Goal: Information Seeking & Learning: Learn about a topic

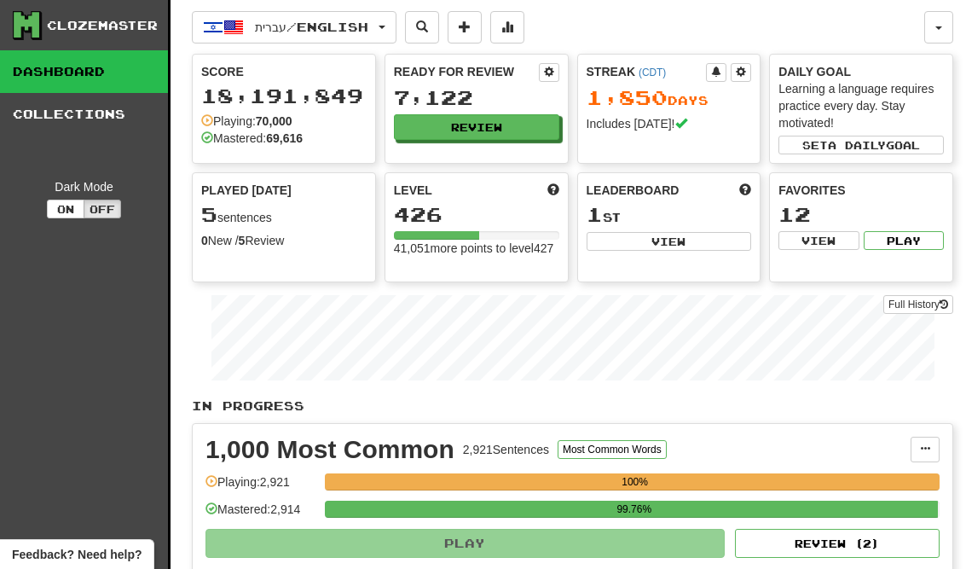
click at [515, 125] on button "Review" at bounding box center [476, 127] width 165 height 26
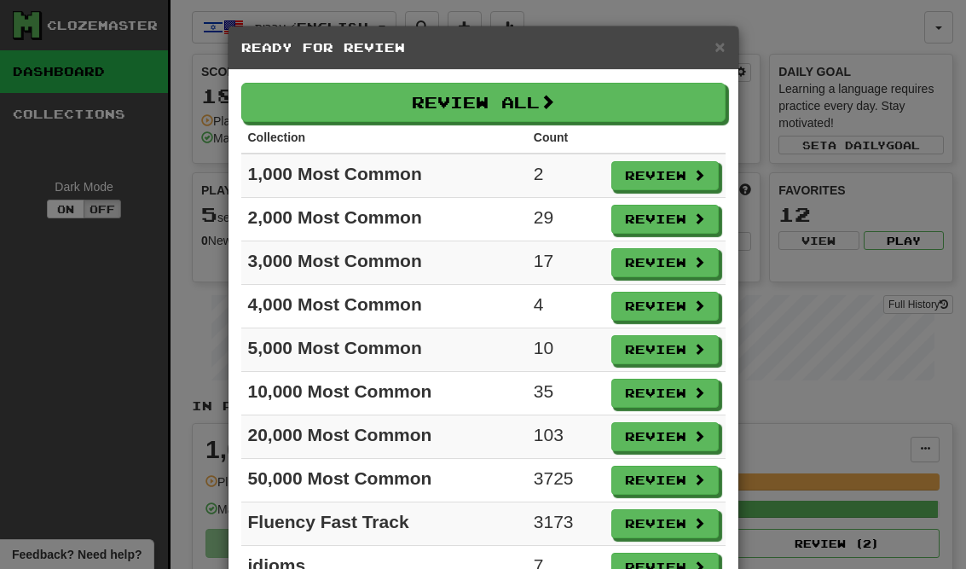
click at [691, 186] on button "Review" at bounding box center [664, 175] width 107 height 29
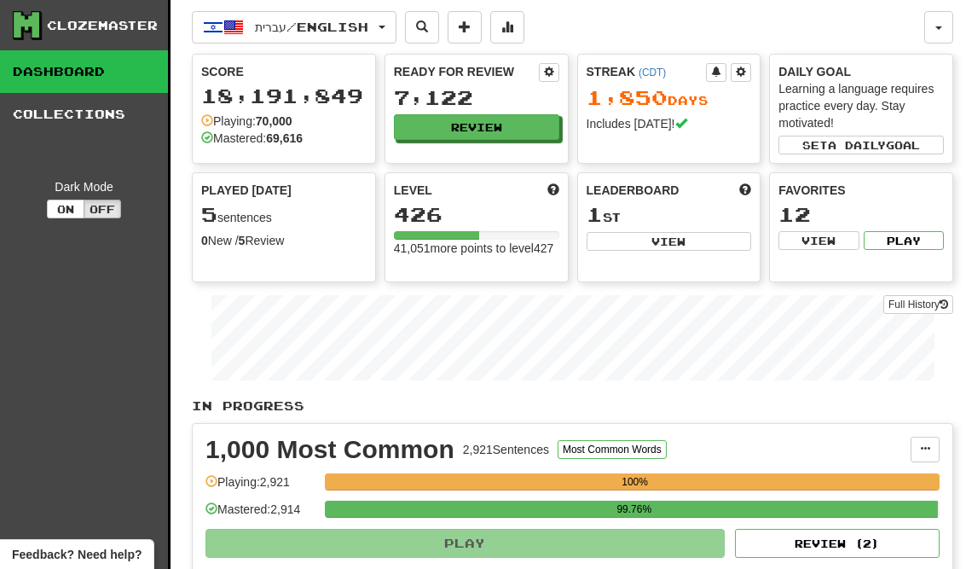
select select "**"
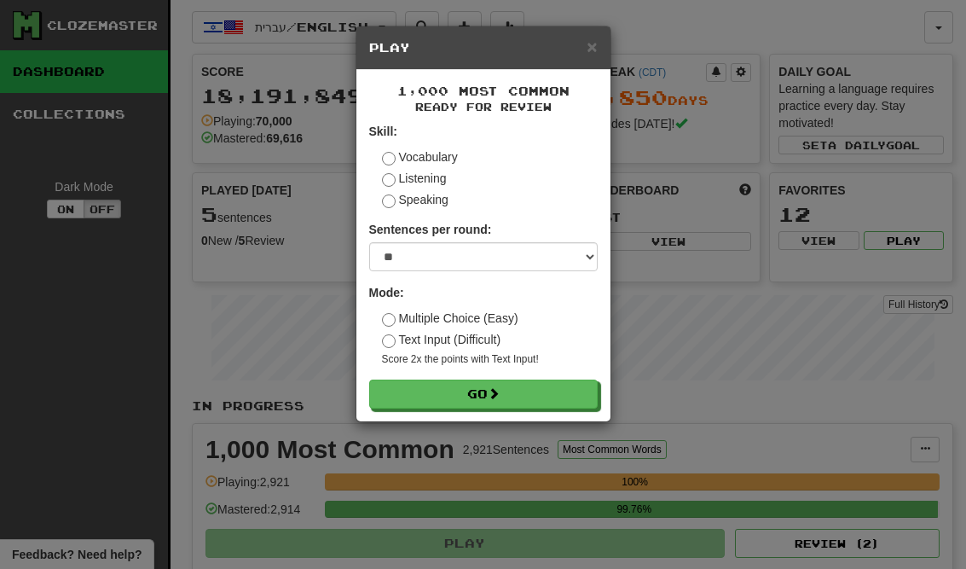
click at [582, 392] on button "Go" at bounding box center [483, 393] width 229 height 29
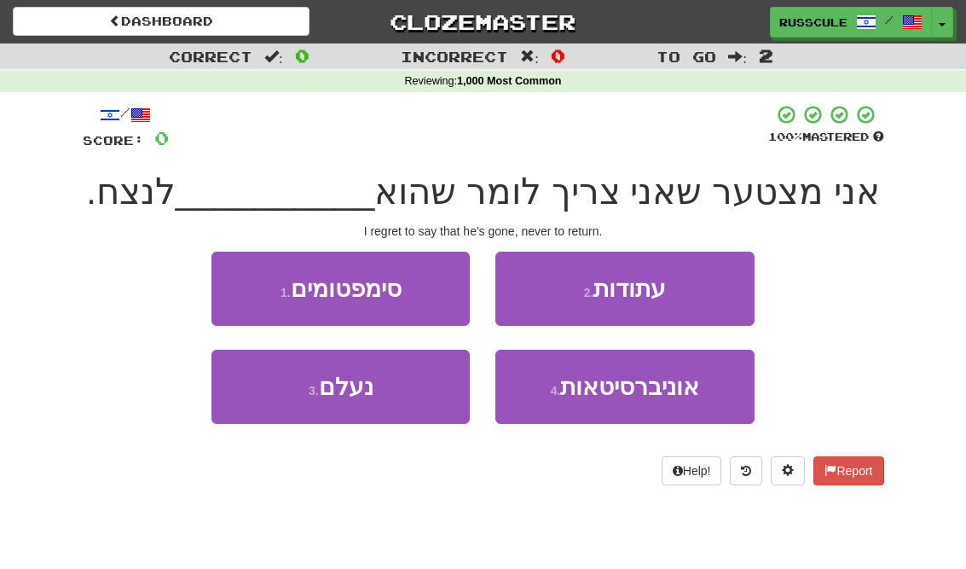
click at [711, 282] on button "2 . עתודות" at bounding box center [624, 289] width 258 height 74
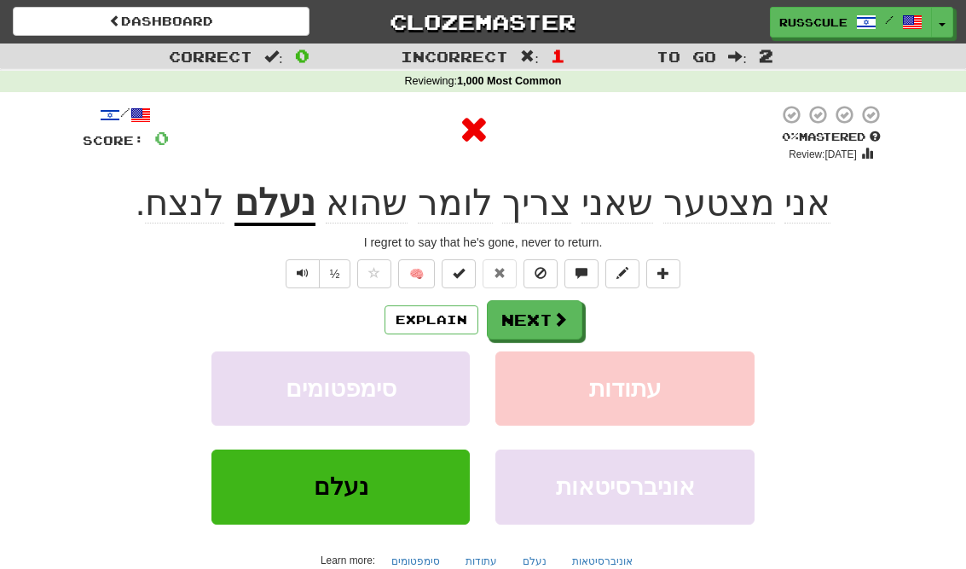
click at [532, 319] on button "Next" at bounding box center [535, 319] width 96 height 39
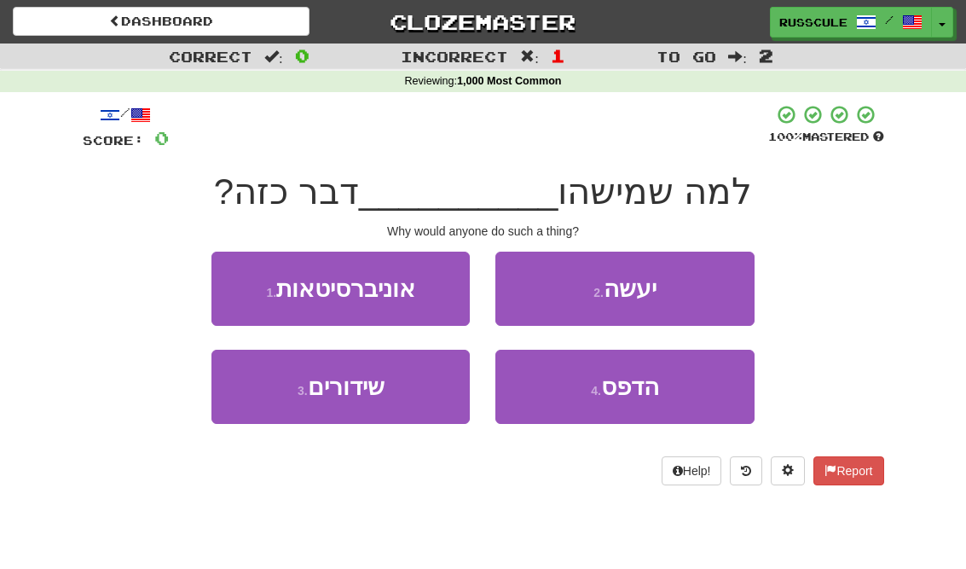
click at [717, 292] on button "2 . יעשה" at bounding box center [624, 289] width 258 height 74
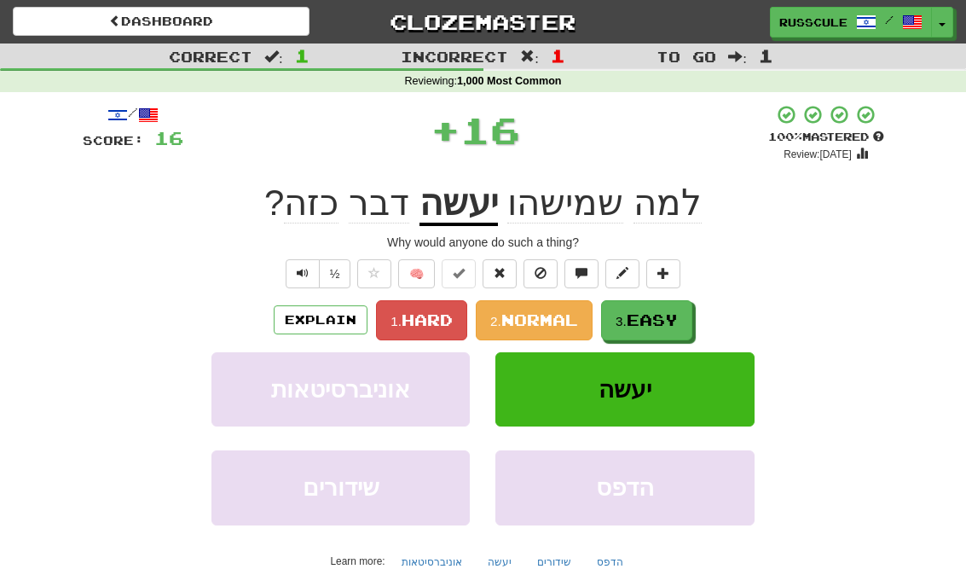
click at [655, 320] on span "Easy" at bounding box center [652, 319] width 51 height 19
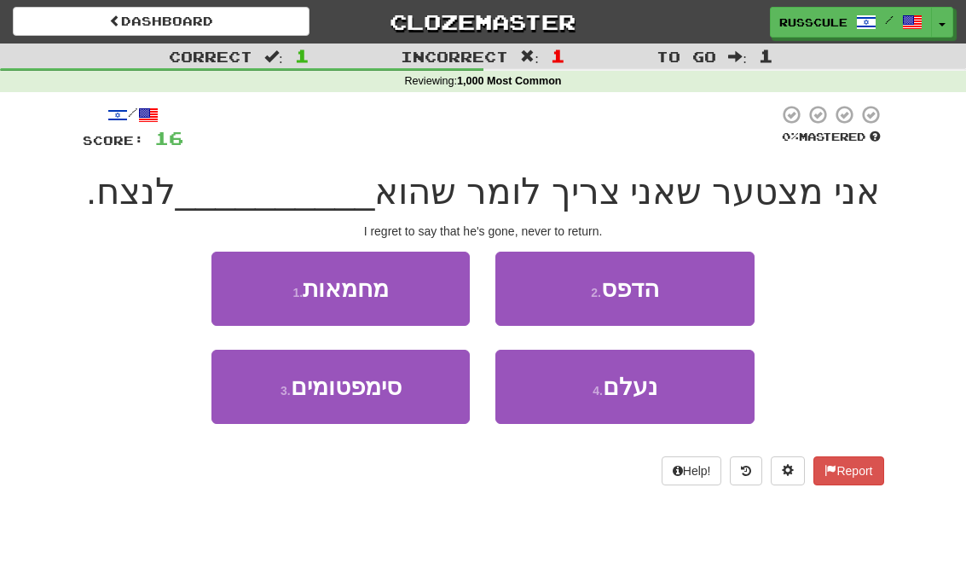
click at [675, 391] on button "4 . נעלם" at bounding box center [624, 387] width 258 height 74
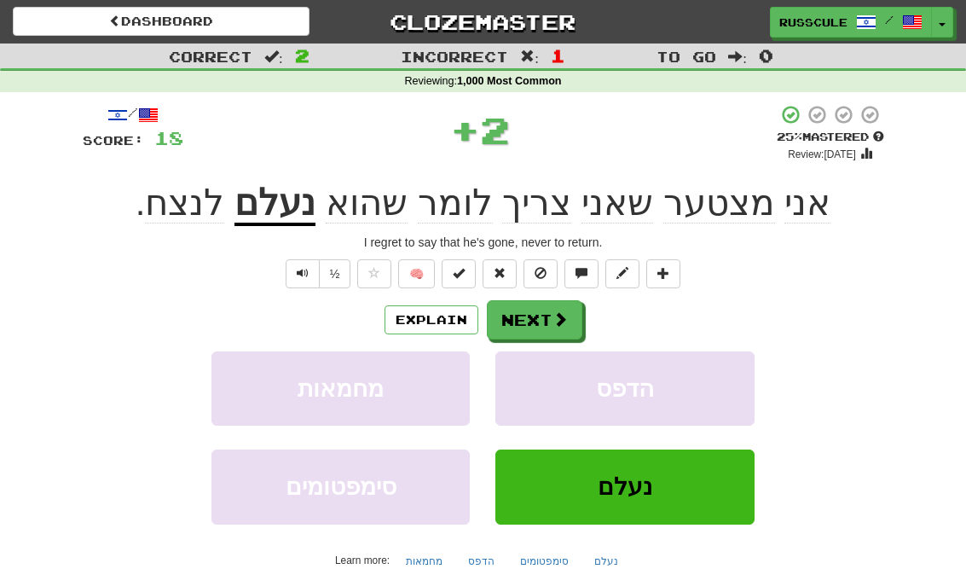
click at [568, 313] on button "Next" at bounding box center [535, 319] width 96 height 39
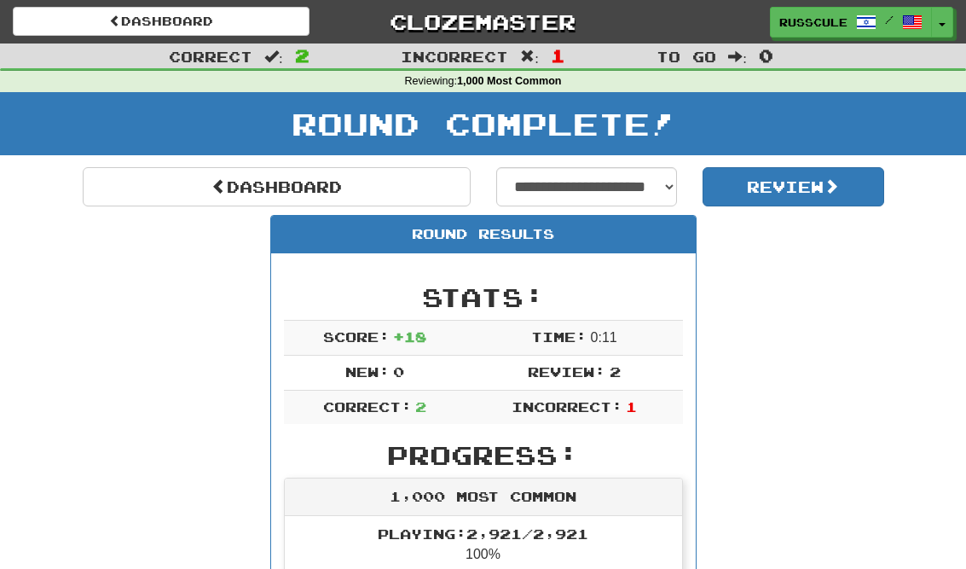
click at [135, 186] on link "Dashboard" at bounding box center [277, 186] width 388 height 39
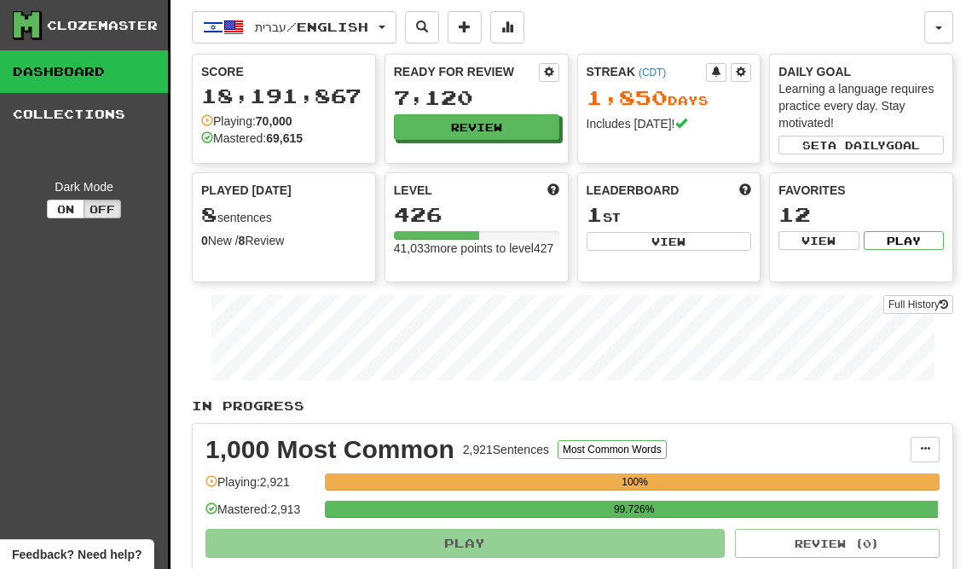
click at [519, 134] on button "Review" at bounding box center [476, 127] width 165 height 26
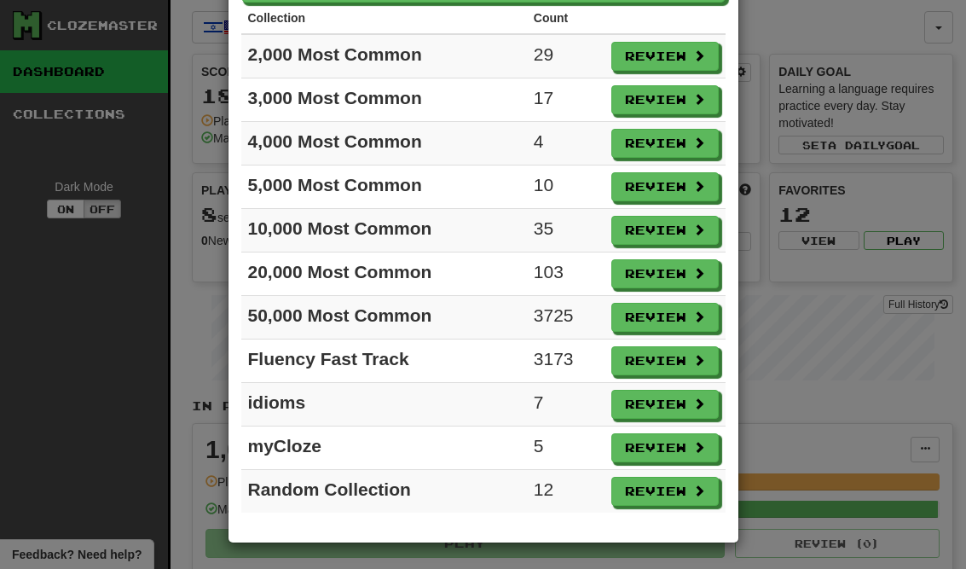
scroll to position [119, 0]
click at [704, 412] on button "Review" at bounding box center [664, 404] width 107 height 29
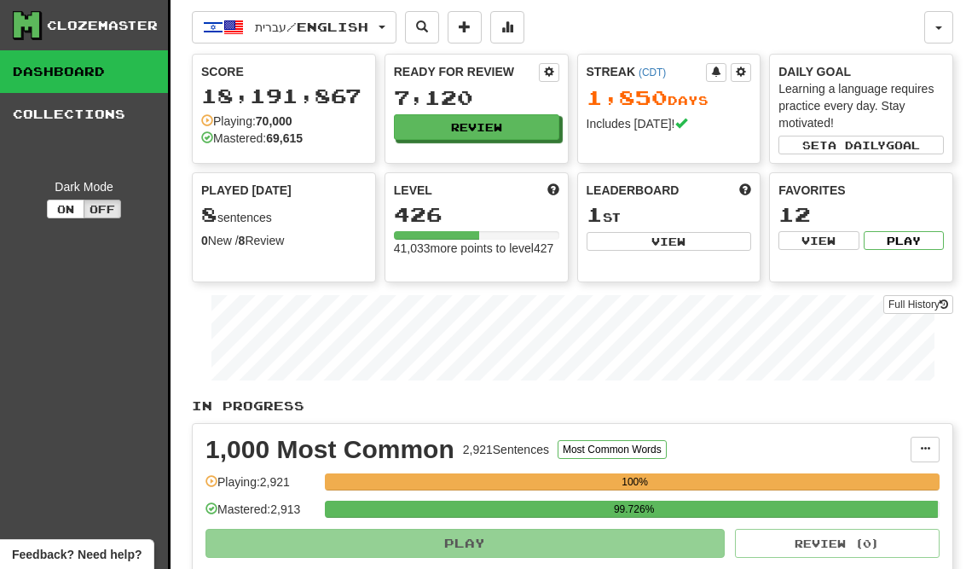
select select "**"
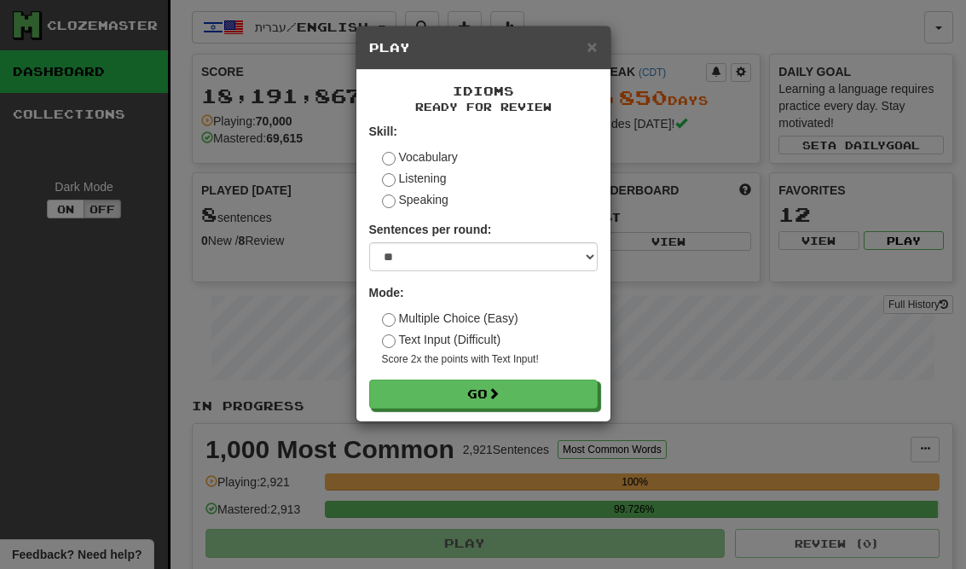
click at [594, 386] on button "Go" at bounding box center [483, 393] width 229 height 29
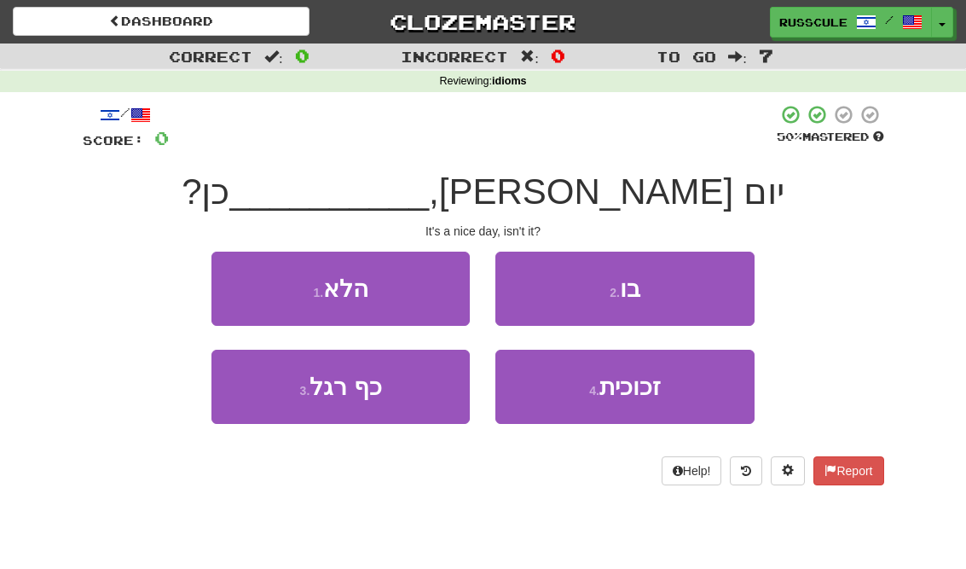
click at [235, 281] on button "1 . הלא" at bounding box center [340, 289] width 258 height 74
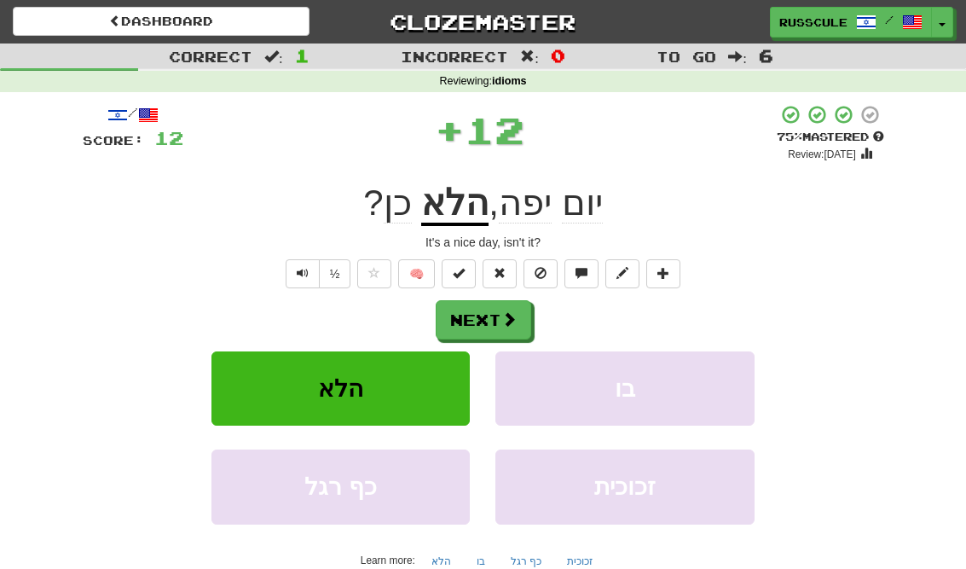
click at [516, 316] on span at bounding box center [508, 318] width 15 height 15
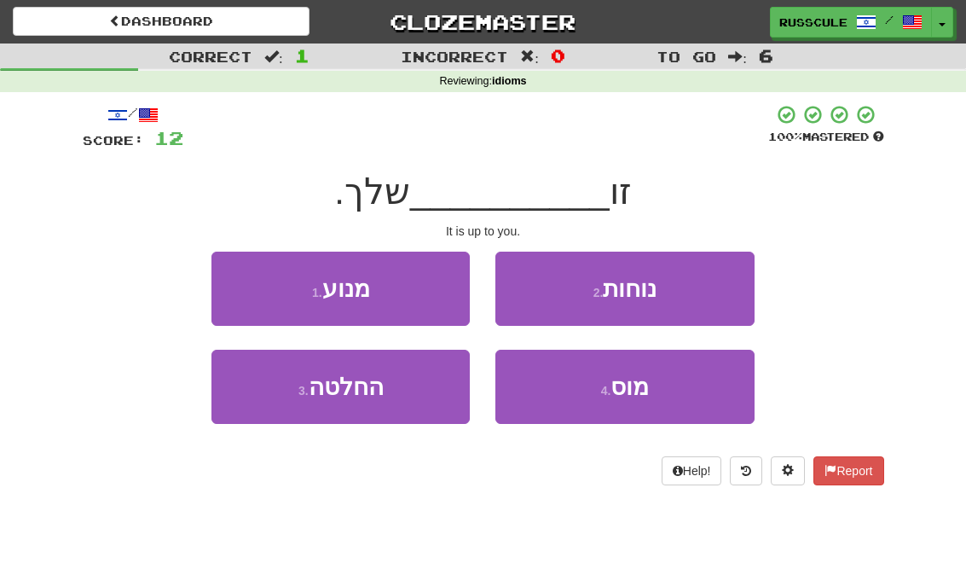
click at [262, 420] on button "3 . החלטה" at bounding box center [340, 387] width 258 height 74
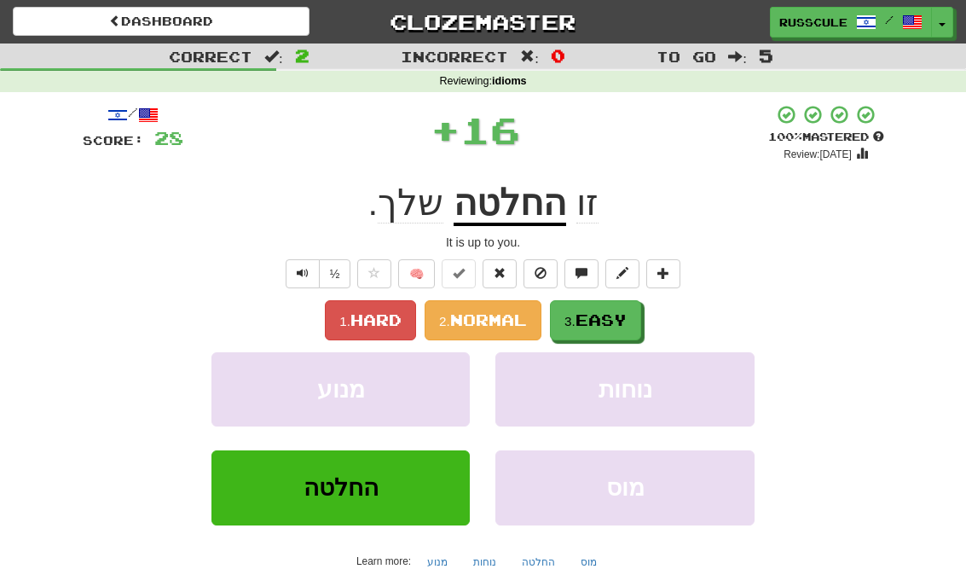
click at [627, 327] on span "Easy" at bounding box center [601, 319] width 51 height 19
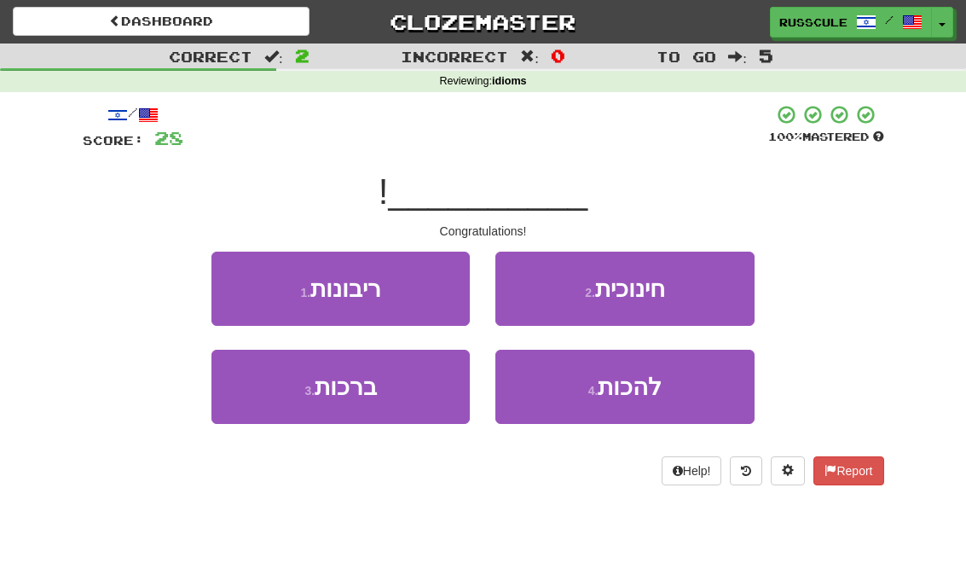
click at [258, 412] on button "3 . ברכות" at bounding box center [340, 387] width 258 height 74
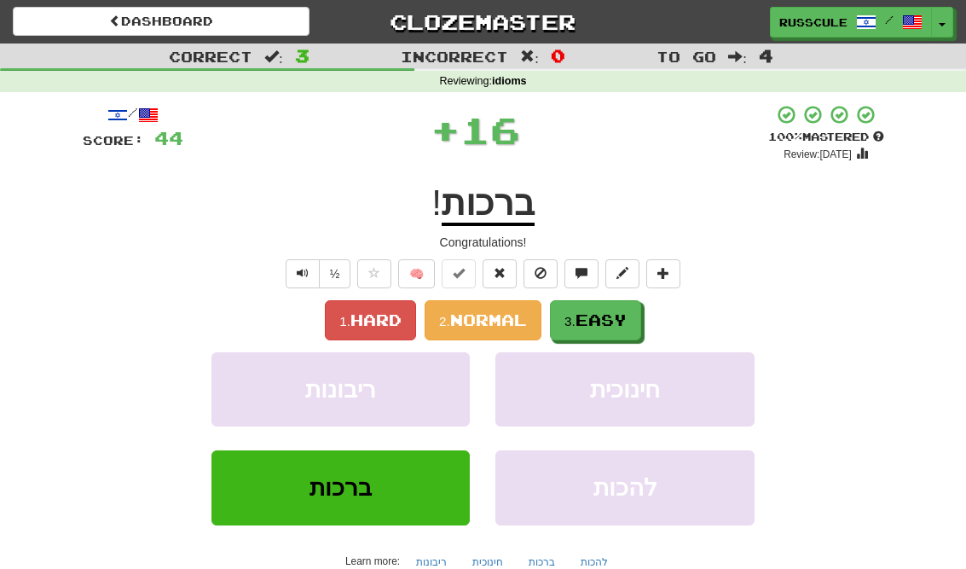
click at [657, 329] on div "1. Hard 2. Normal 3. Easy" at bounding box center [484, 320] width 802 height 40
click at [640, 317] on button "3. Easy" at bounding box center [595, 320] width 91 height 40
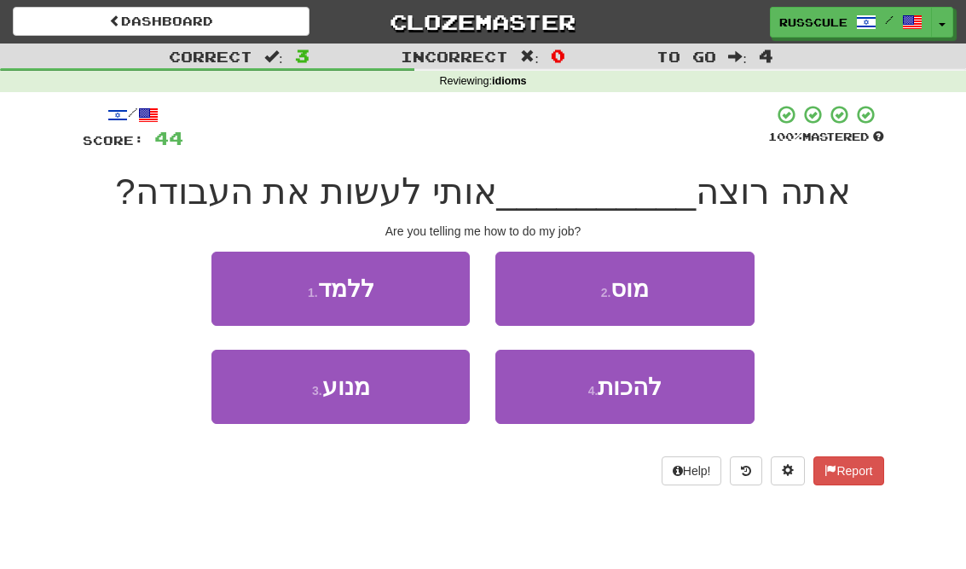
click at [226, 285] on button "1 . ללמד" at bounding box center [340, 289] width 258 height 74
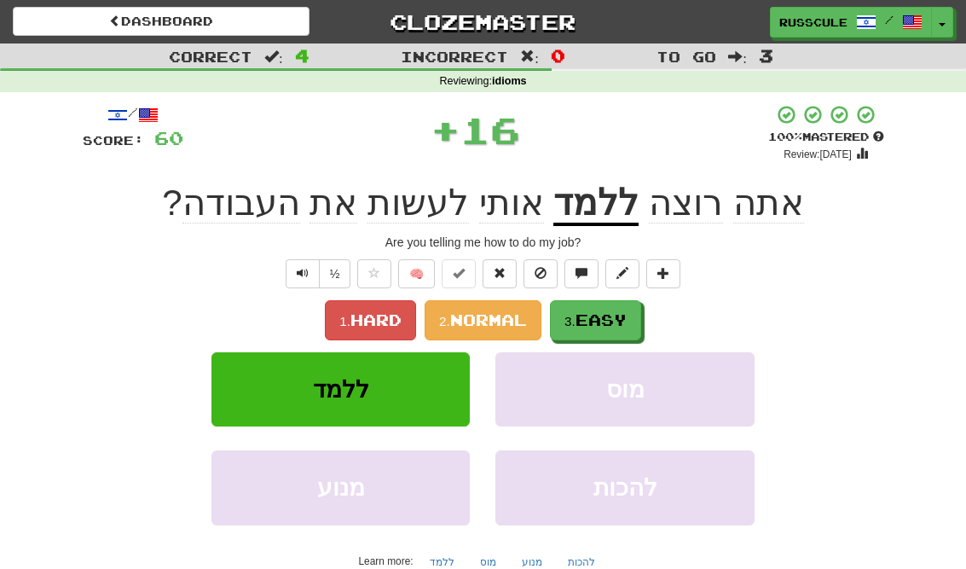
click at [641, 322] on button "3. Easy" at bounding box center [595, 320] width 91 height 40
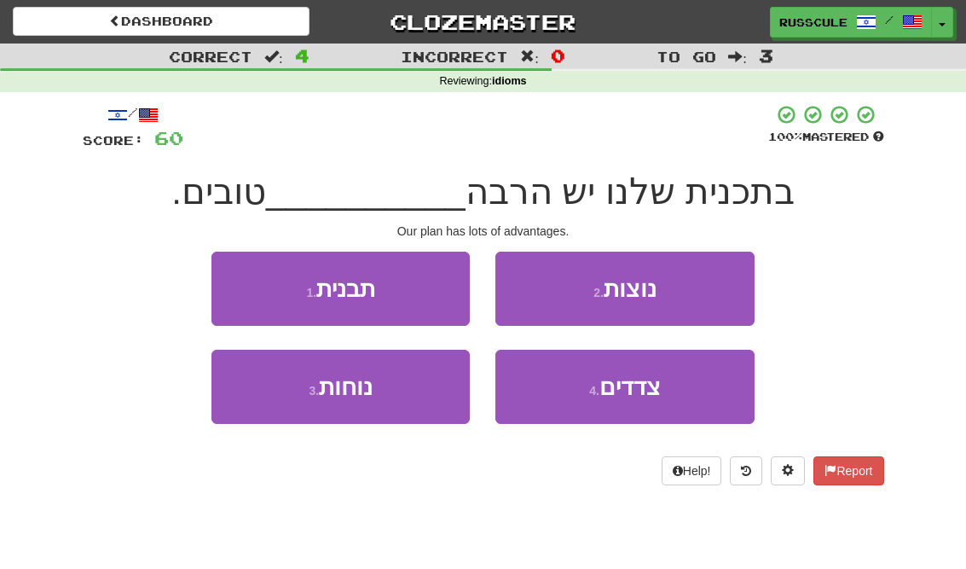
click at [661, 391] on span "צדדים" at bounding box center [629, 387] width 61 height 26
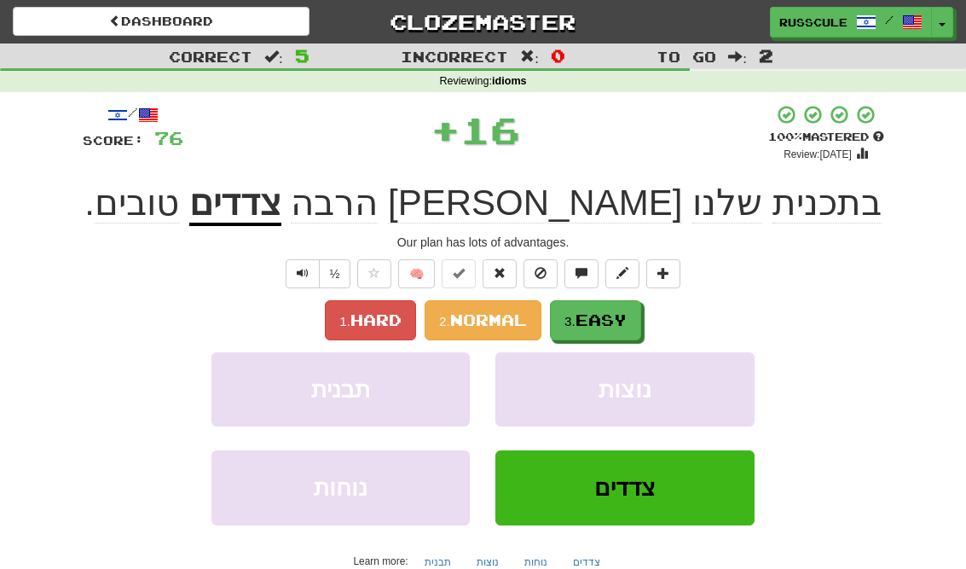
click at [664, 317] on div "1. Hard 2. Normal 3. Easy" at bounding box center [484, 320] width 802 height 40
click at [641, 305] on button "3. Easy" at bounding box center [595, 320] width 91 height 40
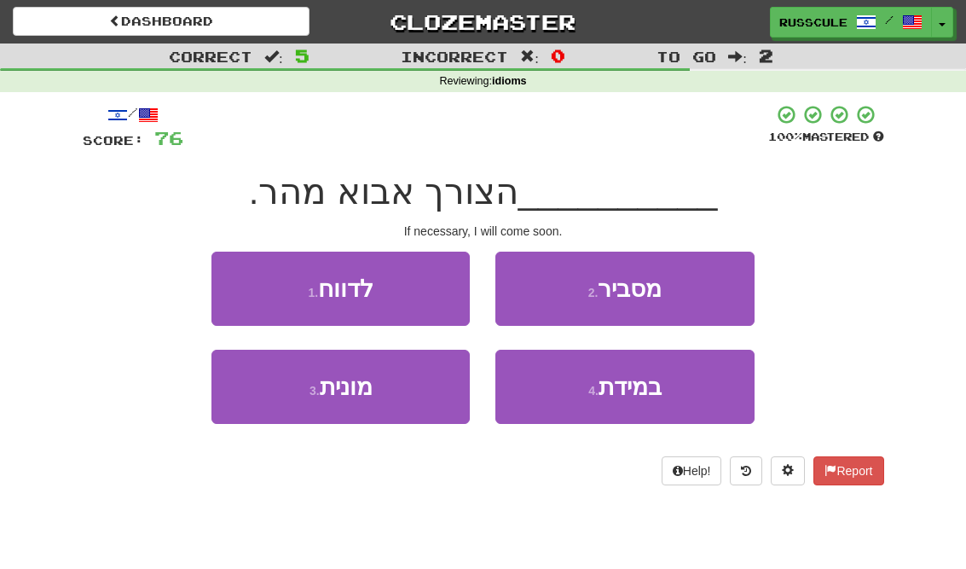
click at [669, 389] on button "4 . במידת" at bounding box center [624, 387] width 258 height 74
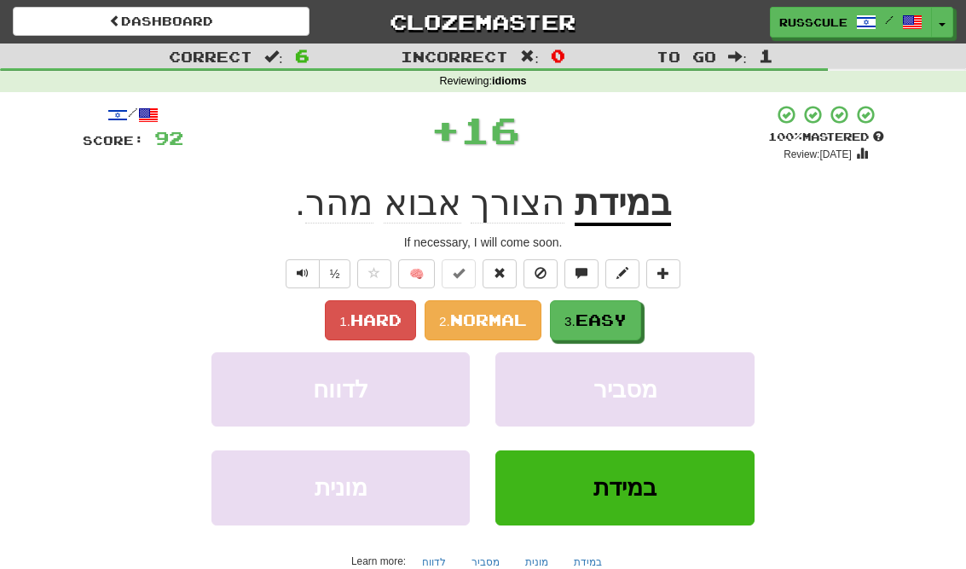
click at [641, 321] on button "3. Easy" at bounding box center [595, 320] width 91 height 40
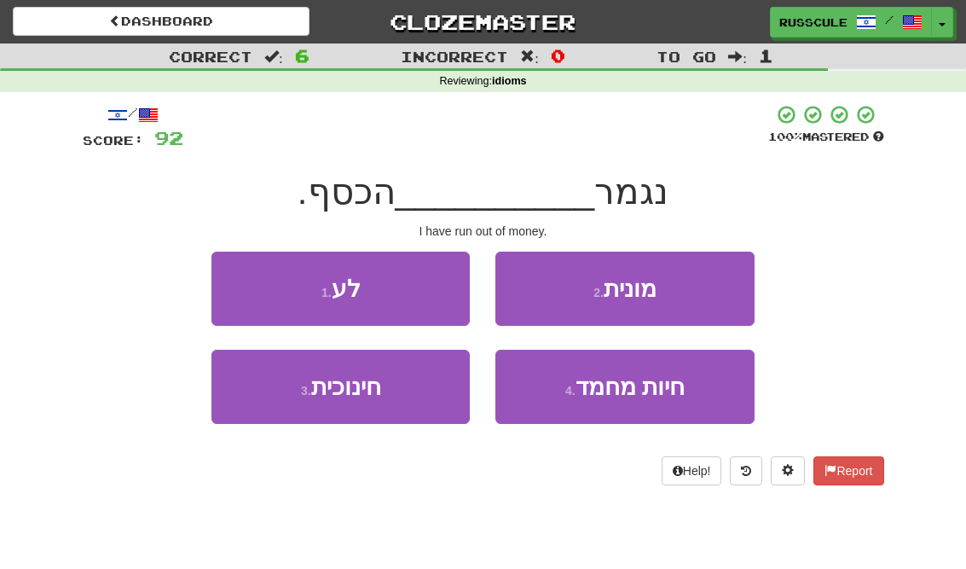
click at [221, 283] on button "1 . לע" at bounding box center [340, 289] width 258 height 74
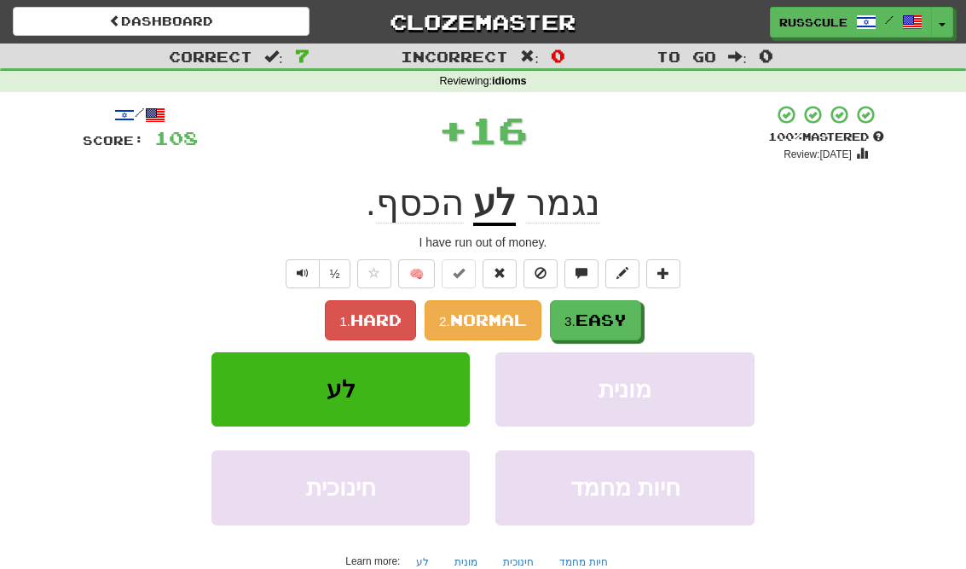
click at [641, 323] on button "3. Easy" at bounding box center [595, 320] width 91 height 40
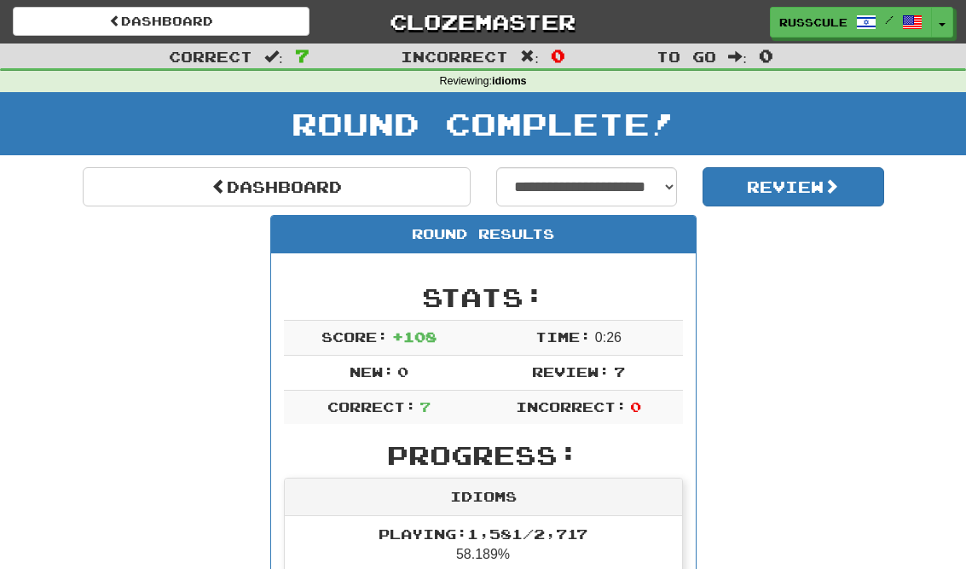
click at [138, 190] on link "Dashboard" at bounding box center [277, 186] width 388 height 39
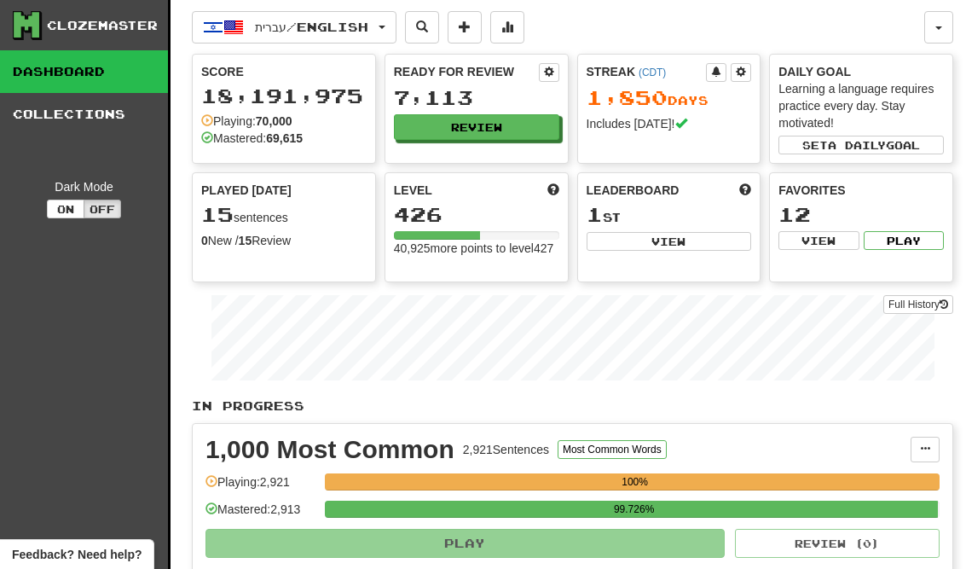
click at [540, 125] on button "Review" at bounding box center [476, 127] width 165 height 26
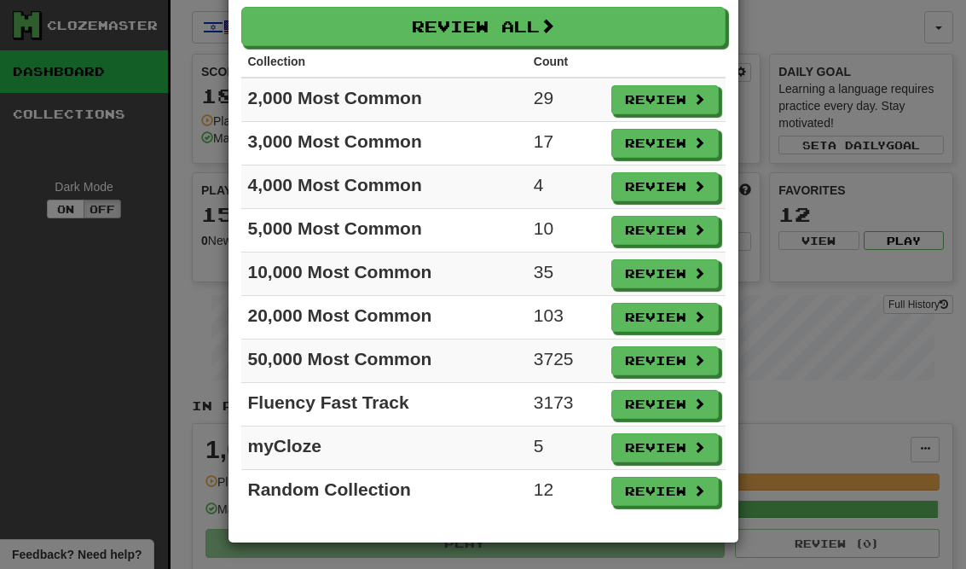
scroll to position [76, 0]
click at [691, 448] on button "Review" at bounding box center [664, 447] width 107 height 29
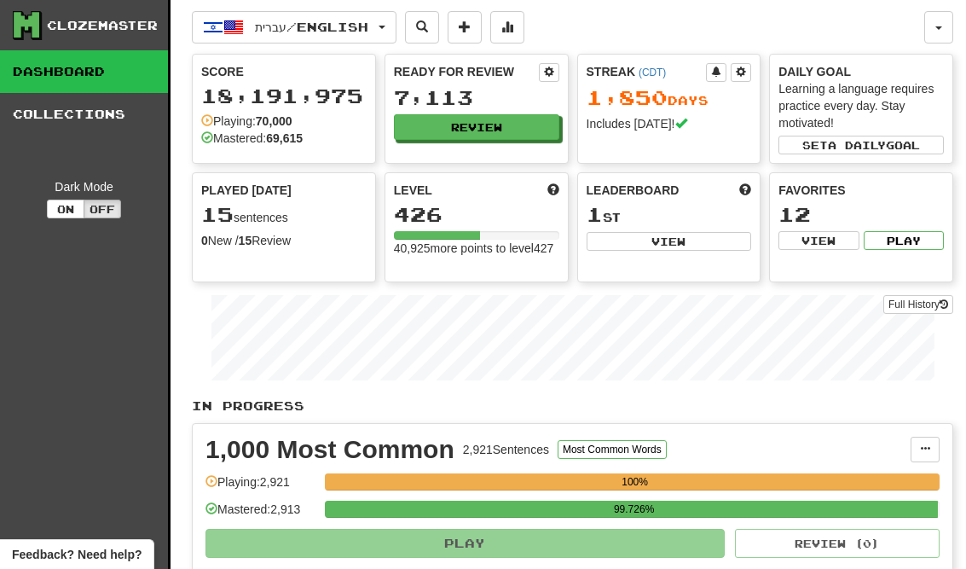
select select "**"
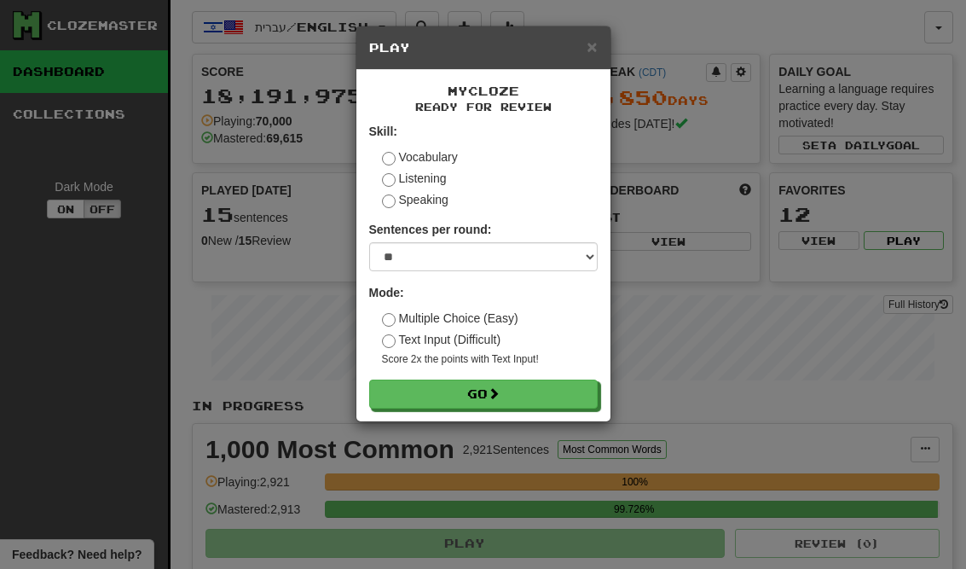
click at [588, 406] on button "Go" at bounding box center [483, 393] width 229 height 29
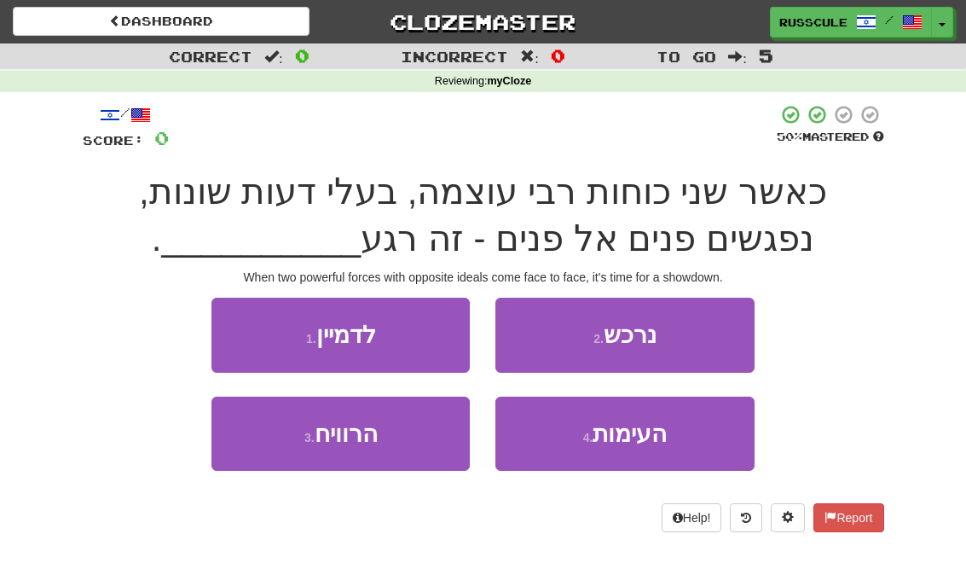
click at [675, 433] on button "4 . העימות" at bounding box center [624, 434] width 258 height 74
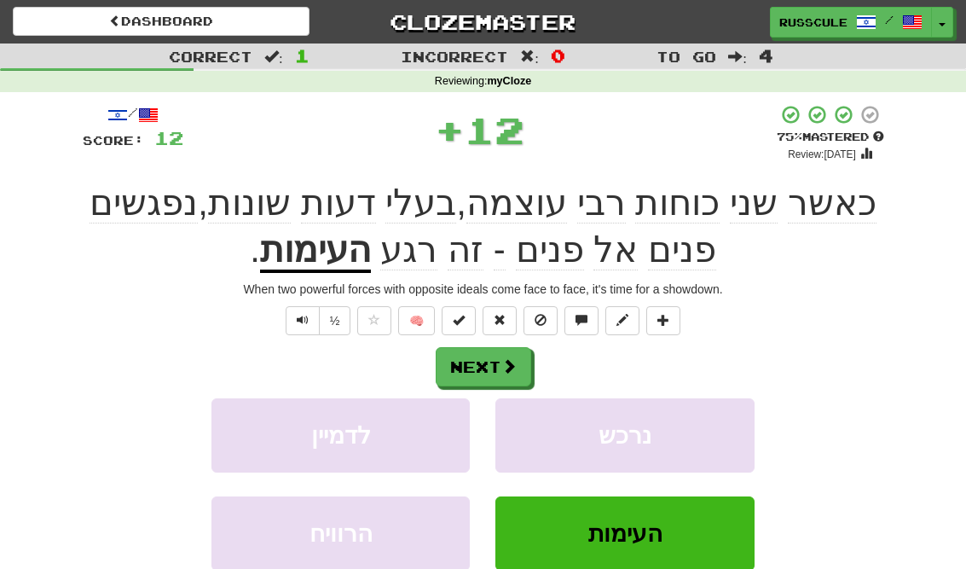
click at [517, 358] on span at bounding box center [508, 365] width 15 height 15
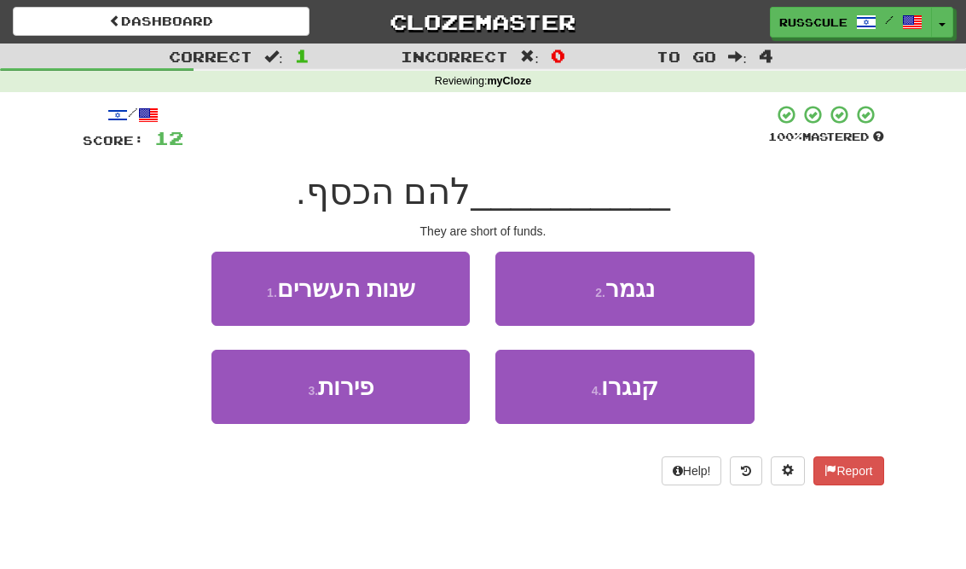
click at [721, 296] on button "2 . נגמר" at bounding box center [624, 289] width 258 height 74
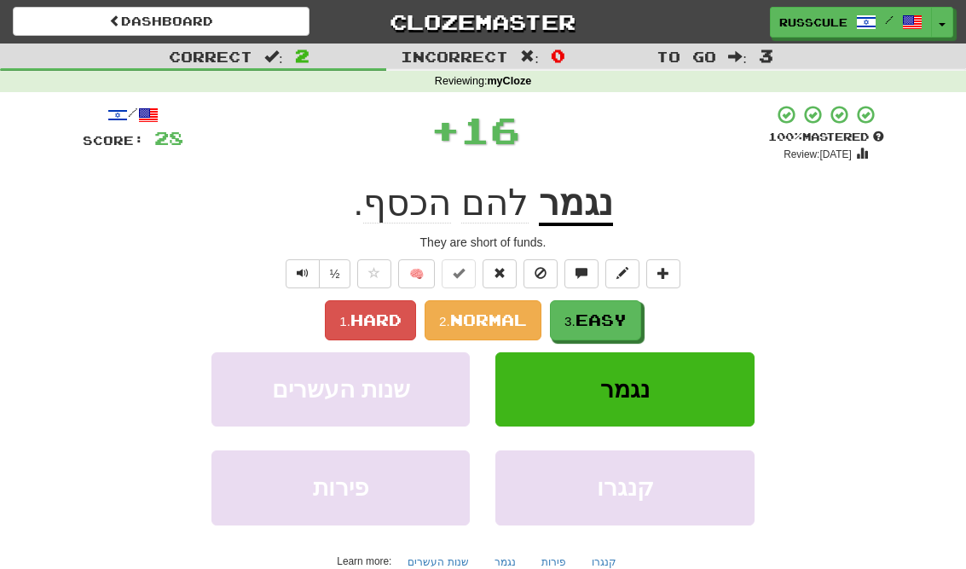
click at [631, 327] on button "3. Easy" at bounding box center [595, 320] width 91 height 40
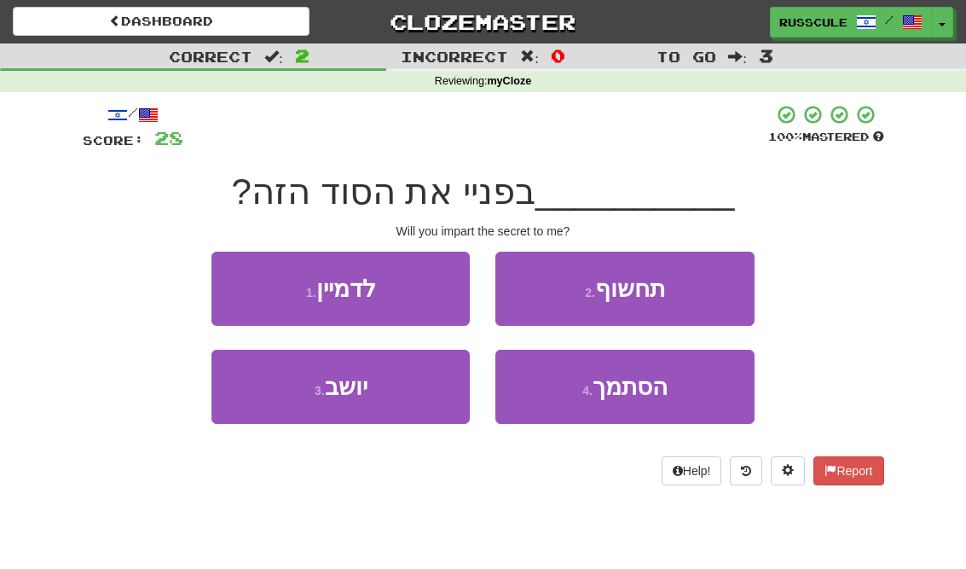
click at [717, 287] on button "2 . תחשוף" at bounding box center [624, 289] width 258 height 74
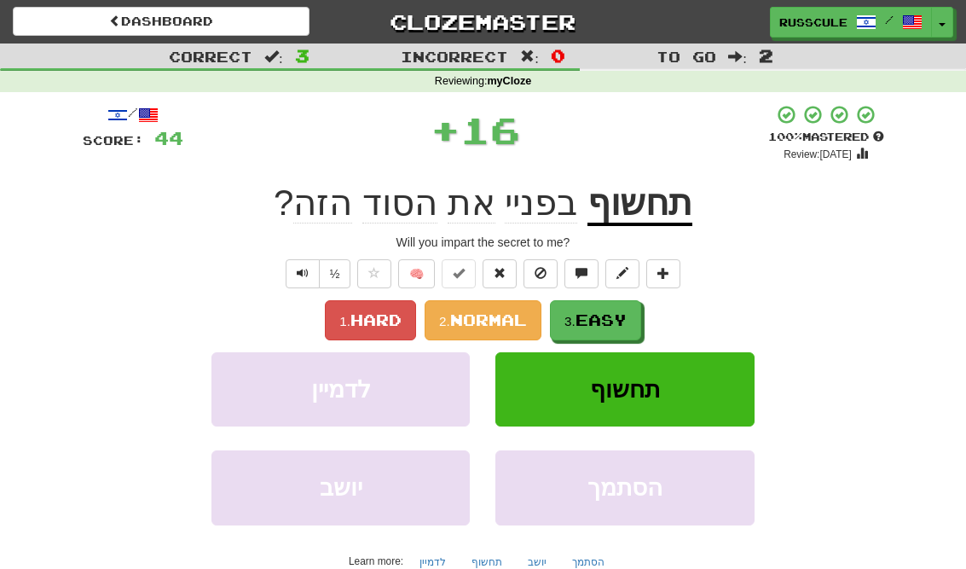
click at [640, 321] on button "3. Easy" at bounding box center [595, 320] width 91 height 40
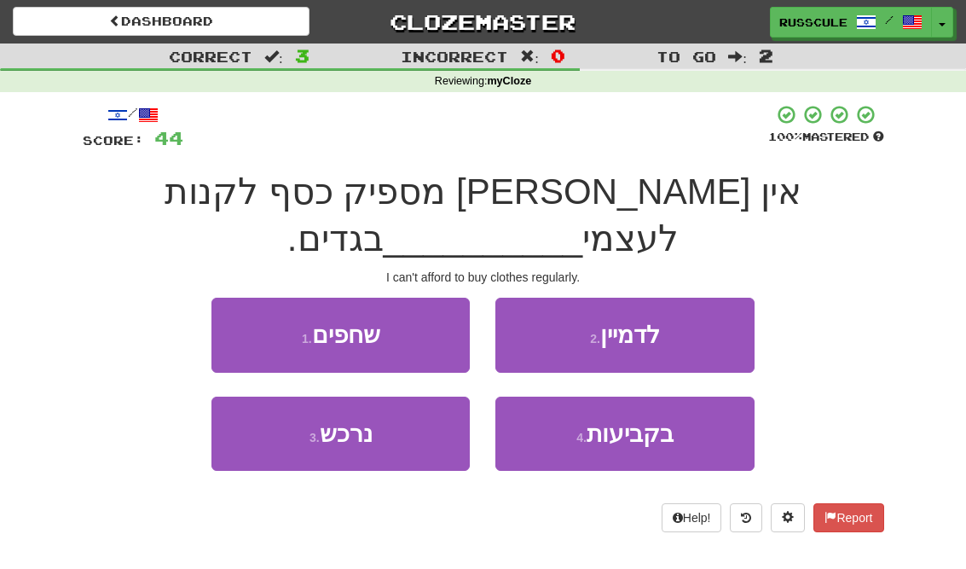
click at [649, 420] on span "בקביעות" at bounding box center [630, 433] width 87 height 26
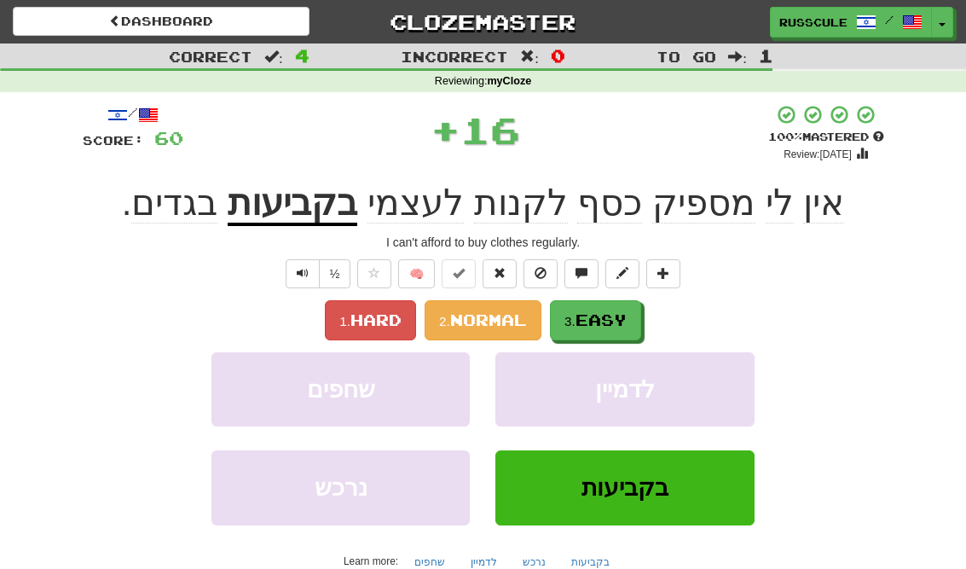
click at [659, 323] on div "1. Hard 2. Normal 3. Easy" at bounding box center [484, 320] width 802 height 40
click at [634, 321] on button "3. Easy" at bounding box center [595, 320] width 91 height 40
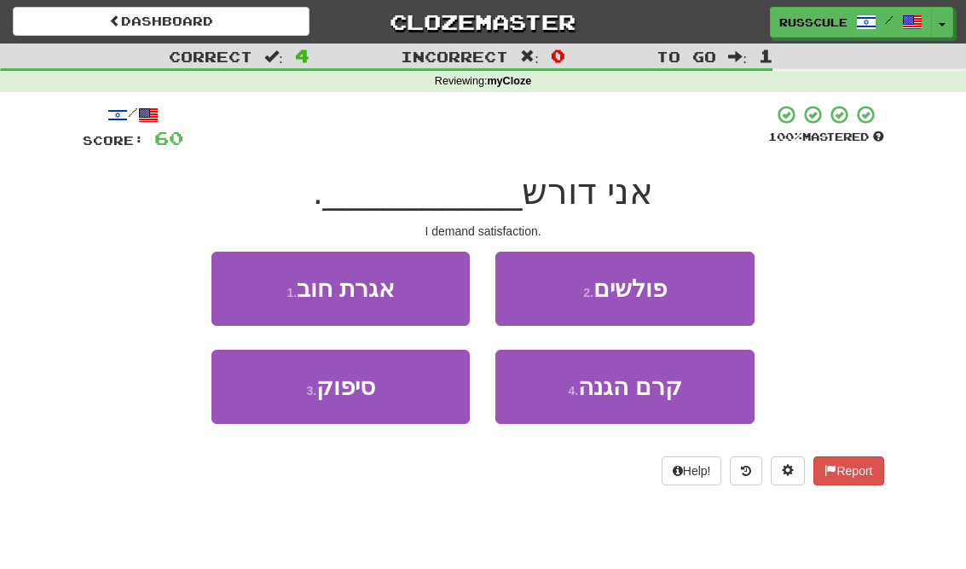
click at [249, 397] on button "3 . סיפוק" at bounding box center [340, 387] width 258 height 74
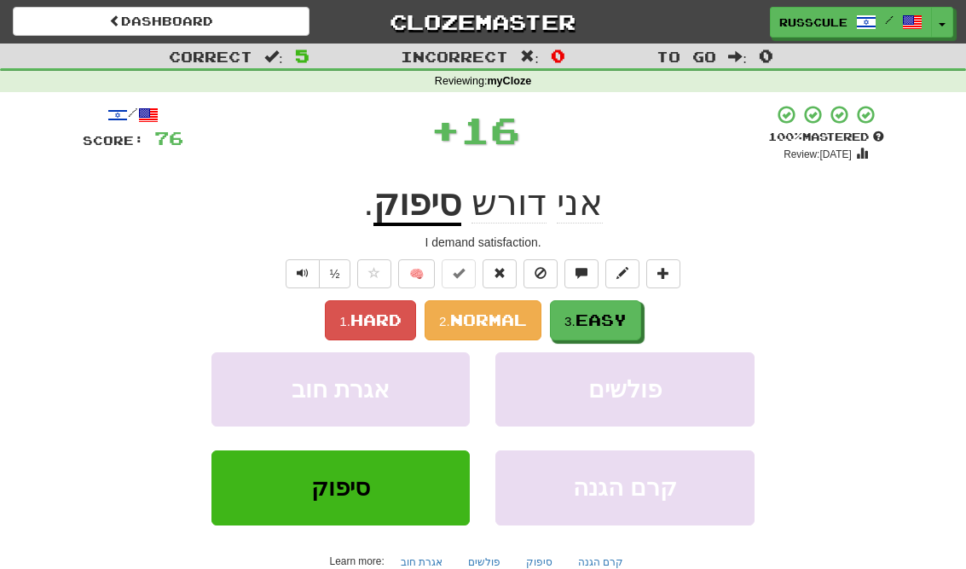
click at [616, 322] on span "Easy" at bounding box center [601, 319] width 51 height 19
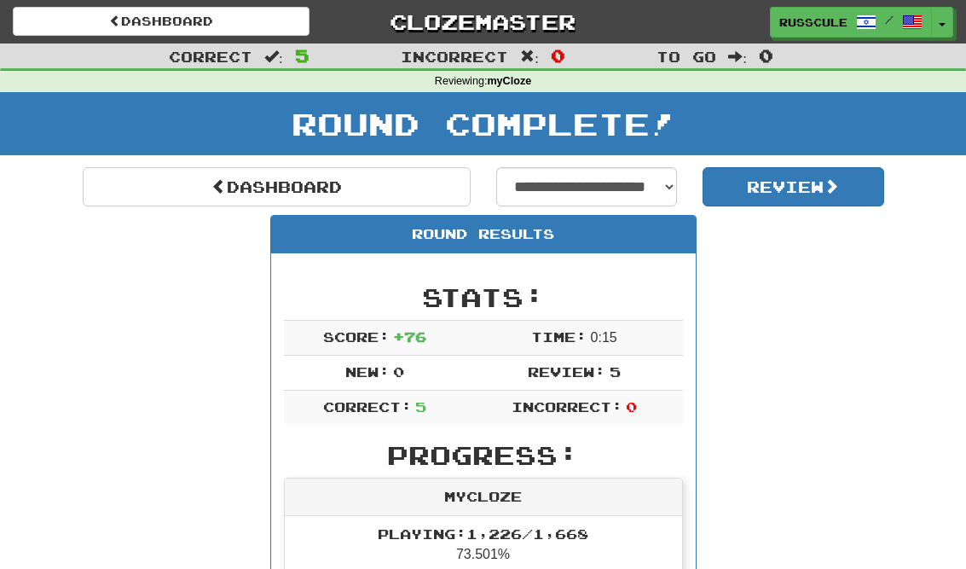
click at [151, 185] on link "Dashboard" at bounding box center [277, 186] width 388 height 39
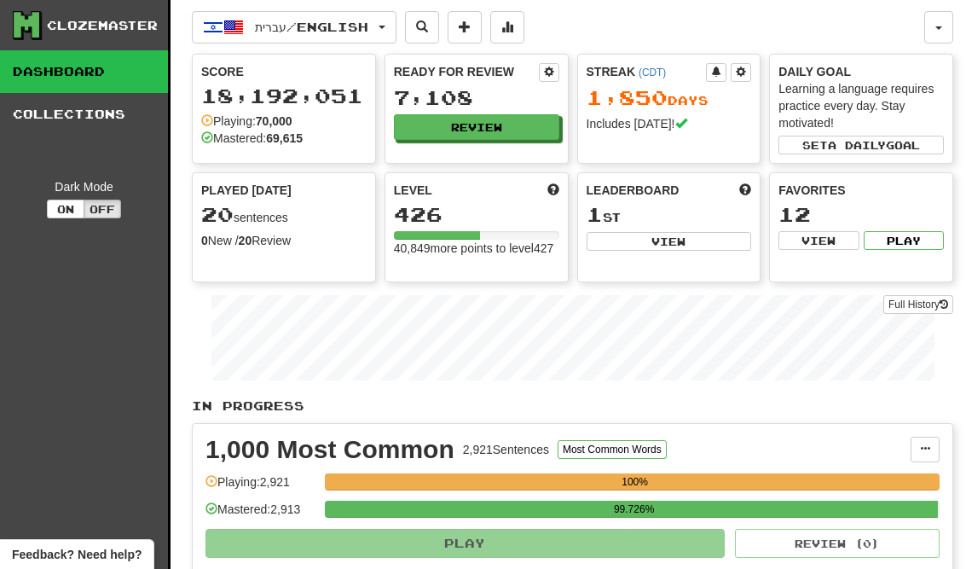
click at [535, 138] on button "Review" at bounding box center [476, 127] width 165 height 26
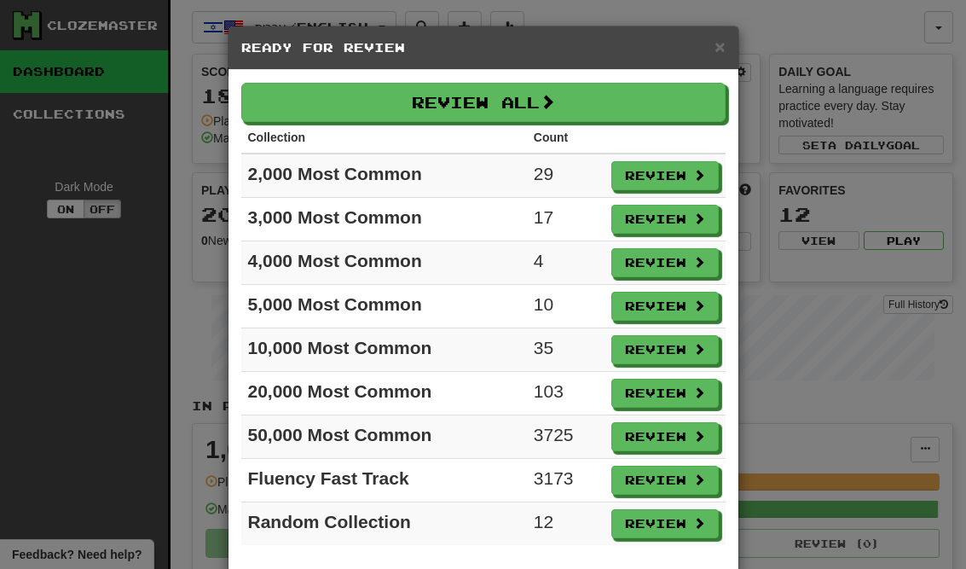
click at [709, 524] on button "Review" at bounding box center [664, 523] width 107 height 29
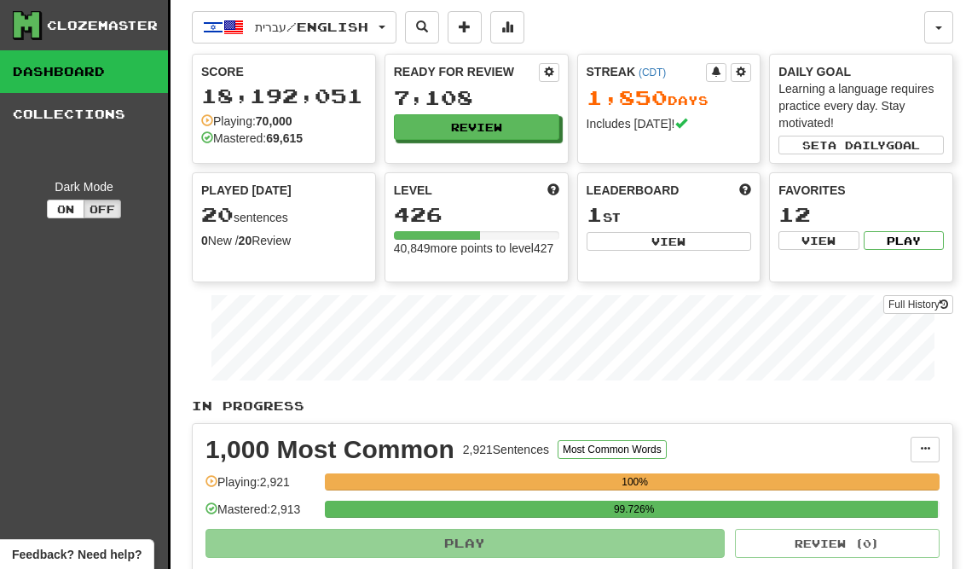
select select "**"
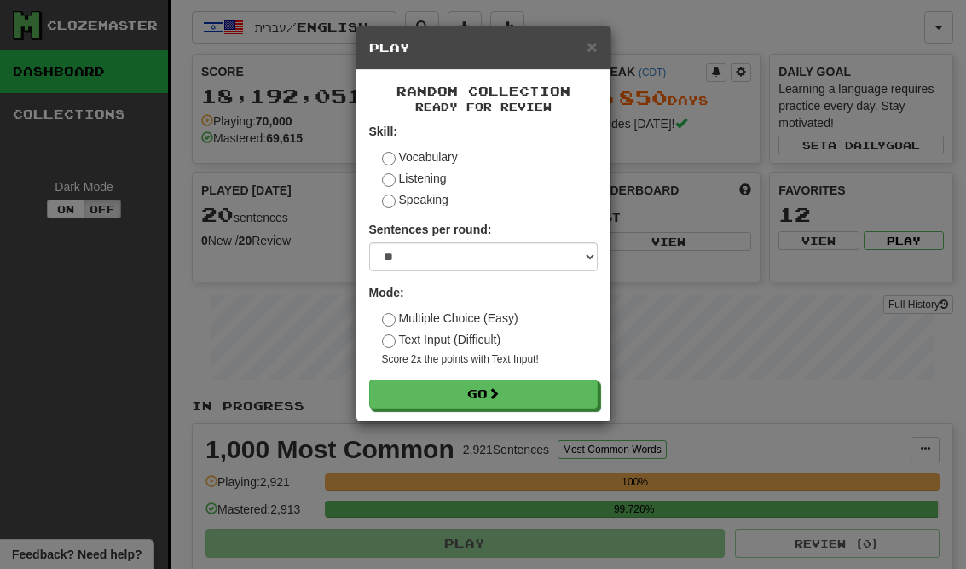
click at [573, 404] on button "Go" at bounding box center [483, 393] width 229 height 29
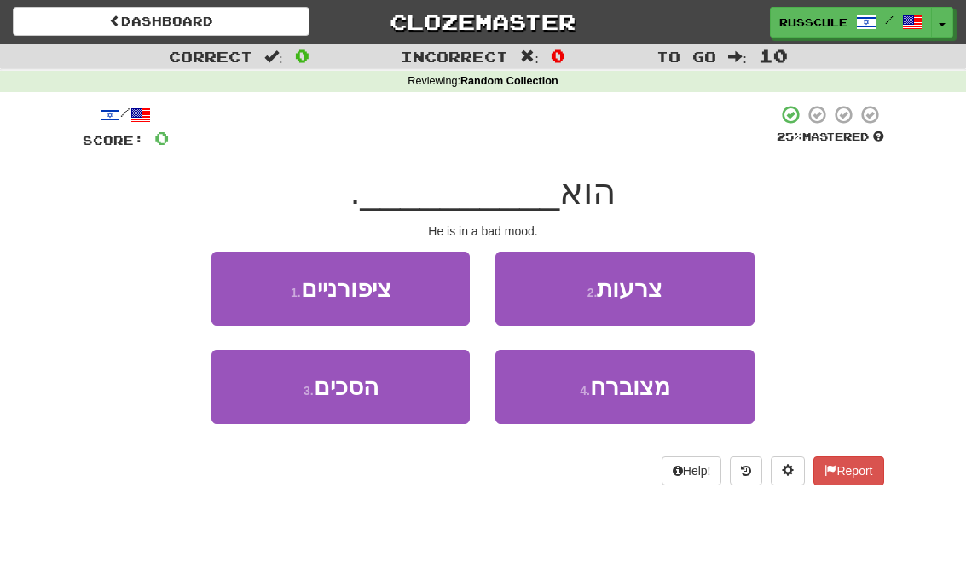
click at [698, 384] on button "4 . מצוברח" at bounding box center [624, 387] width 258 height 74
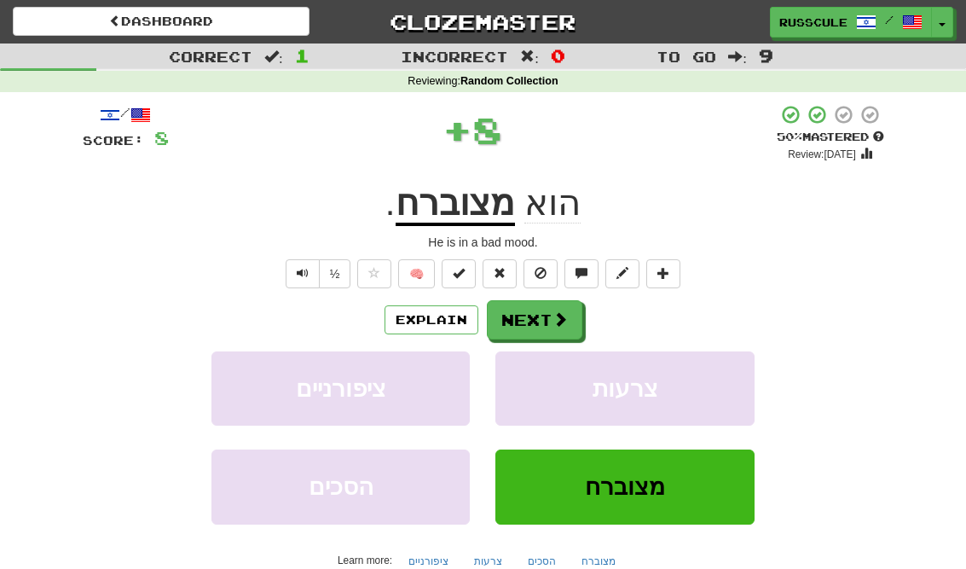
click at [556, 319] on span at bounding box center [560, 318] width 15 height 15
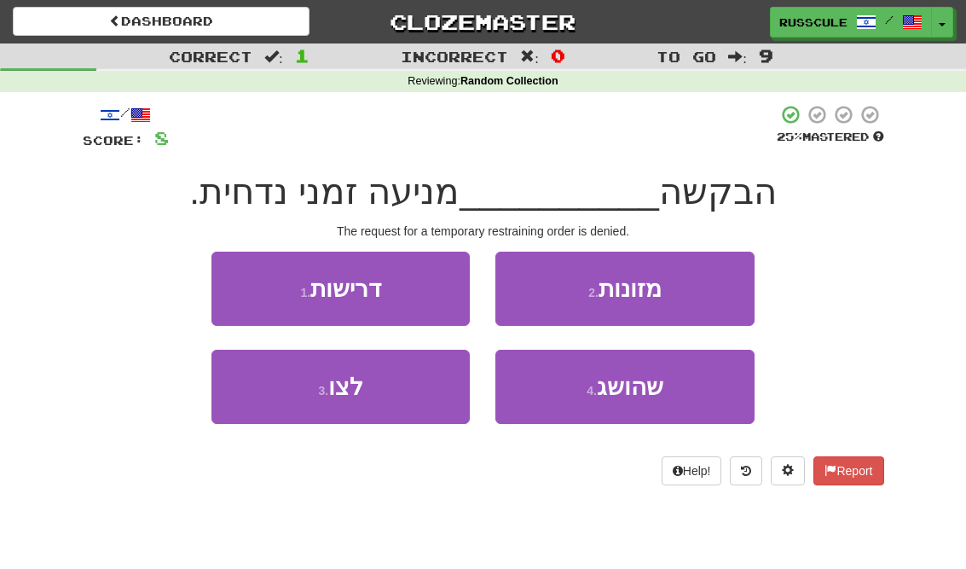
click at [701, 287] on button "2 . מזונות" at bounding box center [624, 289] width 258 height 74
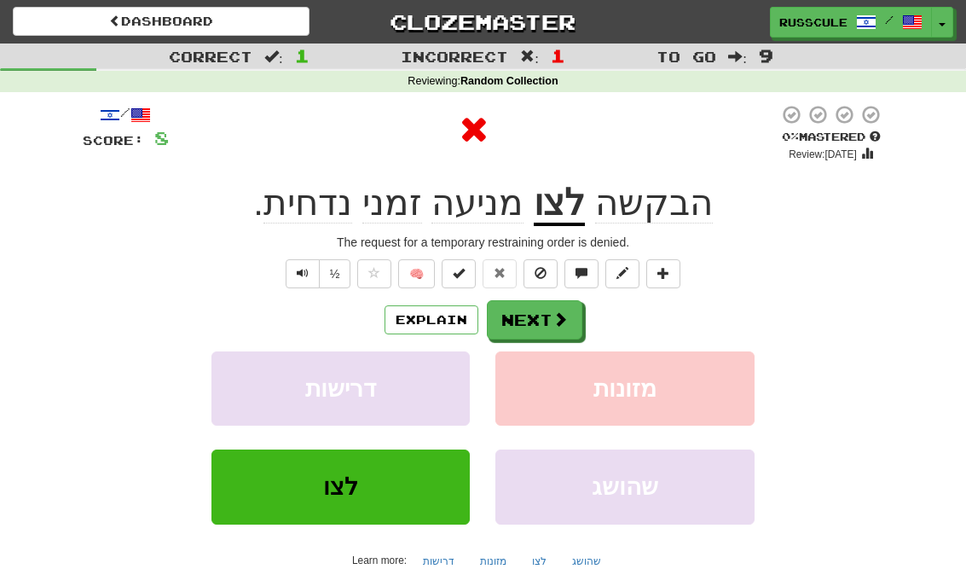
click at [562, 318] on span at bounding box center [560, 318] width 15 height 15
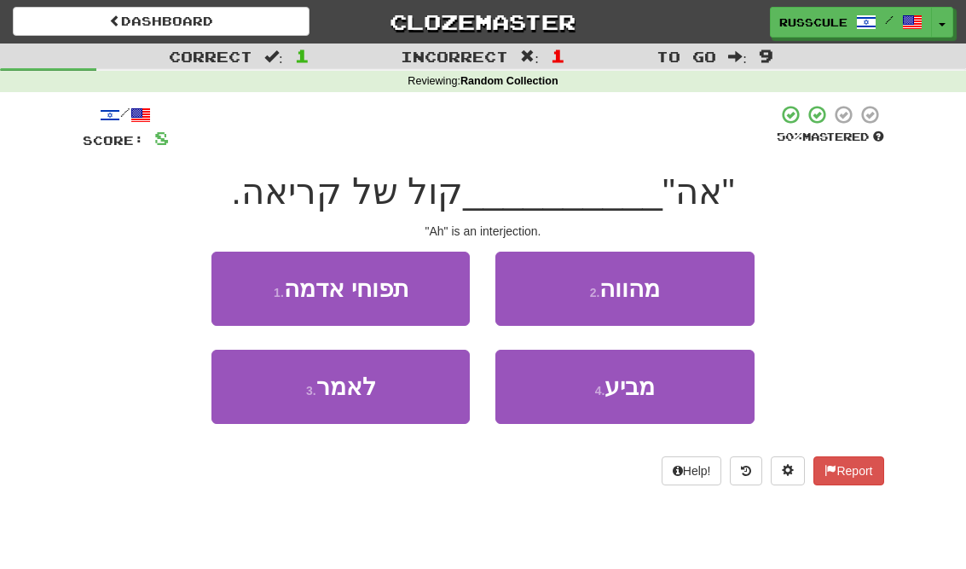
click at [655, 399] on button "4 . מביע" at bounding box center [624, 387] width 258 height 74
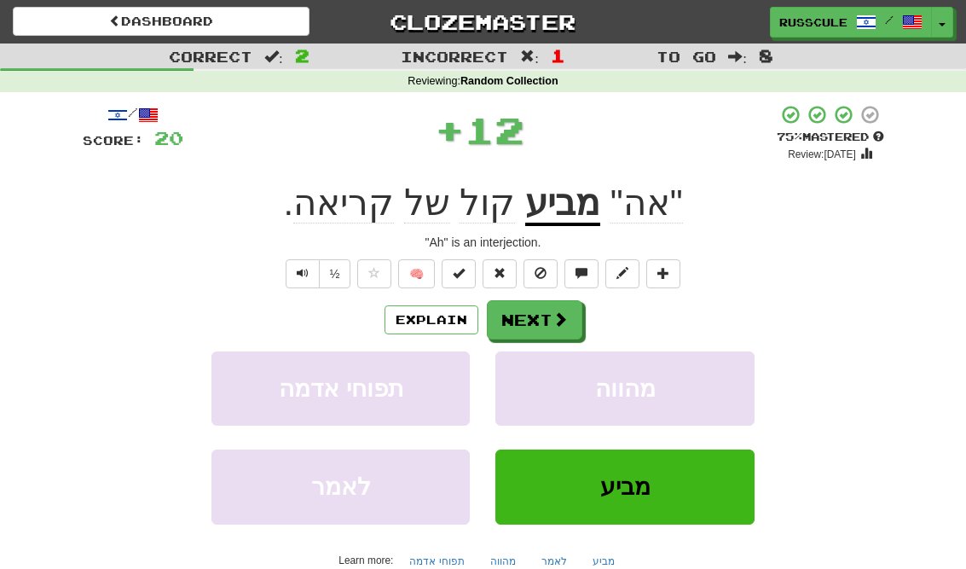
click at [570, 324] on button "Next" at bounding box center [535, 319] width 96 height 39
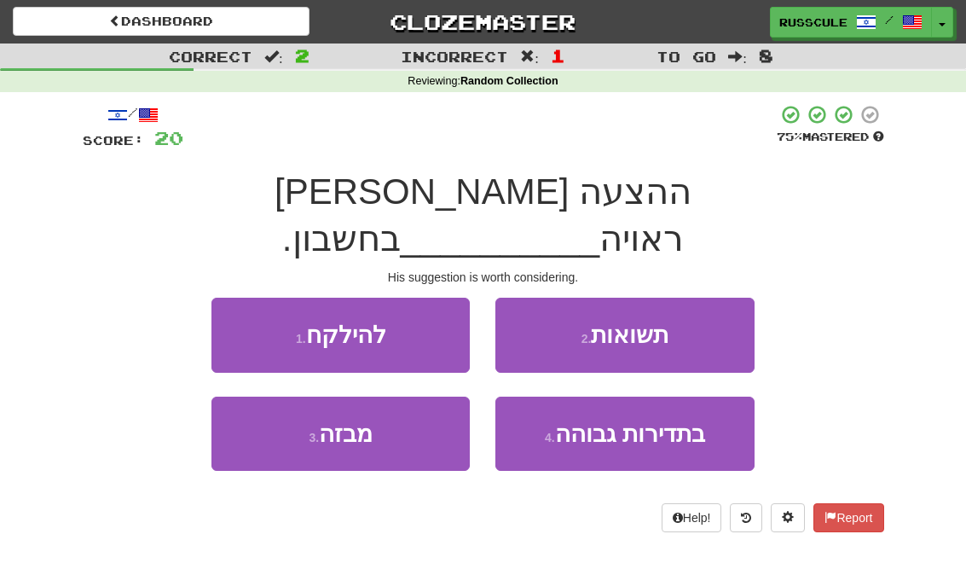
click at [720, 298] on button "2 . תשואות" at bounding box center [624, 335] width 258 height 74
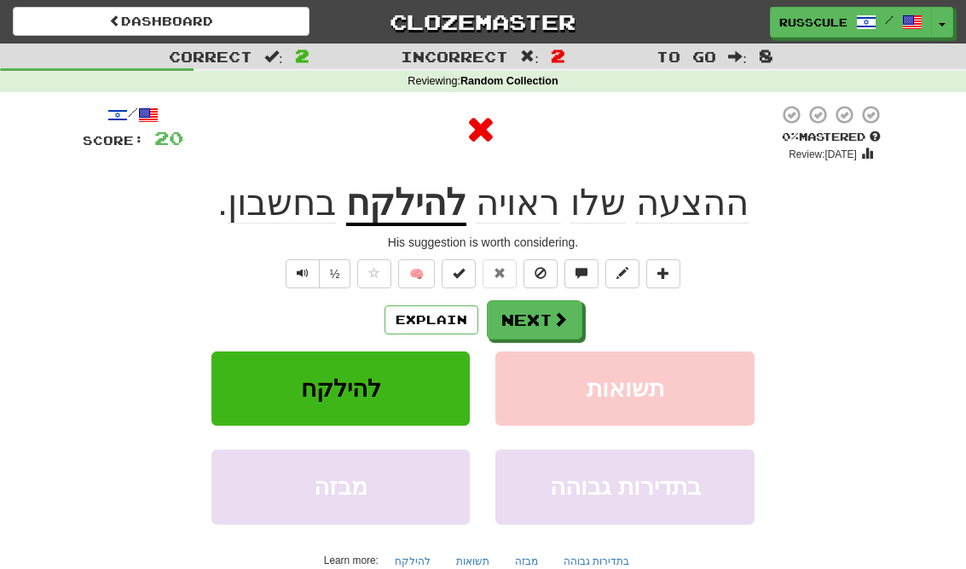
click at [565, 330] on button "Next" at bounding box center [535, 319] width 96 height 39
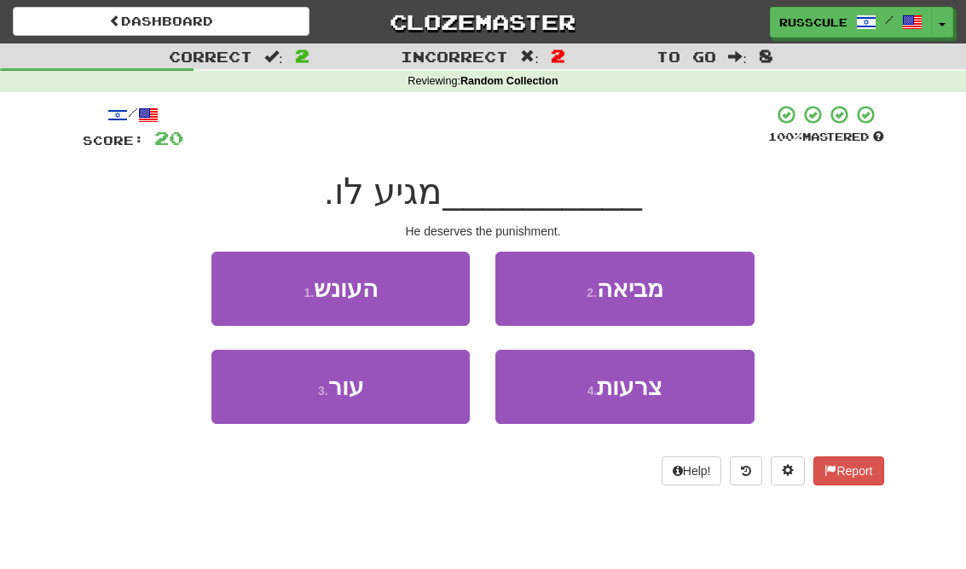
click at [232, 279] on button "1 . העונש" at bounding box center [340, 289] width 258 height 74
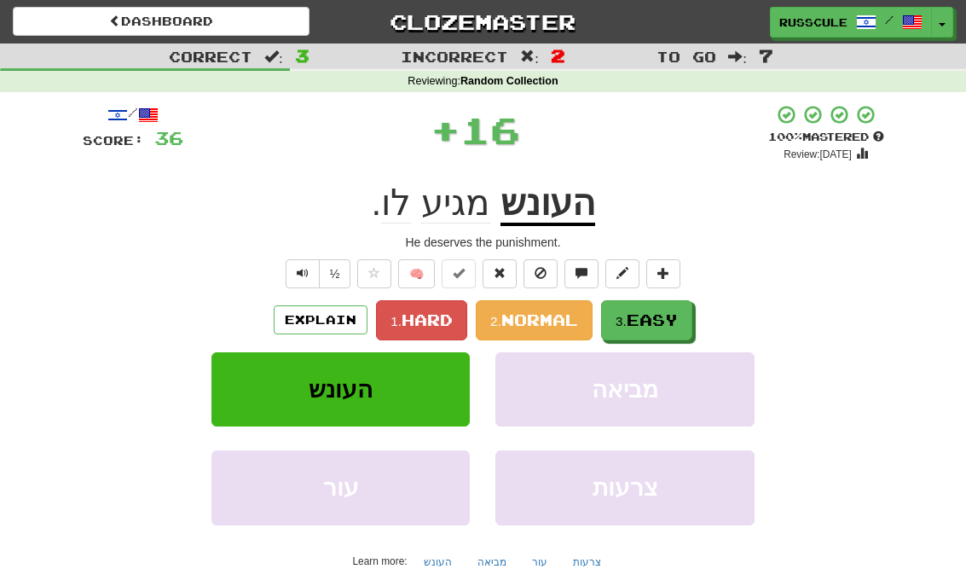
click at [661, 321] on span "Easy" at bounding box center [652, 319] width 51 height 19
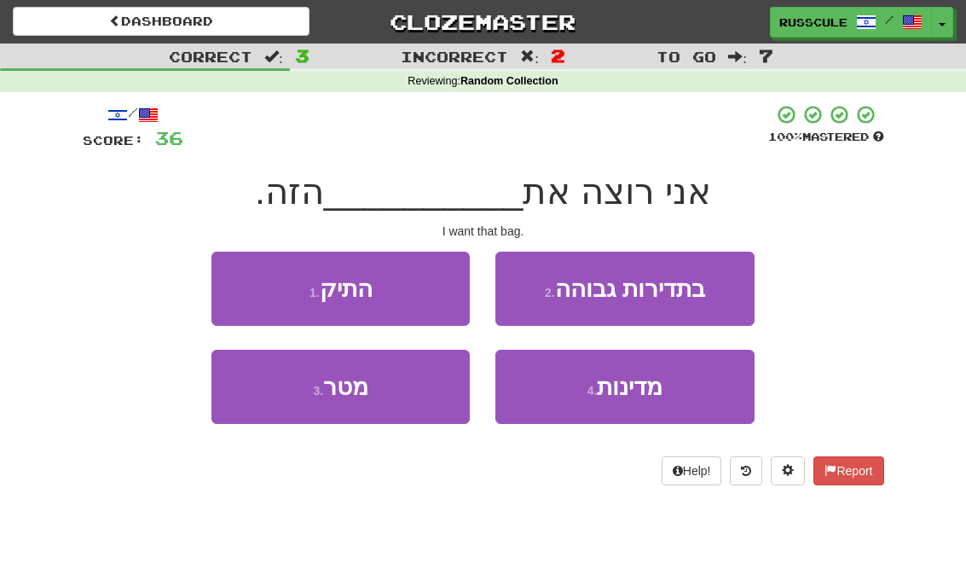
click at [233, 276] on button "1 . התיק" at bounding box center [340, 289] width 258 height 74
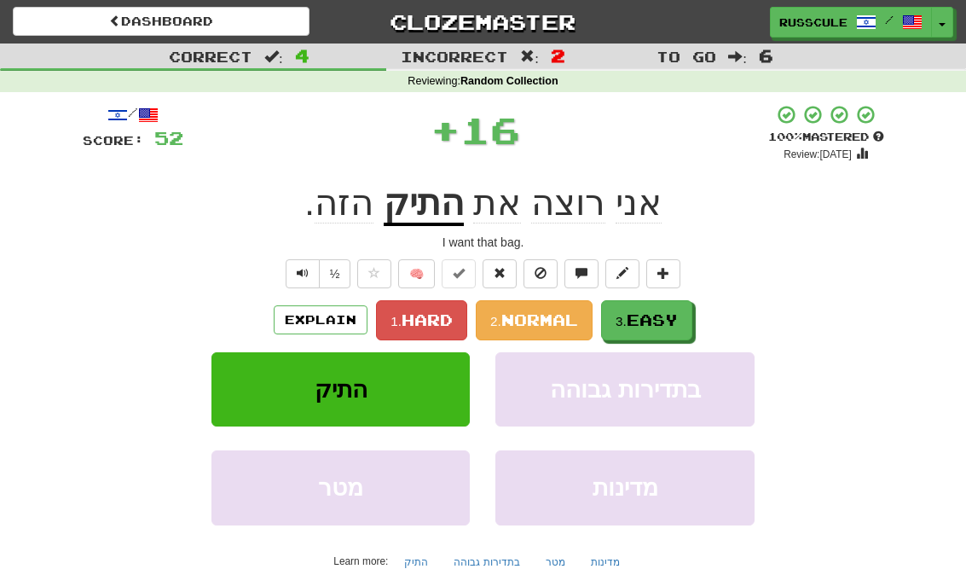
click at [678, 316] on span "Easy" at bounding box center [652, 319] width 51 height 19
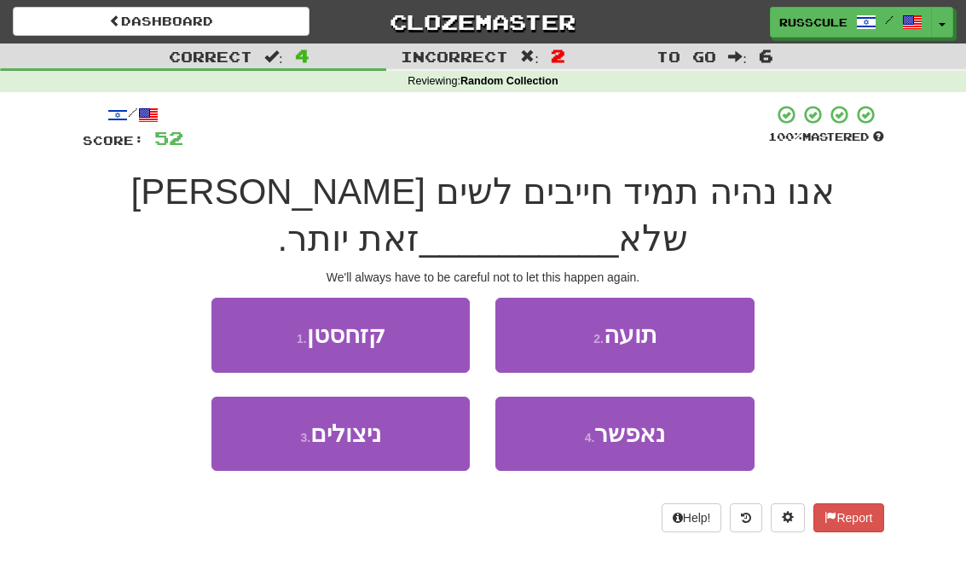
click at [658, 429] on span "נאפשר" at bounding box center [629, 433] width 71 height 26
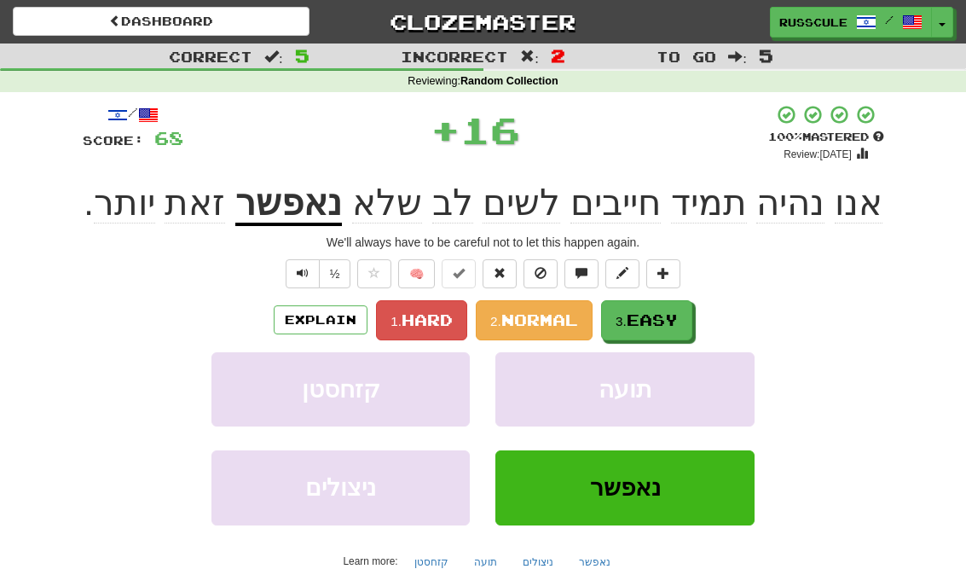
click at [668, 334] on button "3. Easy" at bounding box center [646, 320] width 91 height 40
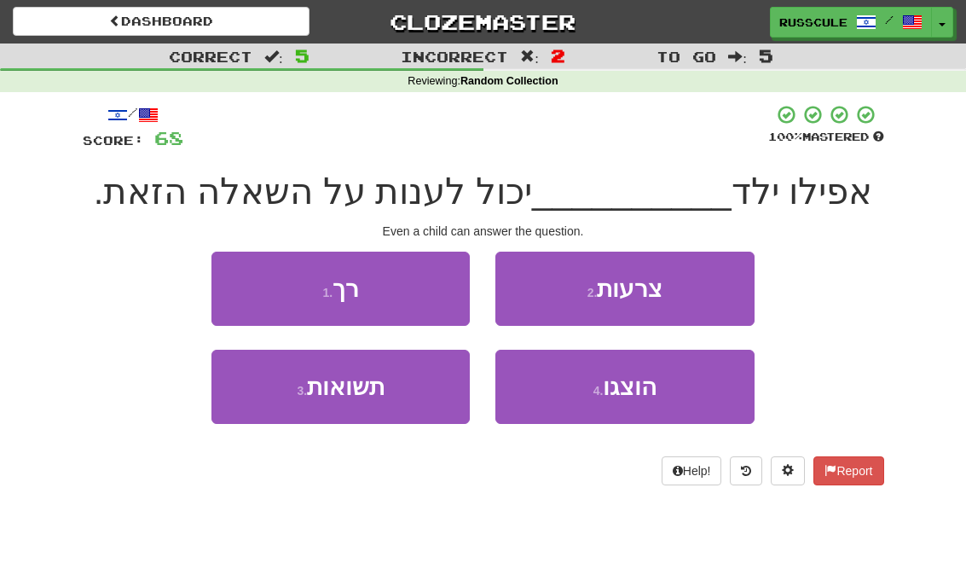
click at [223, 275] on button "1 . רך" at bounding box center [340, 289] width 258 height 74
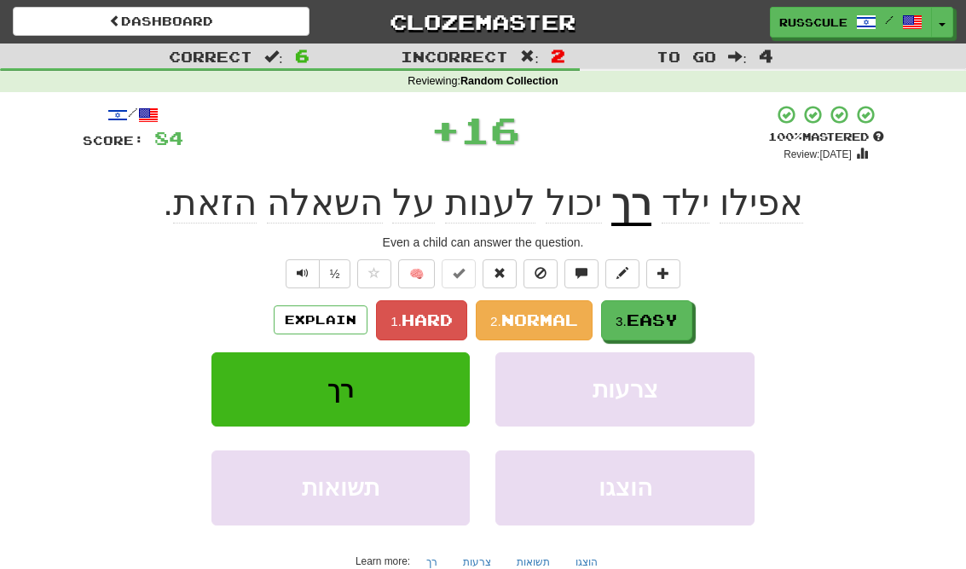
click at [672, 319] on span "Easy" at bounding box center [652, 319] width 51 height 19
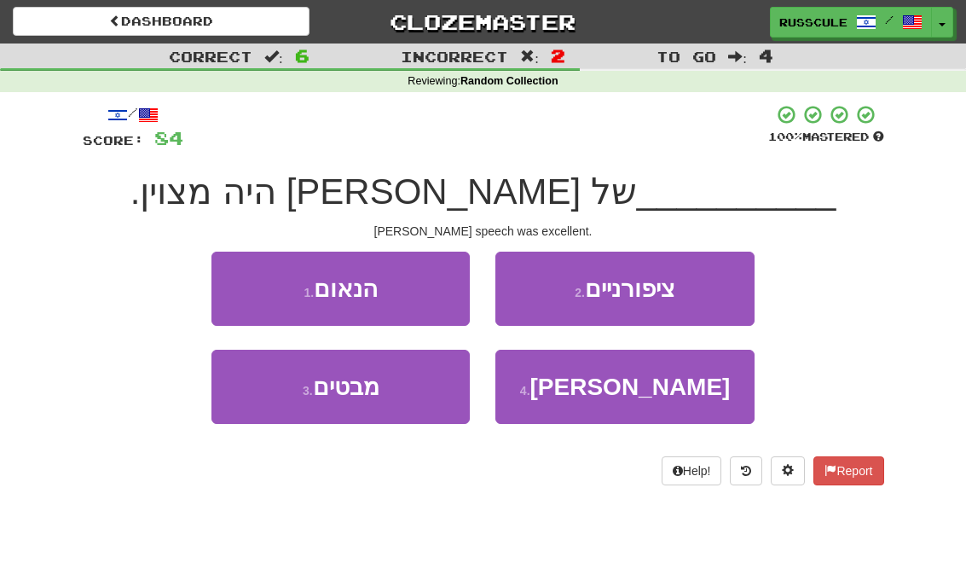
click at [228, 278] on button "1 . הנאום" at bounding box center [340, 289] width 258 height 74
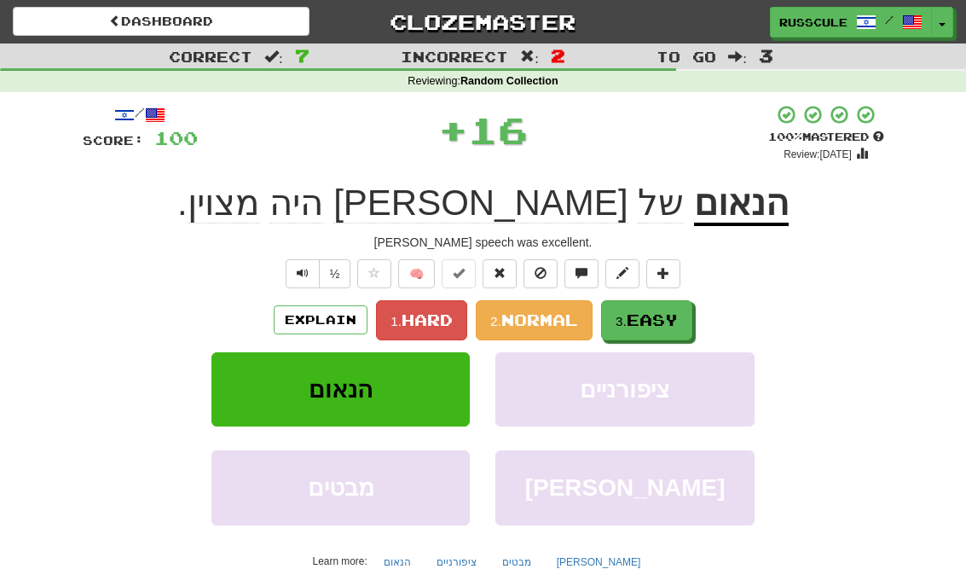
click at [661, 321] on span "Easy" at bounding box center [652, 319] width 51 height 19
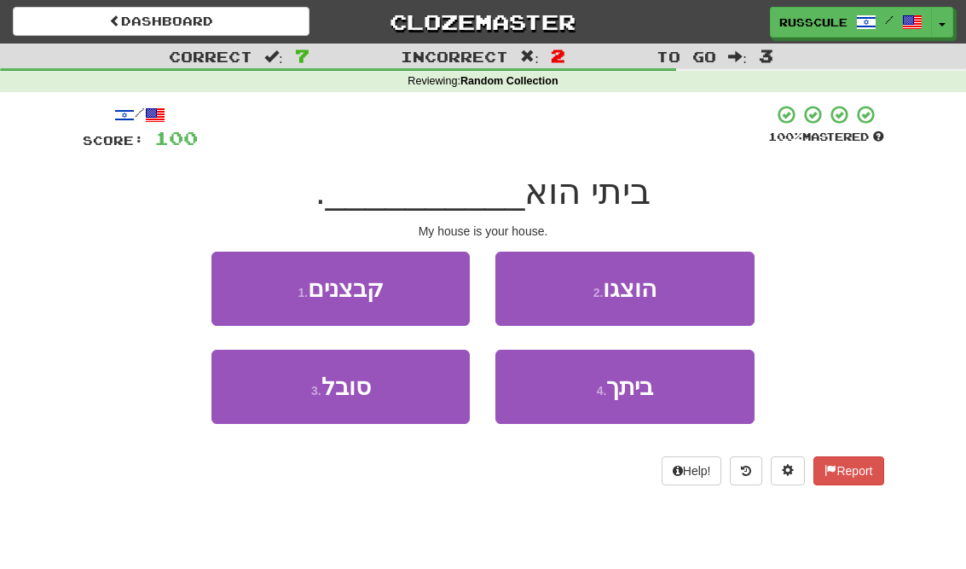
click at [669, 387] on button "4 . ביתך" at bounding box center [624, 387] width 258 height 74
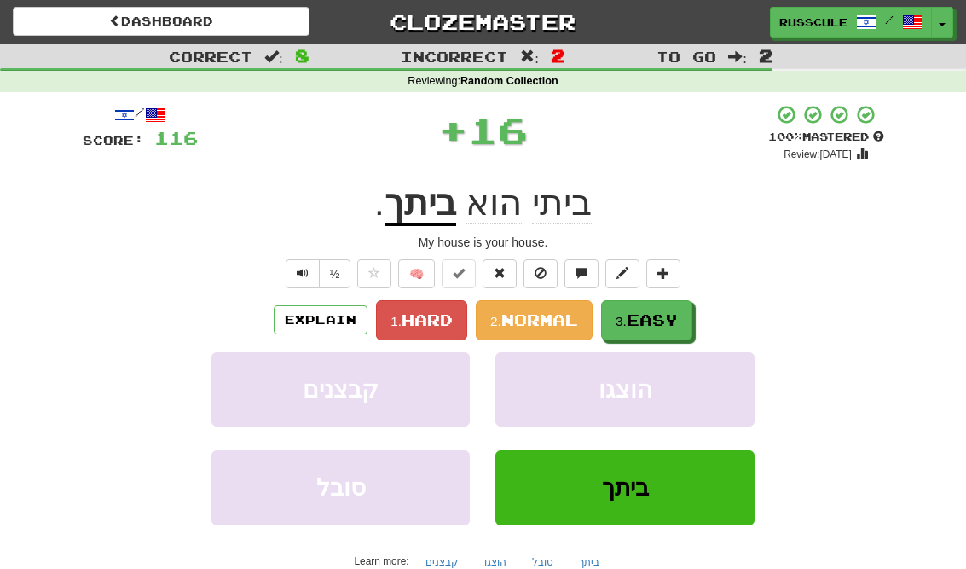
click at [678, 320] on span "Easy" at bounding box center [652, 319] width 51 height 19
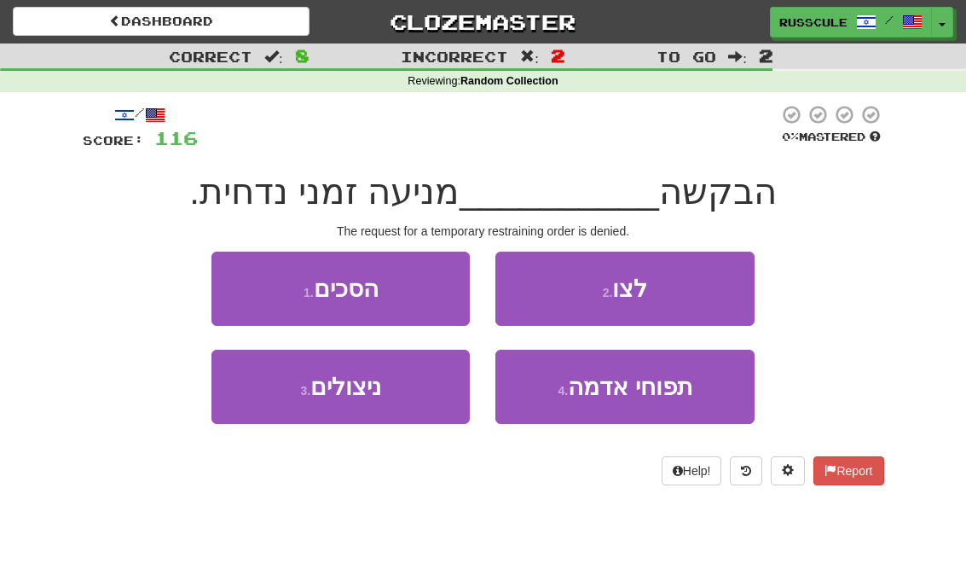
click at [716, 290] on button "2 . לצו" at bounding box center [624, 289] width 258 height 74
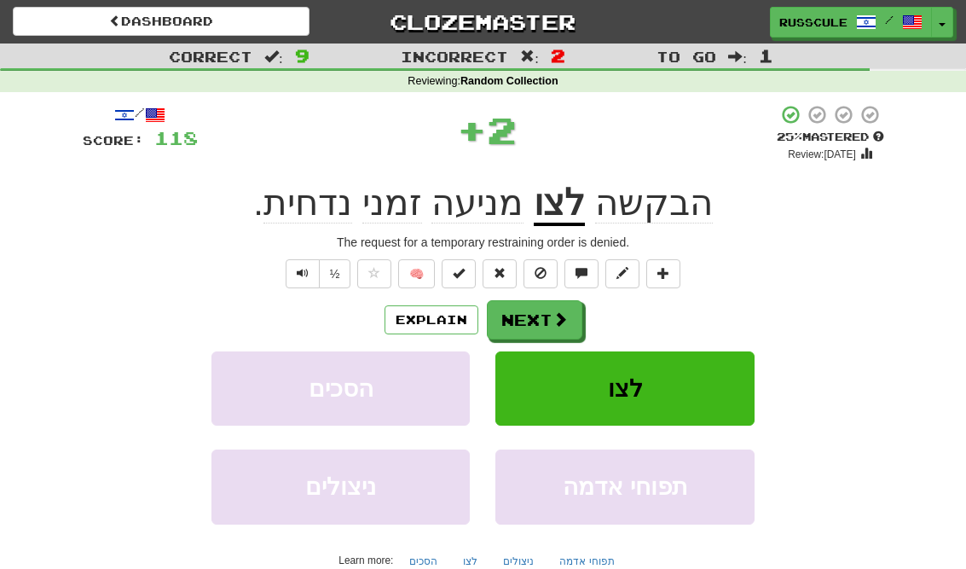
click at [574, 316] on button "Next" at bounding box center [535, 319] width 96 height 39
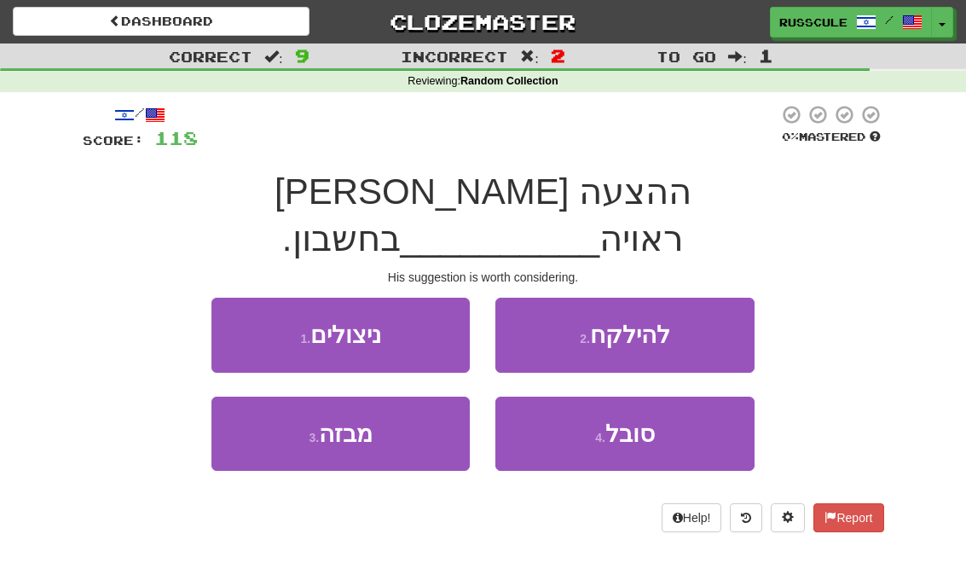
click at [735, 298] on button "2 . להילקח" at bounding box center [624, 335] width 258 height 74
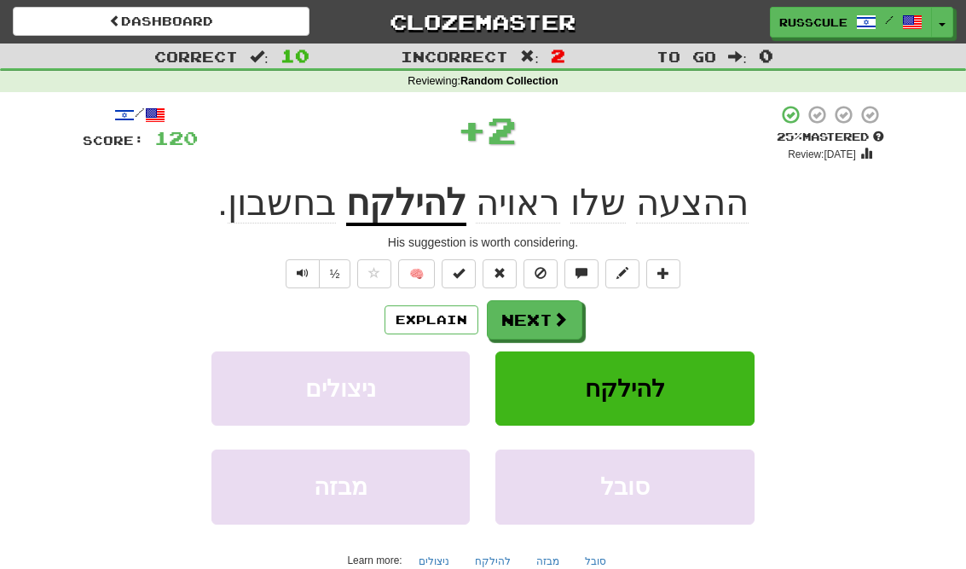
click at [560, 317] on span at bounding box center [560, 318] width 15 height 15
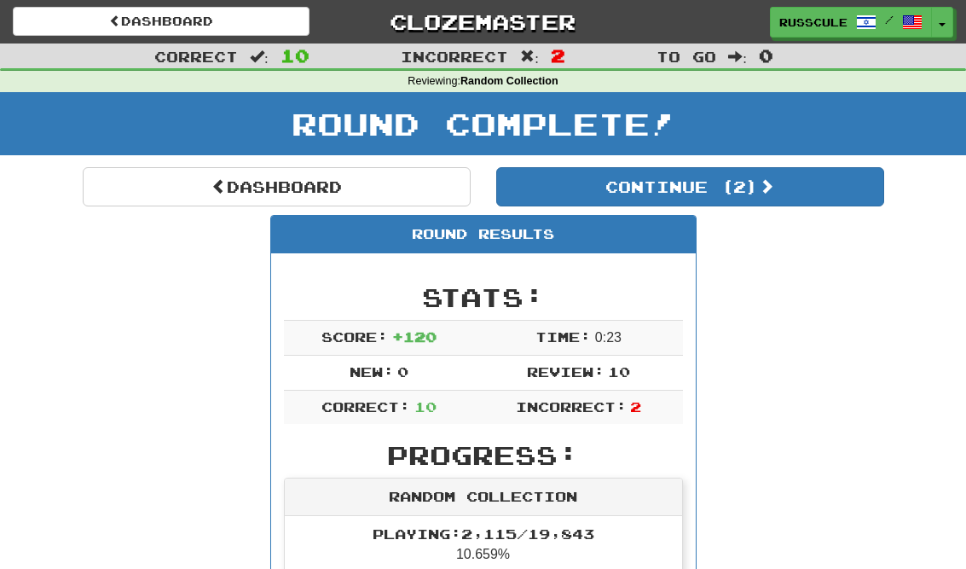
click at [855, 199] on button "Continue ( 2 )" at bounding box center [690, 186] width 388 height 39
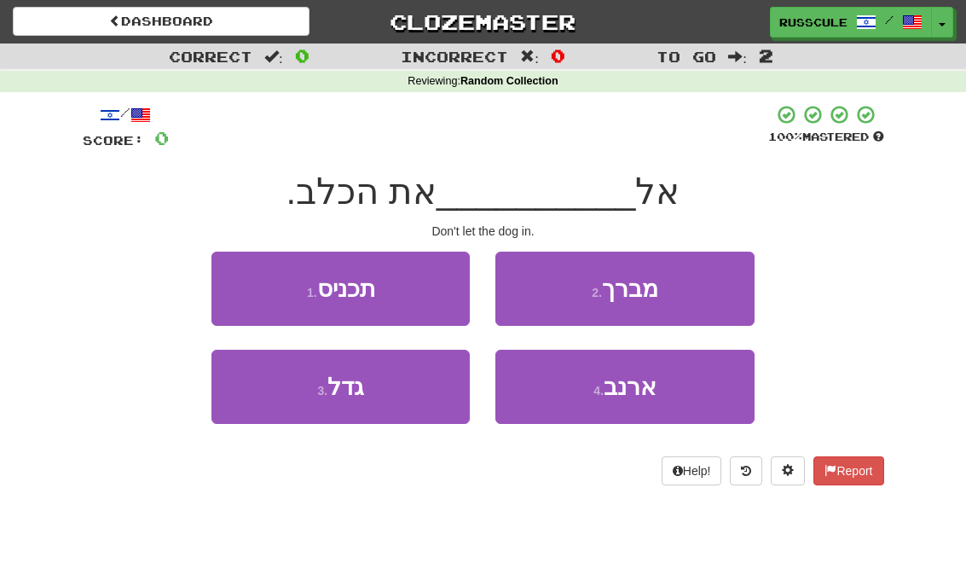
click at [228, 287] on button "1 . תכניס" at bounding box center [340, 289] width 258 height 74
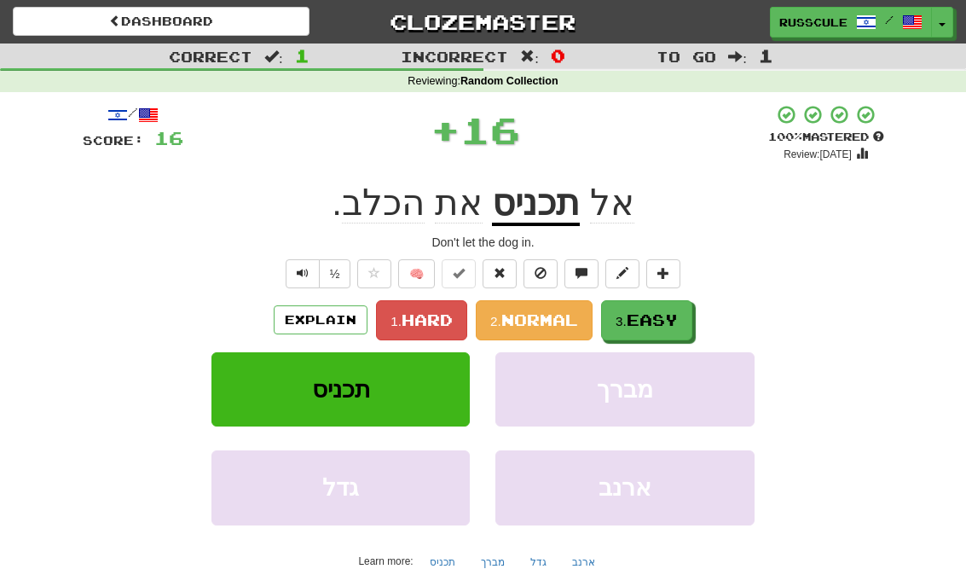
click at [675, 310] on span "Easy" at bounding box center [652, 319] width 51 height 19
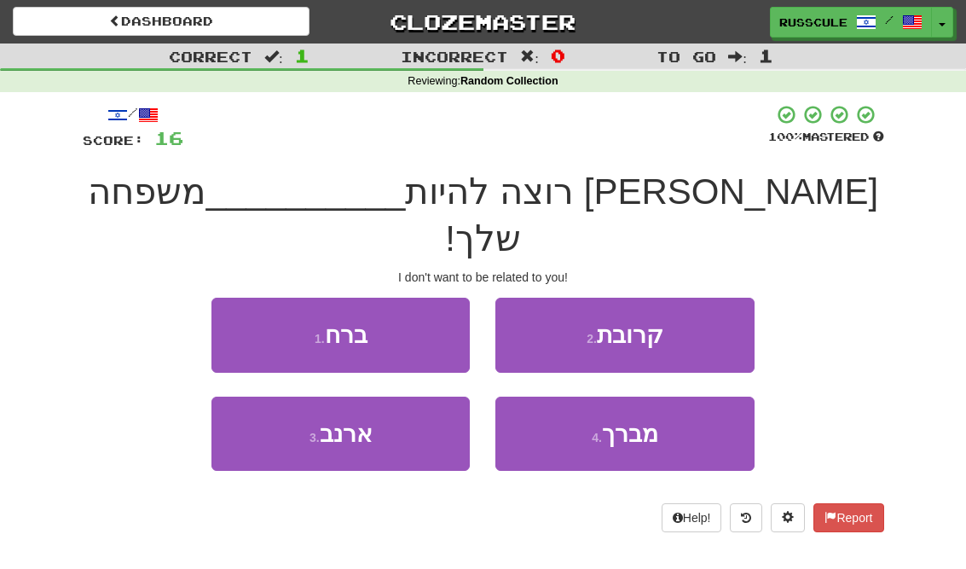
click at [728, 298] on button "2 . קרובת" at bounding box center [624, 335] width 258 height 74
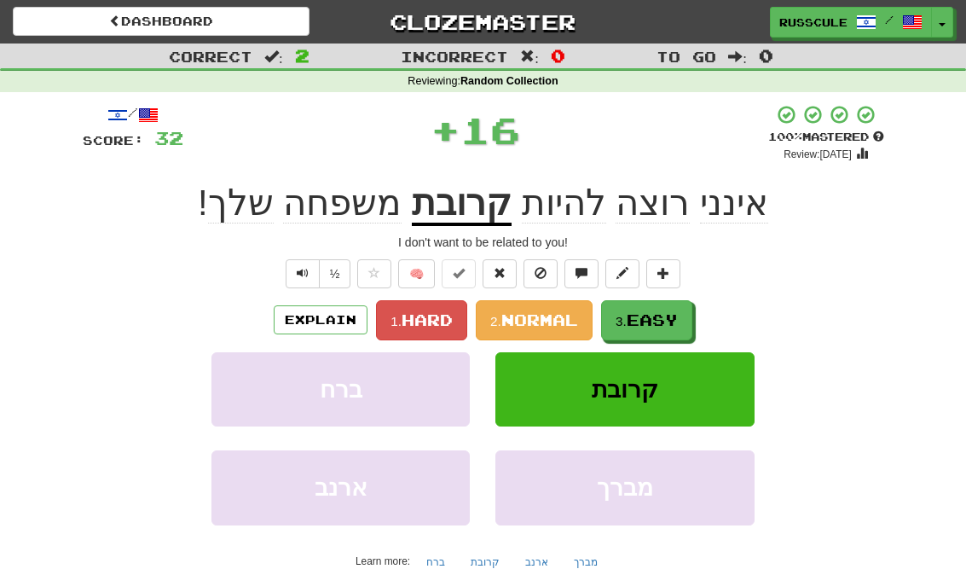
click at [641, 323] on span "Easy" at bounding box center [652, 319] width 51 height 19
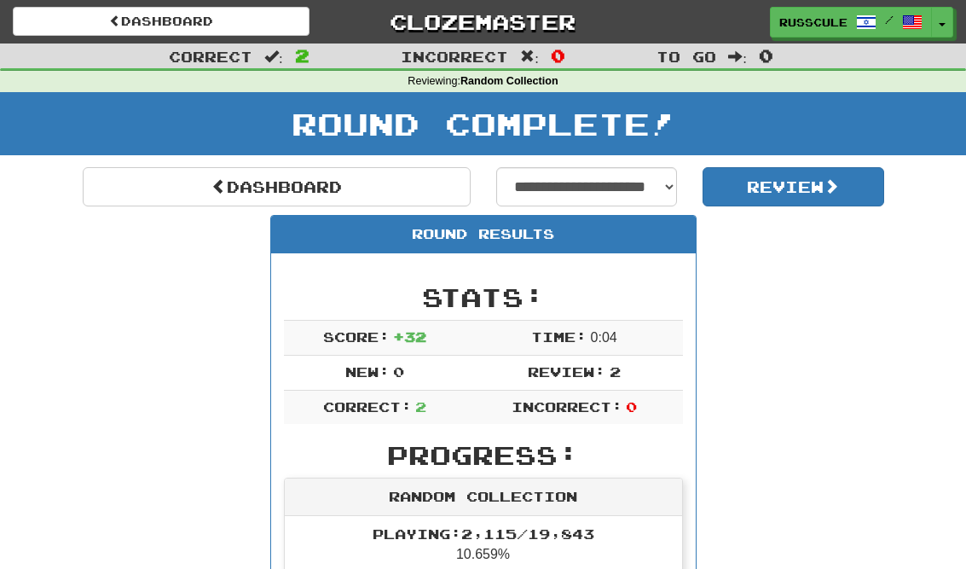
click at [150, 169] on link "Dashboard" at bounding box center [277, 186] width 388 height 39
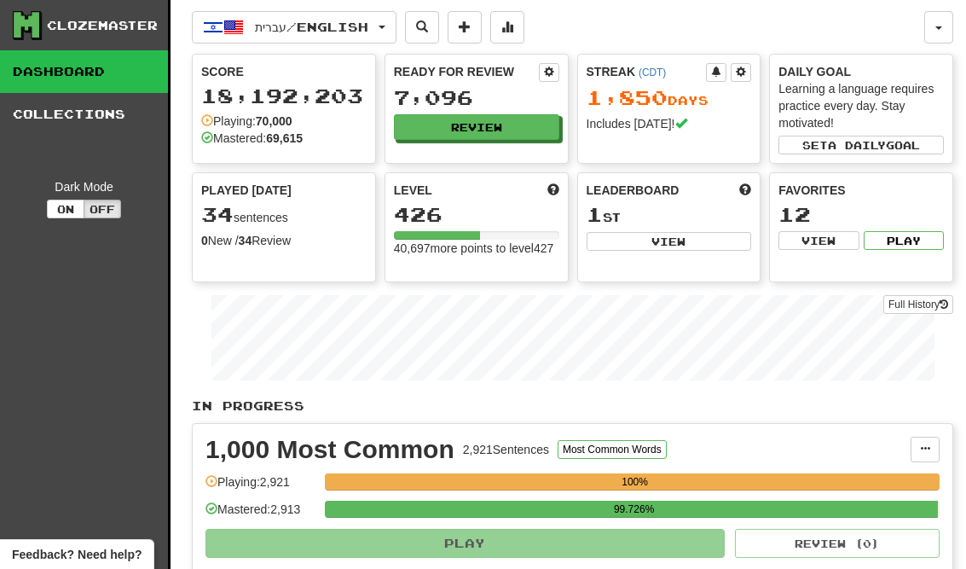
click at [395, 121] on button "Review" at bounding box center [476, 127] width 165 height 26
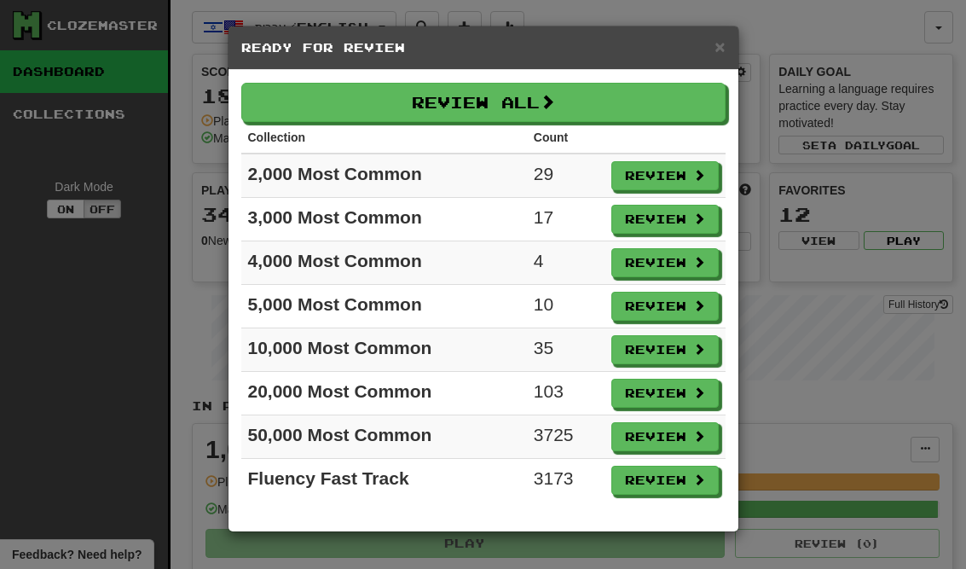
click at [693, 398] on span at bounding box center [699, 392] width 12 height 12
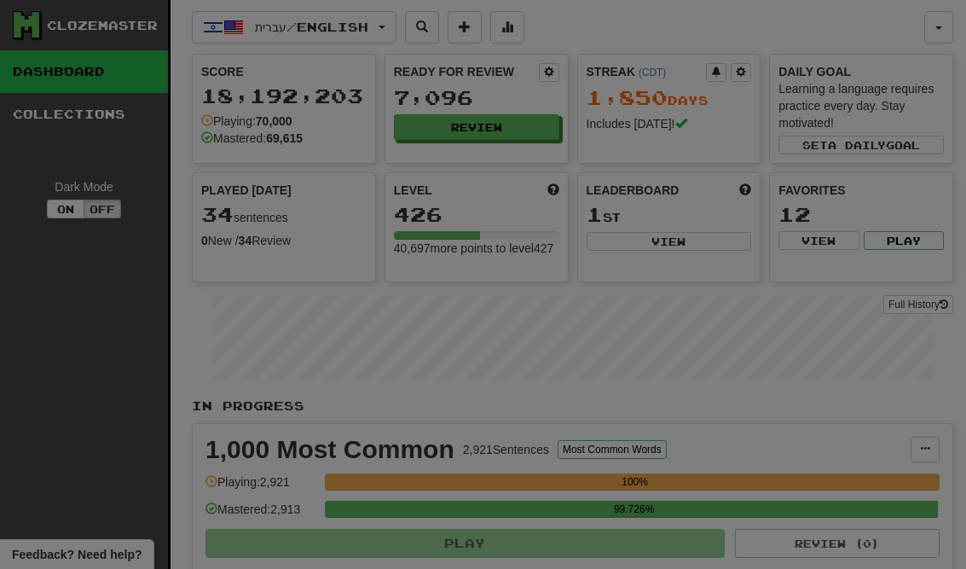
select select "**"
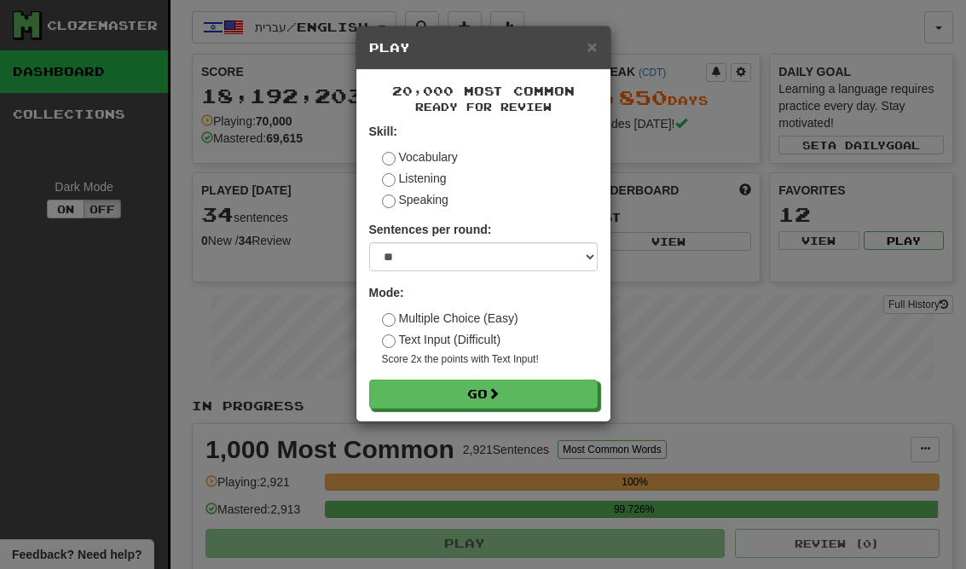
click at [566, 401] on button "Go" at bounding box center [483, 393] width 229 height 29
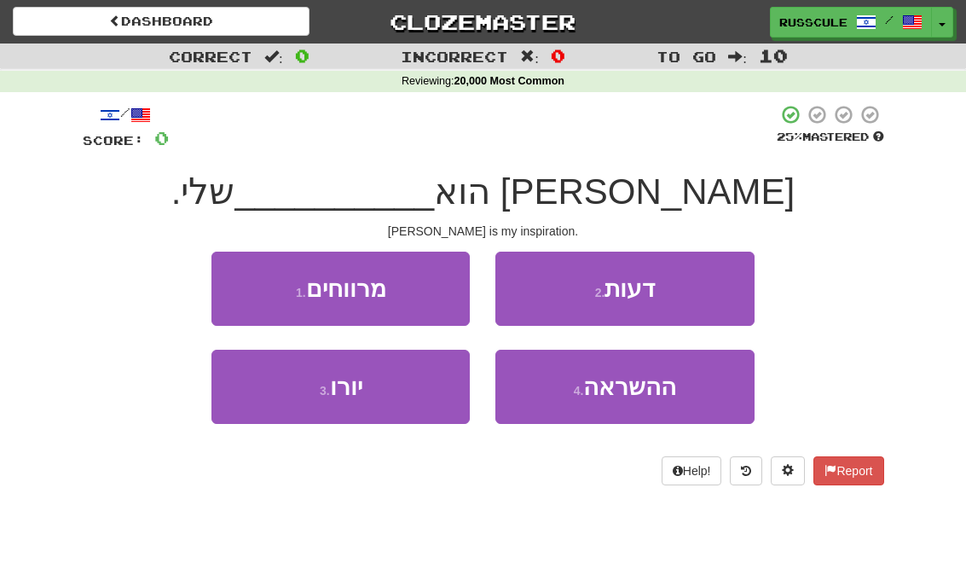
click at [710, 297] on button "2 . דעות" at bounding box center [624, 289] width 258 height 74
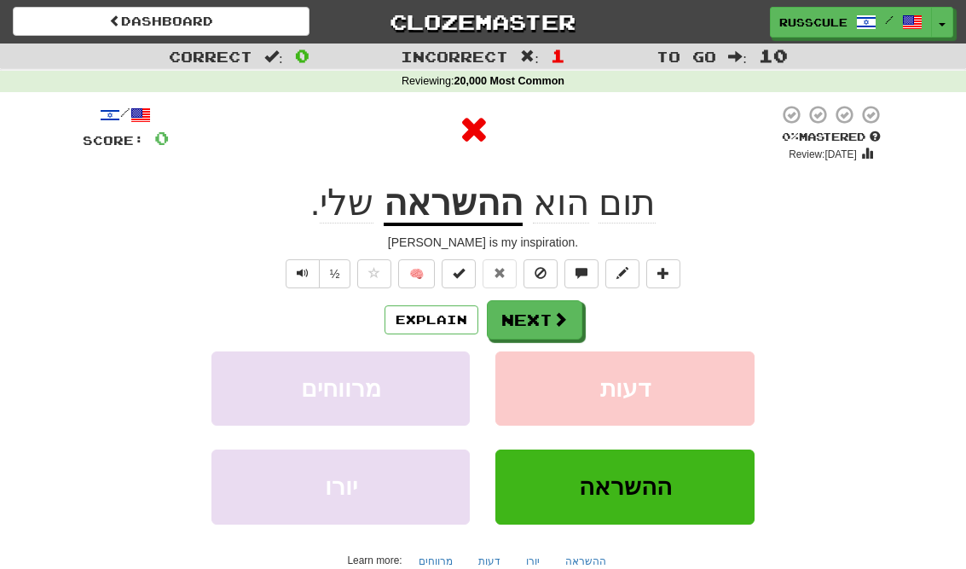
click at [576, 316] on button "Next" at bounding box center [535, 319] width 96 height 39
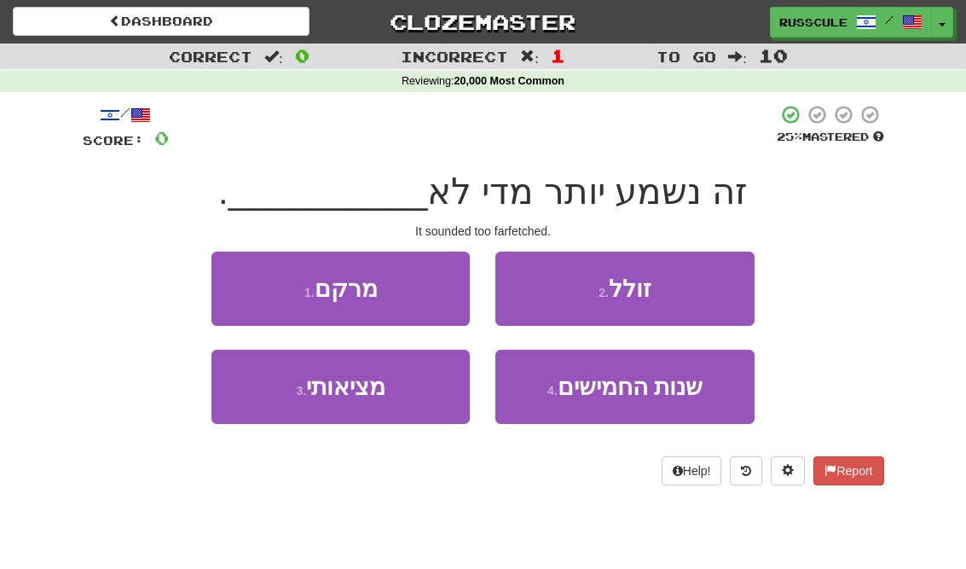
click at [235, 277] on button "1 . מרקם" at bounding box center [340, 289] width 258 height 74
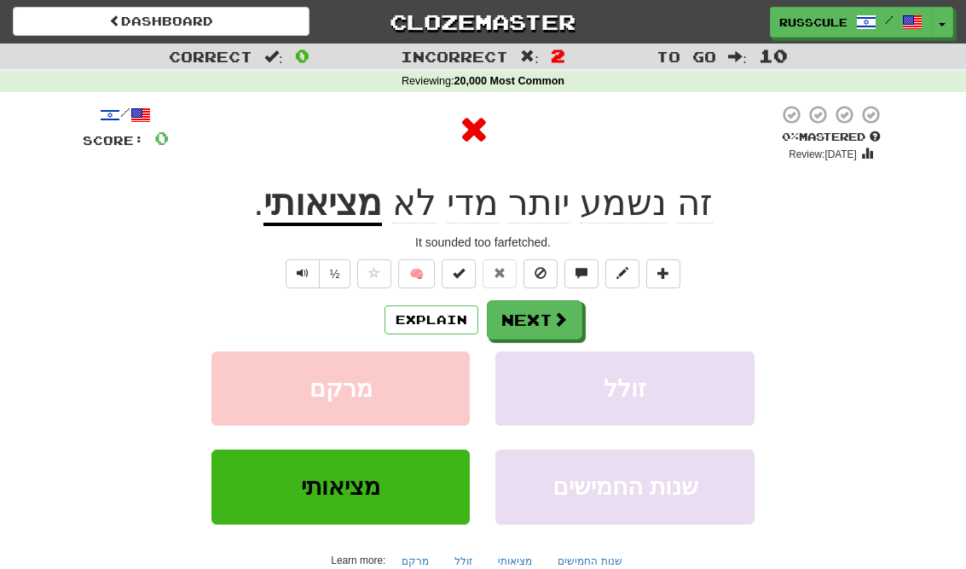
click at [553, 316] on span at bounding box center [560, 318] width 15 height 15
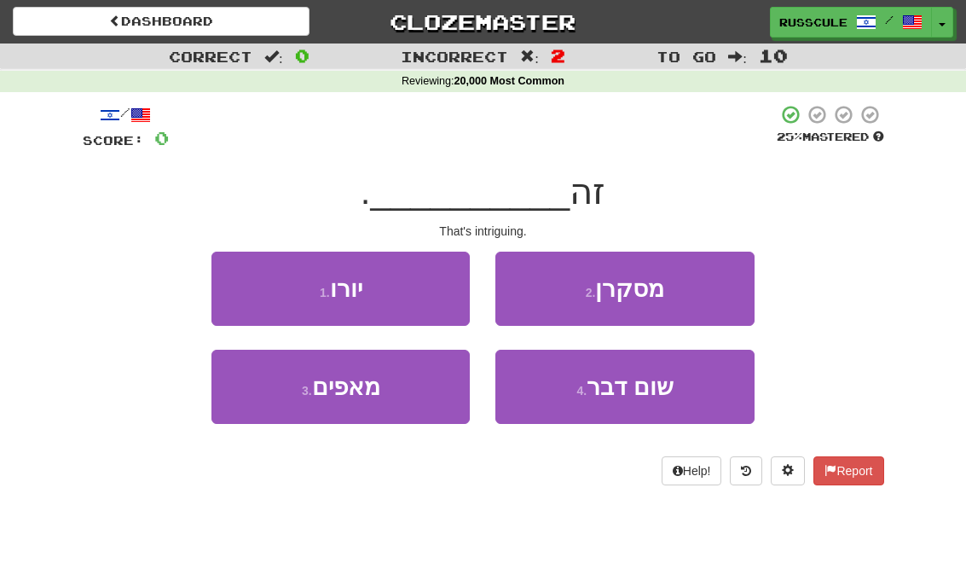
click at [710, 289] on button "2 . מסקרן" at bounding box center [624, 289] width 258 height 74
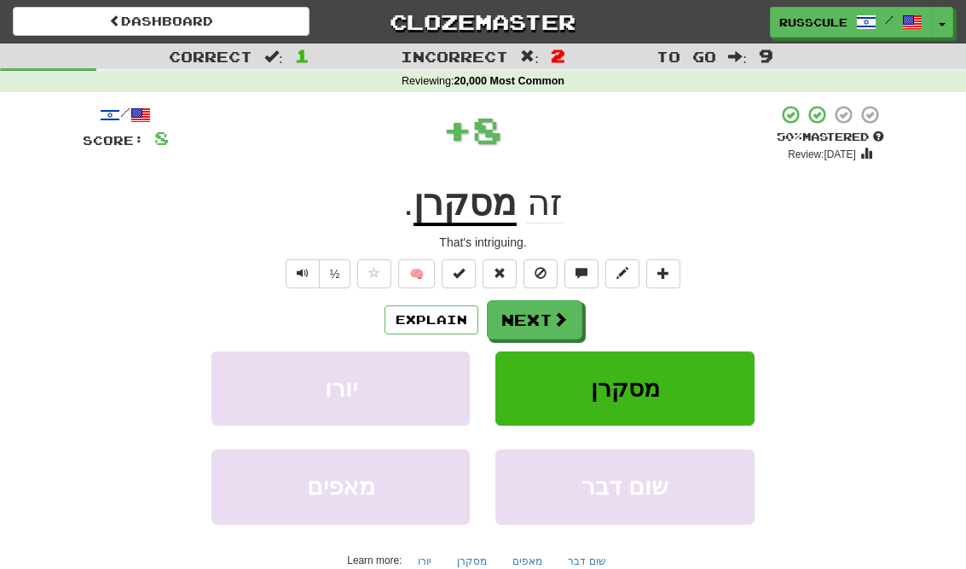
click at [576, 324] on button "Next" at bounding box center [535, 319] width 96 height 39
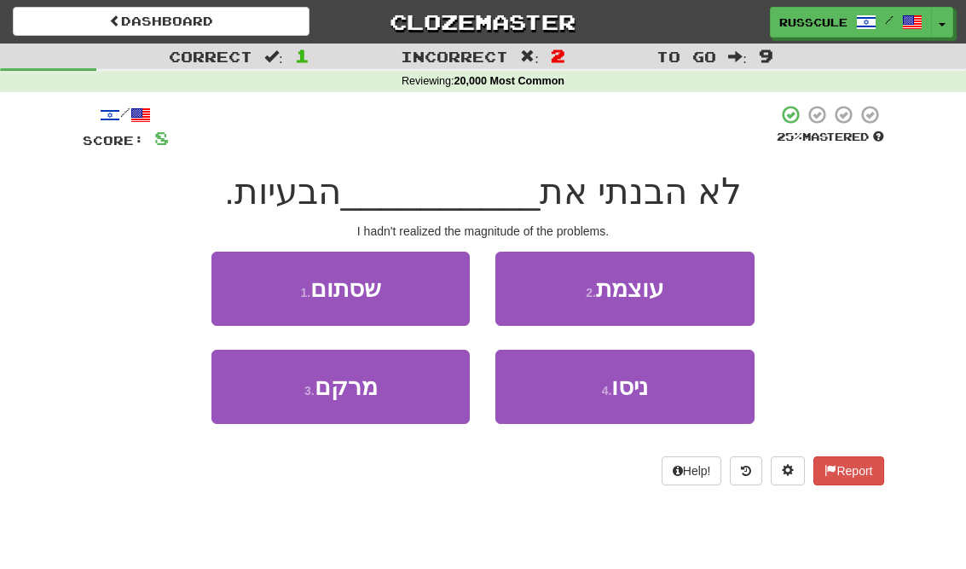
click at [727, 288] on button "2 . עוצמת" at bounding box center [624, 289] width 258 height 74
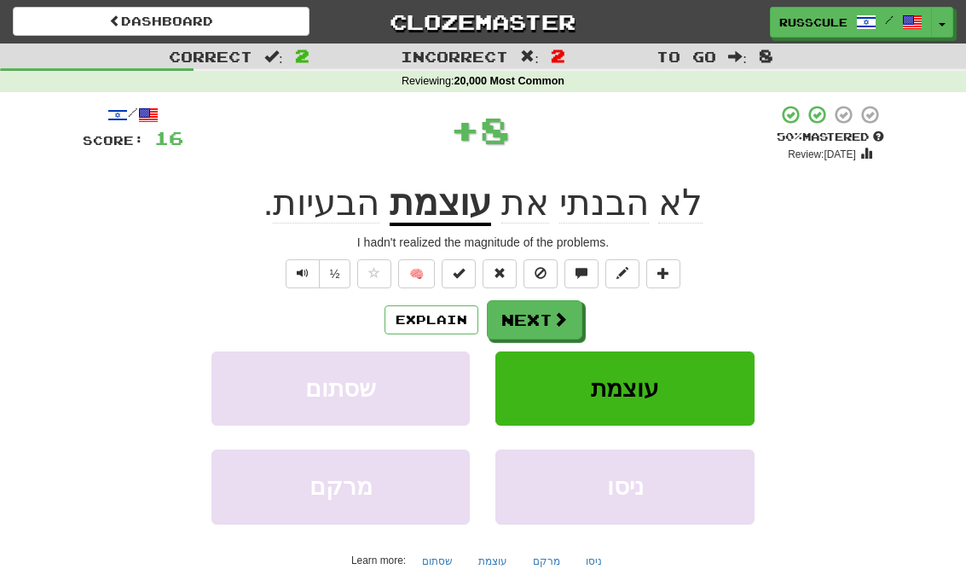
click at [572, 326] on button "Next" at bounding box center [535, 319] width 96 height 39
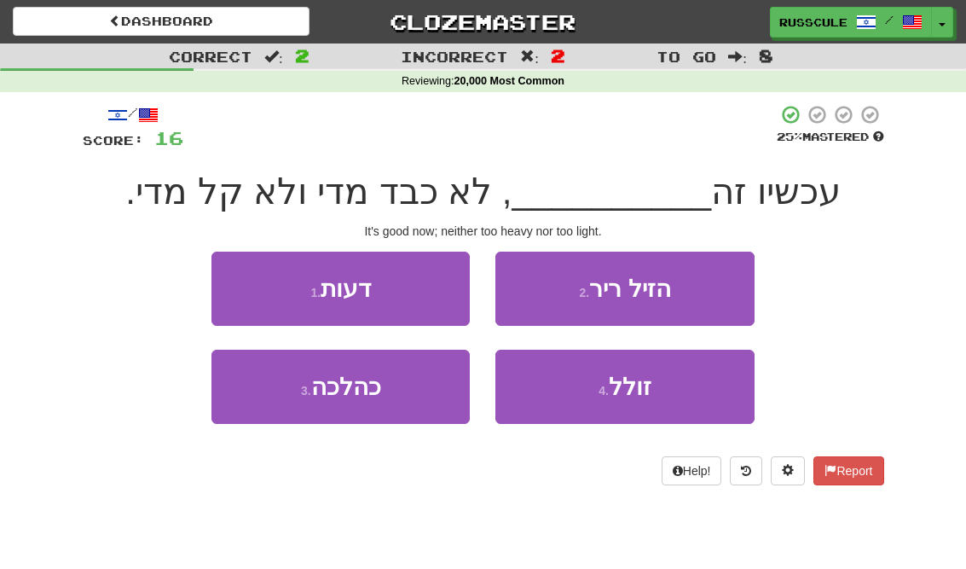
click at [247, 393] on button "3 . כהלכה" at bounding box center [340, 387] width 258 height 74
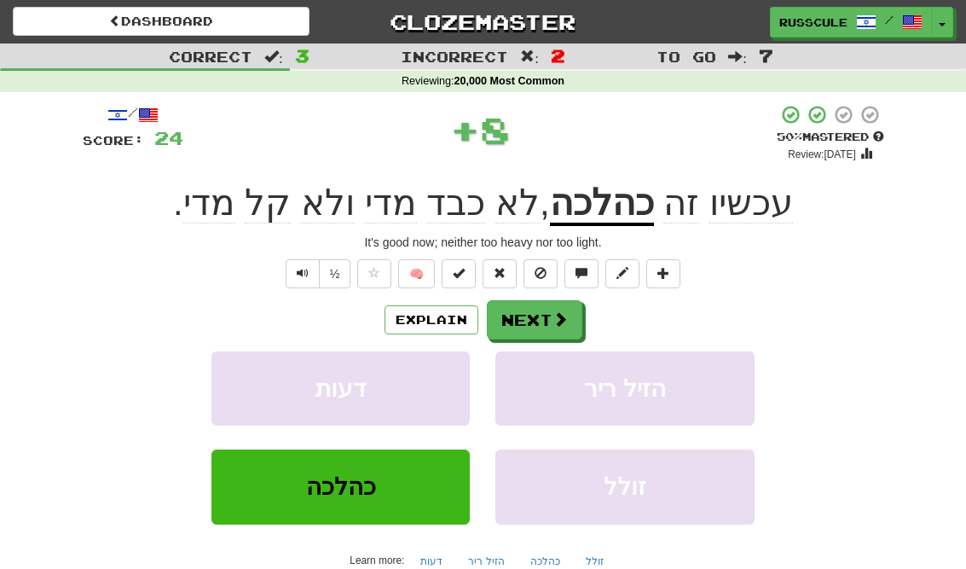
click at [559, 316] on span at bounding box center [560, 318] width 15 height 15
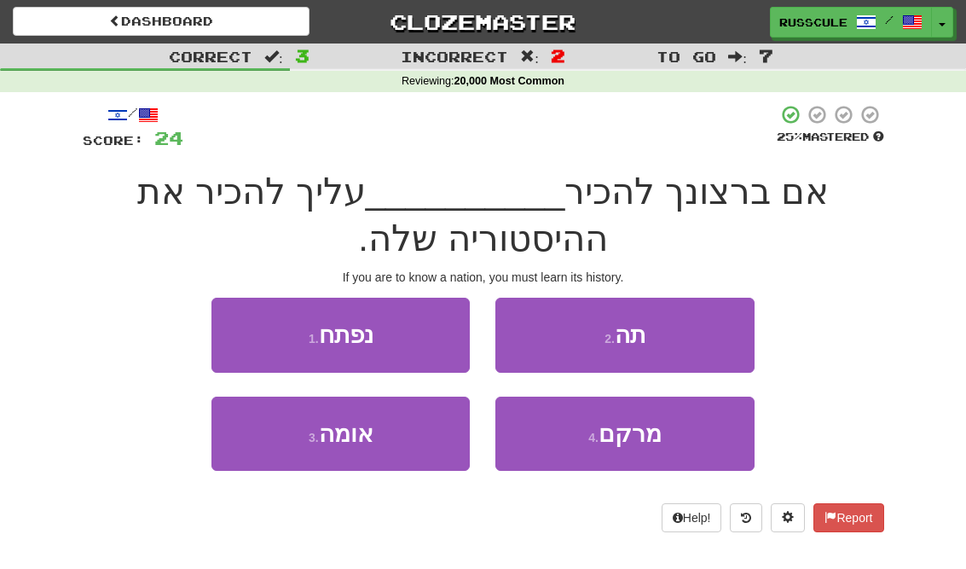
click at [243, 431] on button "3 . אומה" at bounding box center [340, 434] width 258 height 74
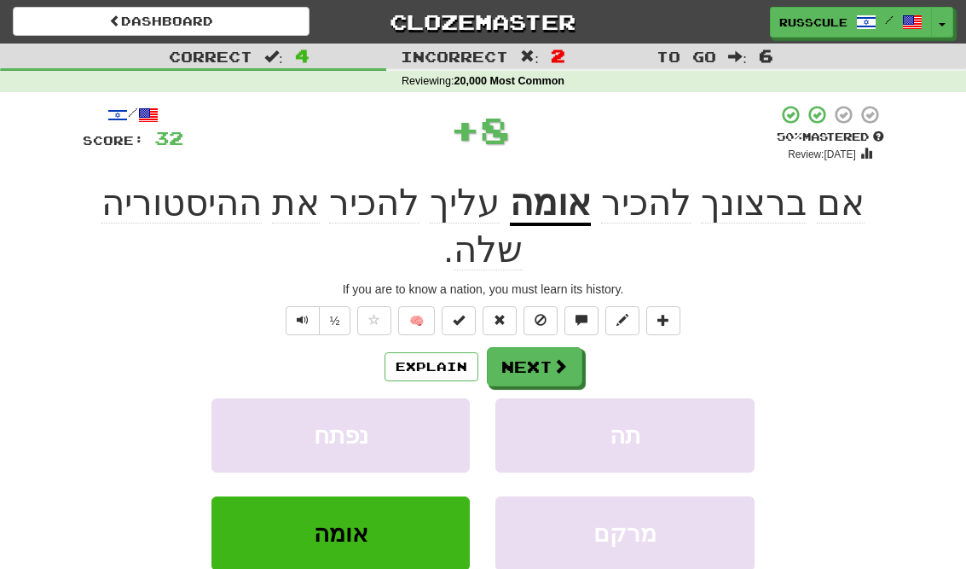
click at [560, 358] on span at bounding box center [560, 365] width 15 height 15
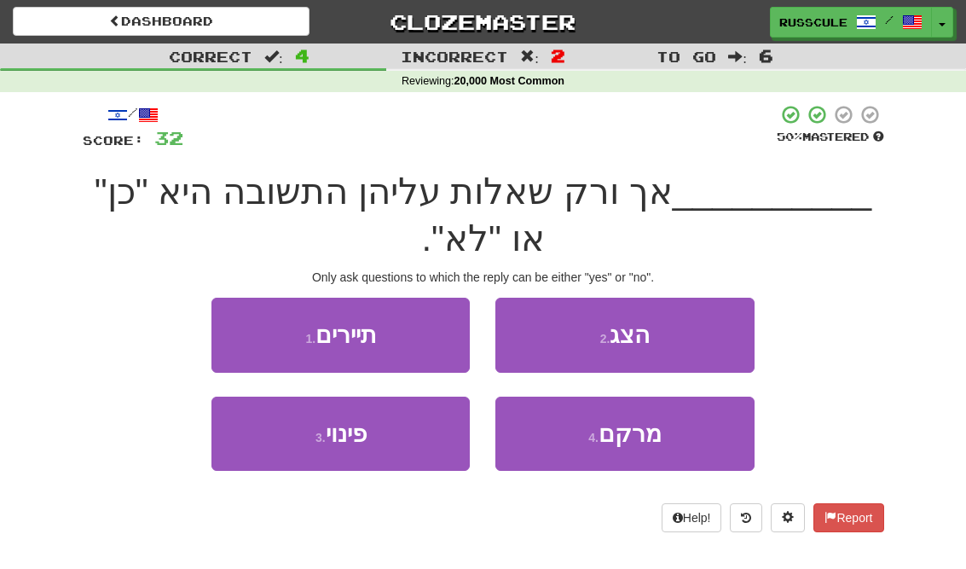
click at [640, 433] on span "מרקם" at bounding box center [630, 433] width 63 height 26
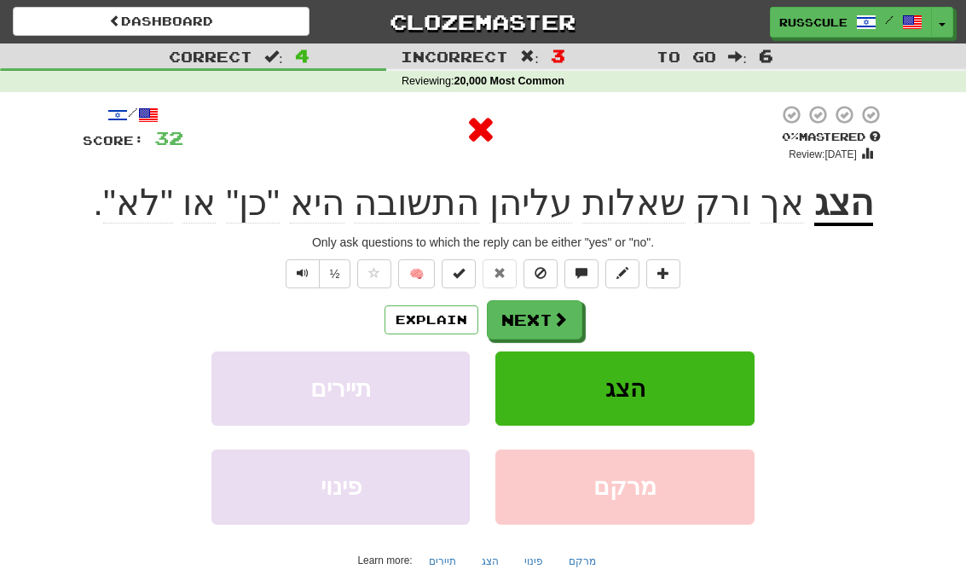
click at [576, 329] on button "Next" at bounding box center [535, 319] width 96 height 39
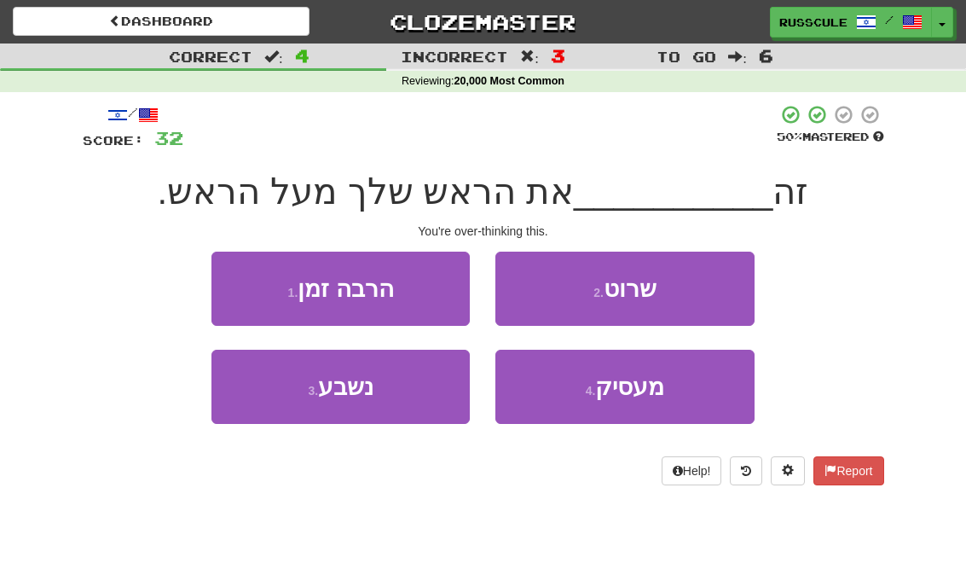
click at [646, 398] on span "מעסיק" at bounding box center [629, 387] width 69 height 26
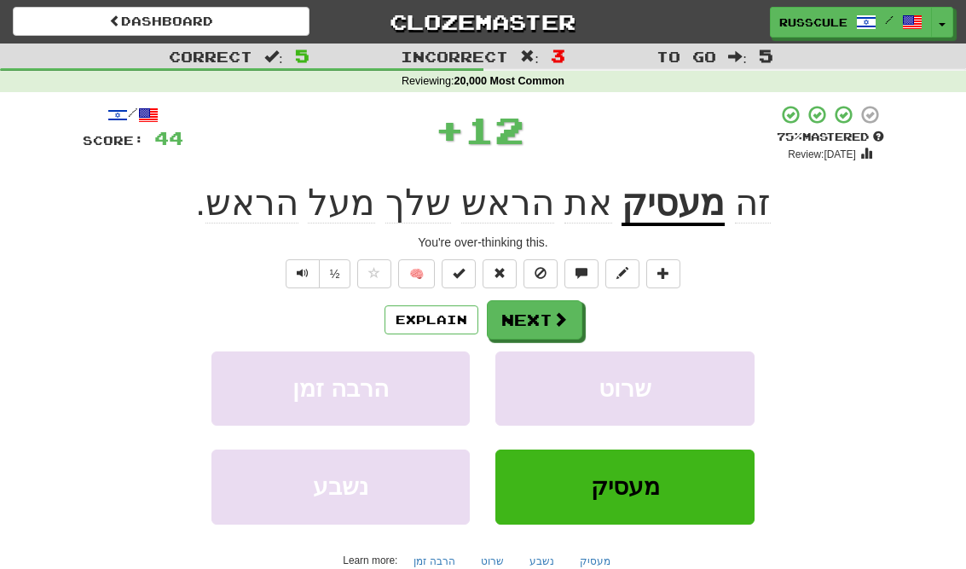
click at [565, 314] on span at bounding box center [560, 318] width 15 height 15
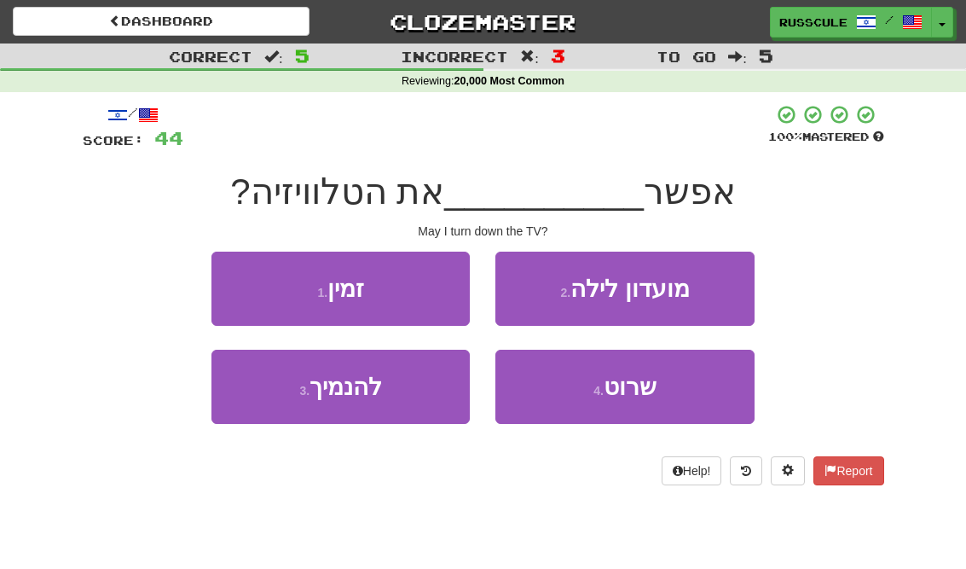
click at [256, 397] on button "3 . להנמיך" at bounding box center [340, 387] width 258 height 74
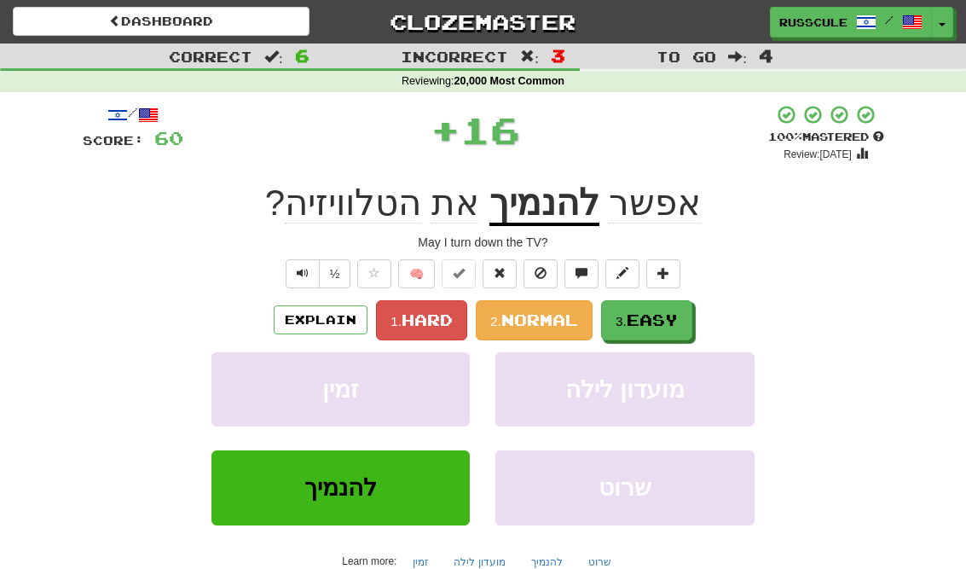
click at [641, 316] on span "Easy" at bounding box center [652, 319] width 51 height 19
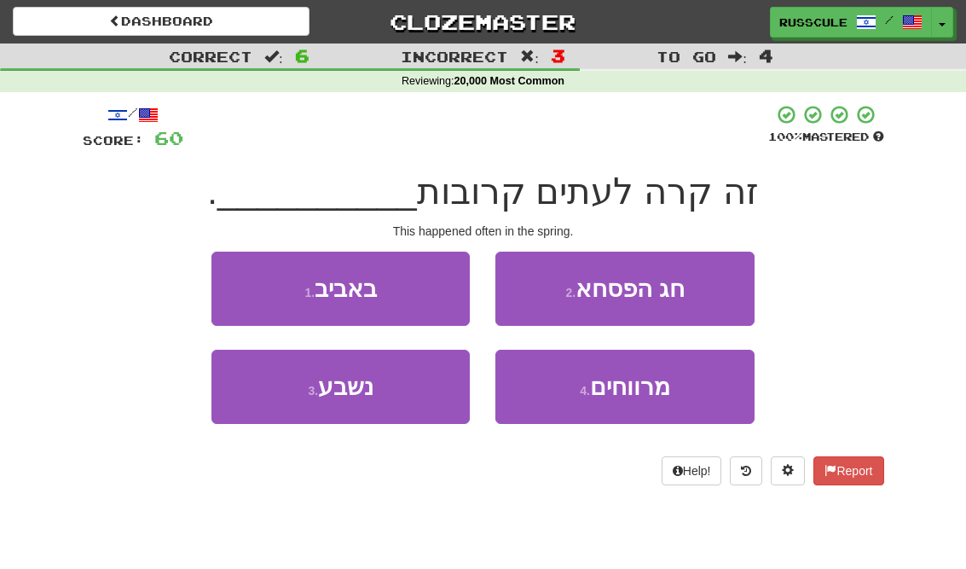
click at [242, 281] on button "1 . באביב" at bounding box center [340, 289] width 258 height 74
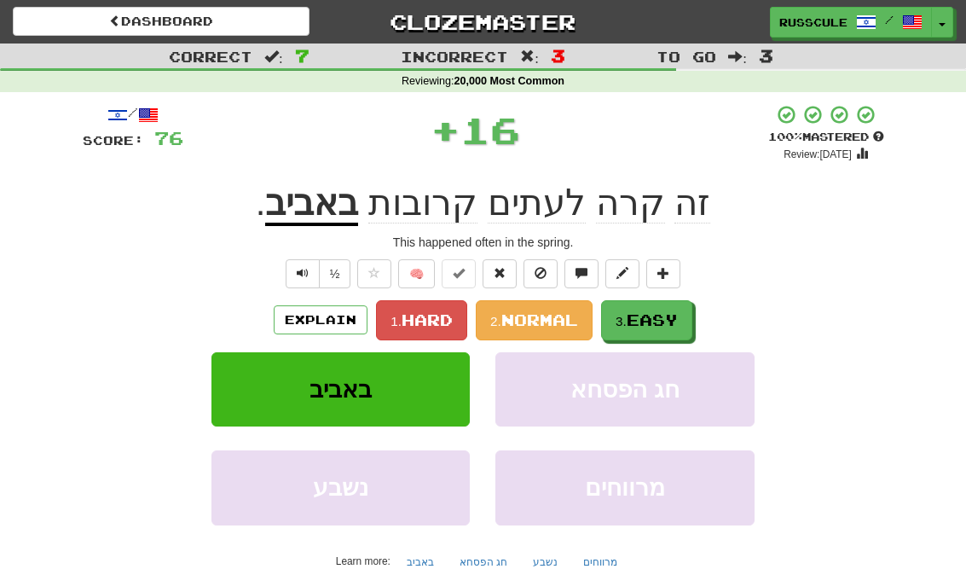
click at [669, 316] on span "Easy" at bounding box center [652, 319] width 51 height 19
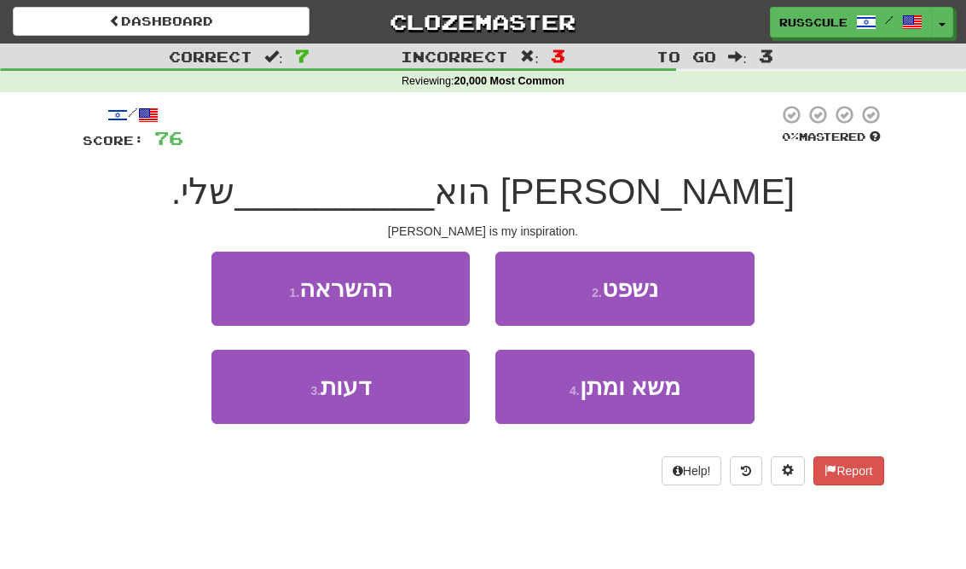
click at [246, 287] on button "1 . ההשראה" at bounding box center [340, 289] width 258 height 74
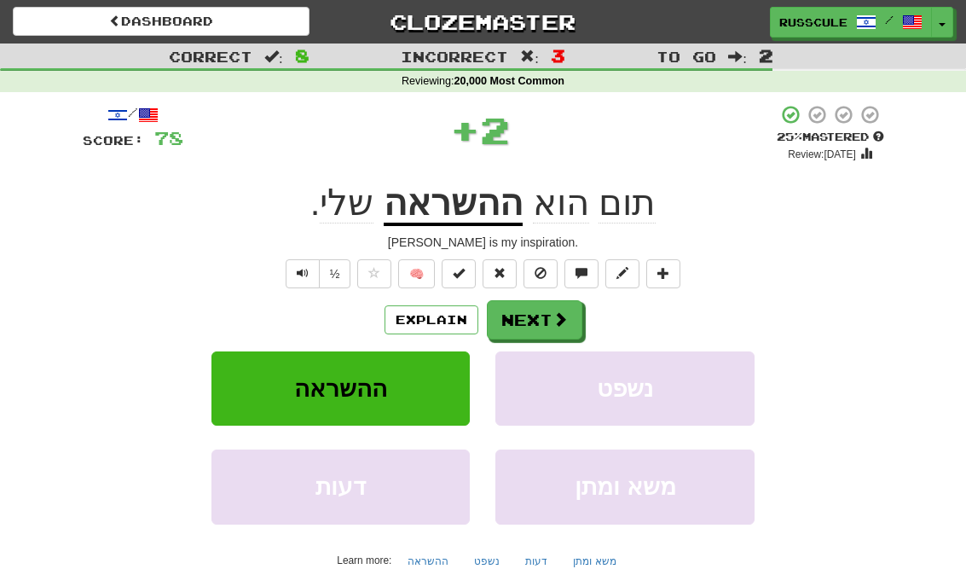
click at [559, 315] on span at bounding box center [560, 318] width 15 height 15
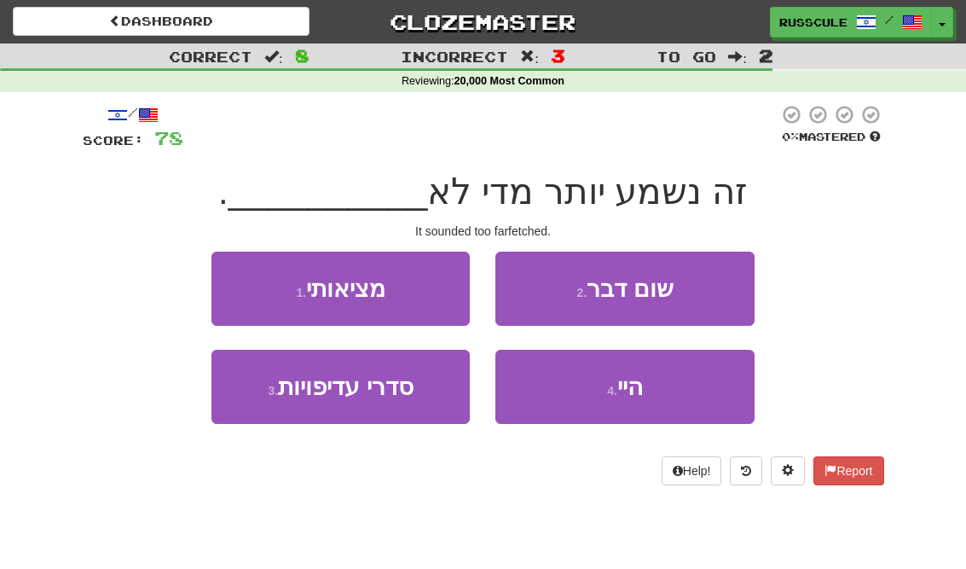
click at [240, 279] on button "1 . מציאותי" at bounding box center [340, 289] width 258 height 74
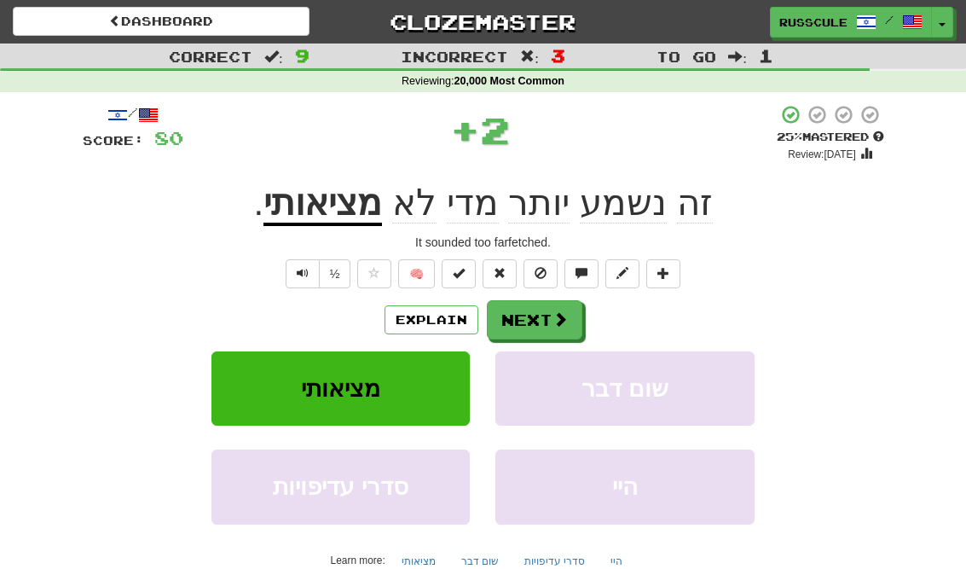
click at [559, 316] on span at bounding box center [560, 318] width 15 height 15
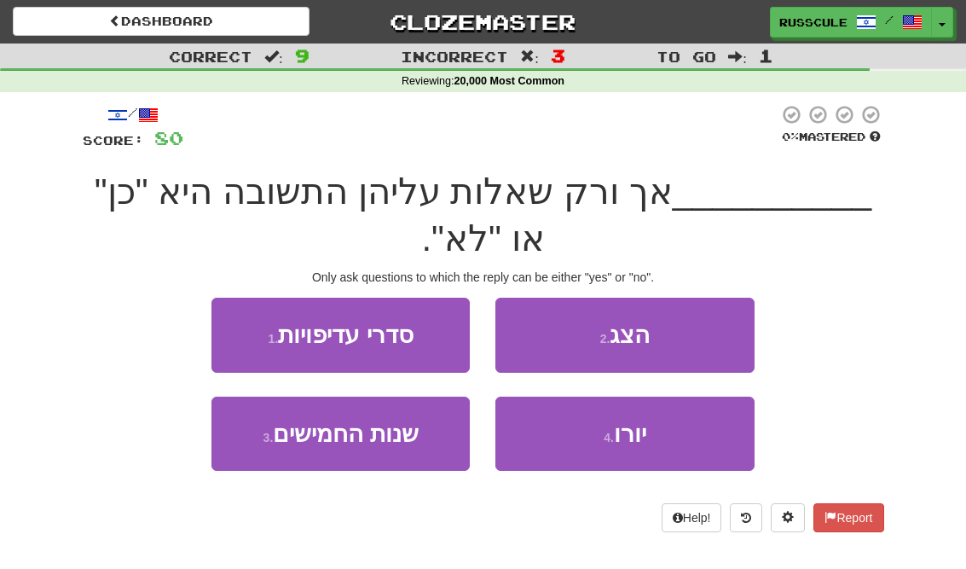
click at [705, 333] on button "2 . הצג" at bounding box center [624, 335] width 258 height 74
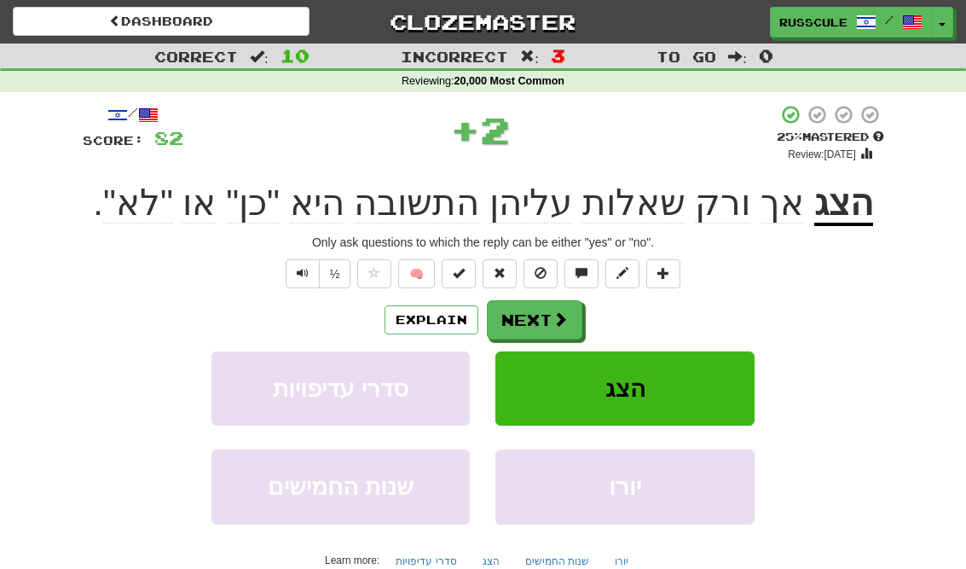
click at [565, 315] on span at bounding box center [560, 318] width 15 height 15
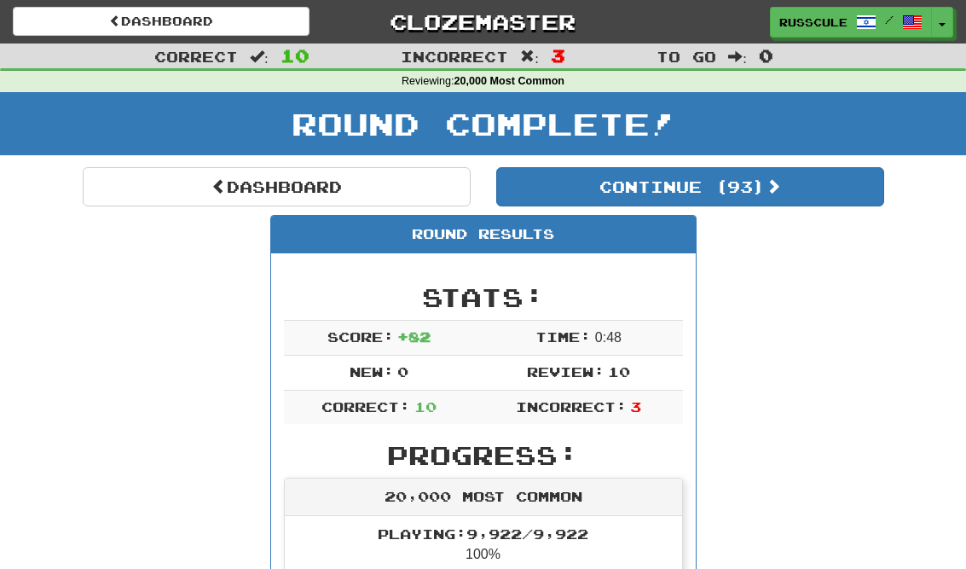
click at [828, 200] on button "Continue ( 93 )" at bounding box center [690, 186] width 388 height 39
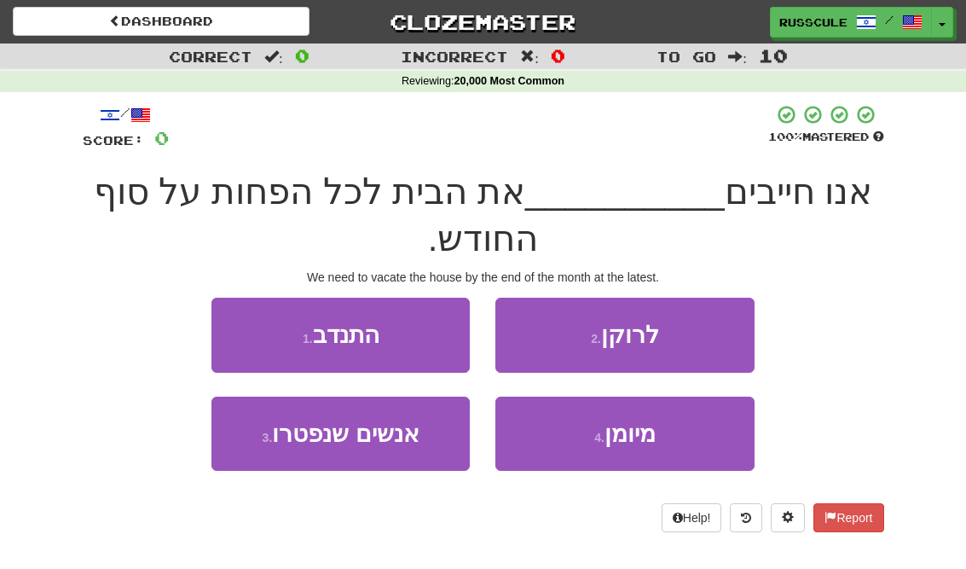
click at [716, 337] on button "2 . לרוקן" at bounding box center [624, 335] width 258 height 74
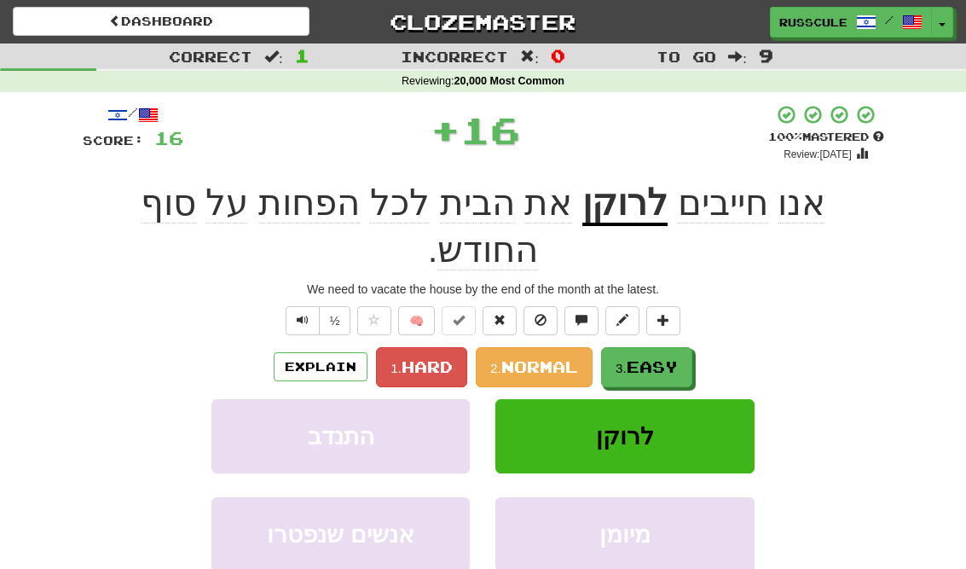
click at [692, 347] on button "3. Easy" at bounding box center [646, 367] width 91 height 40
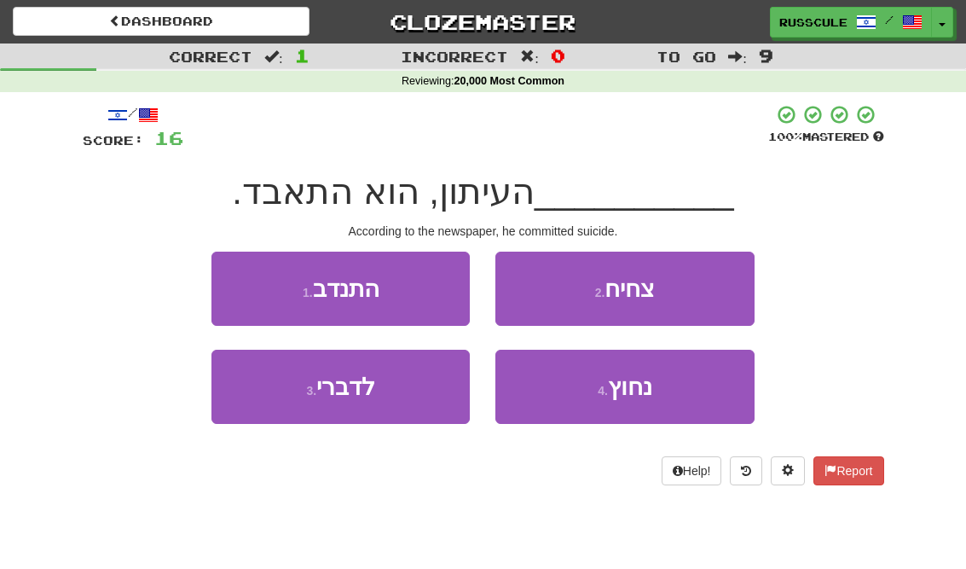
click at [255, 418] on button "3 . לדברי" at bounding box center [340, 387] width 258 height 74
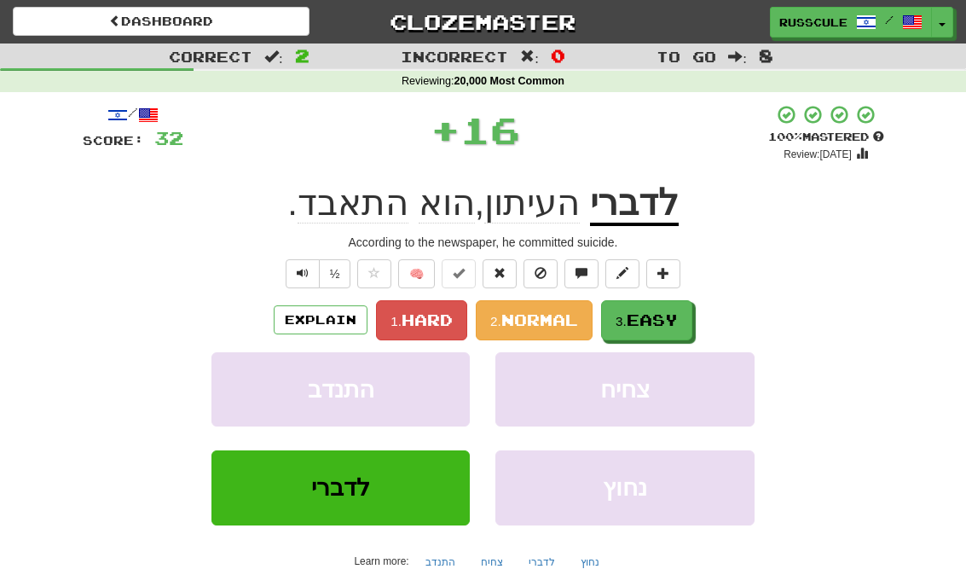
click at [667, 314] on span "Easy" at bounding box center [652, 319] width 51 height 19
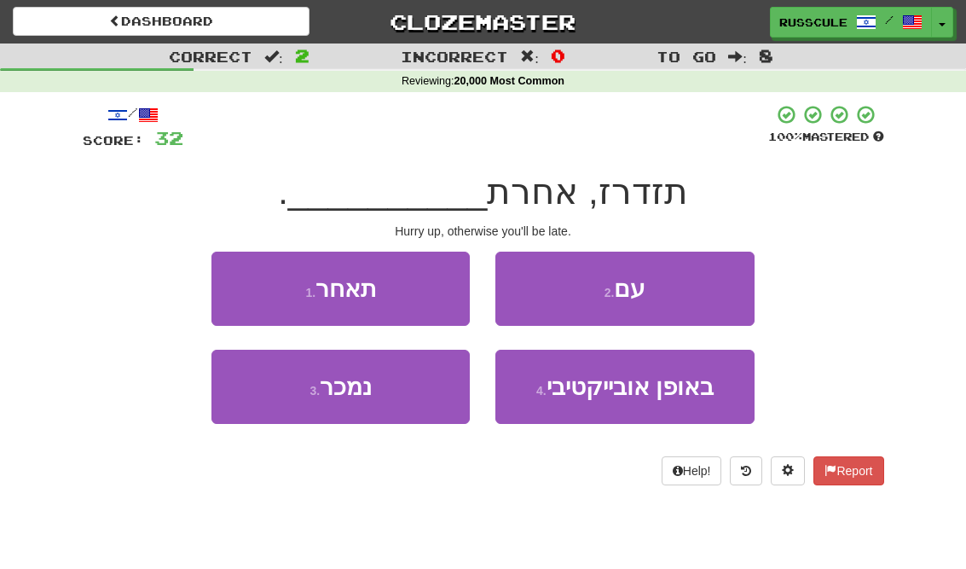
click at [240, 280] on button "1 . תאחר" at bounding box center [340, 289] width 258 height 74
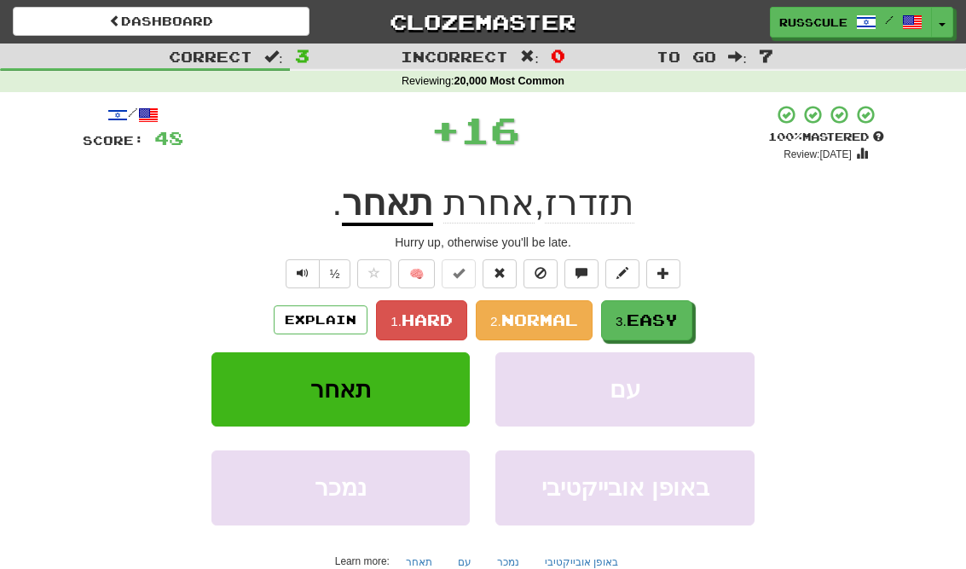
click at [678, 313] on span "Easy" at bounding box center [652, 319] width 51 height 19
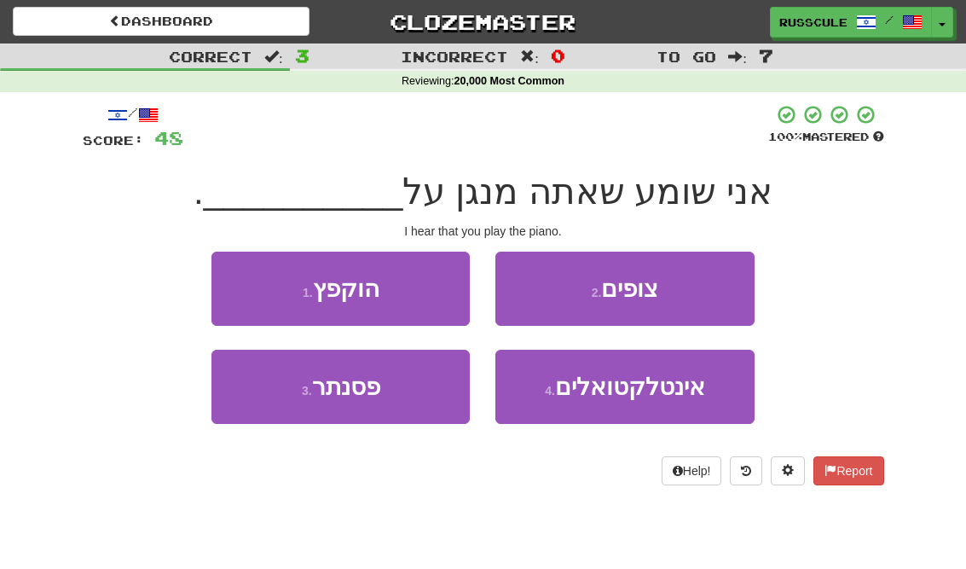
click at [249, 399] on button "3 . פסנתר" at bounding box center [340, 387] width 258 height 74
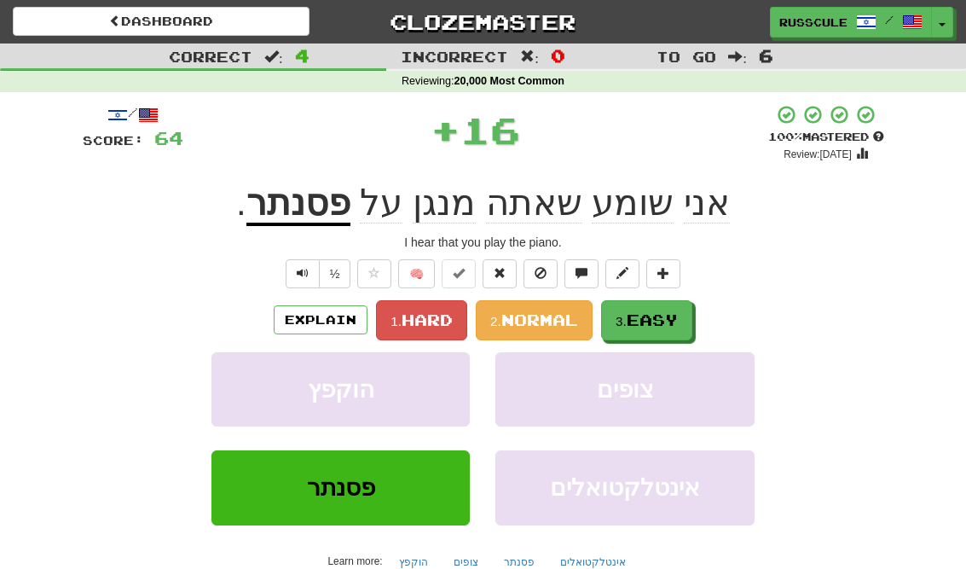
click at [674, 318] on span "Easy" at bounding box center [652, 319] width 51 height 19
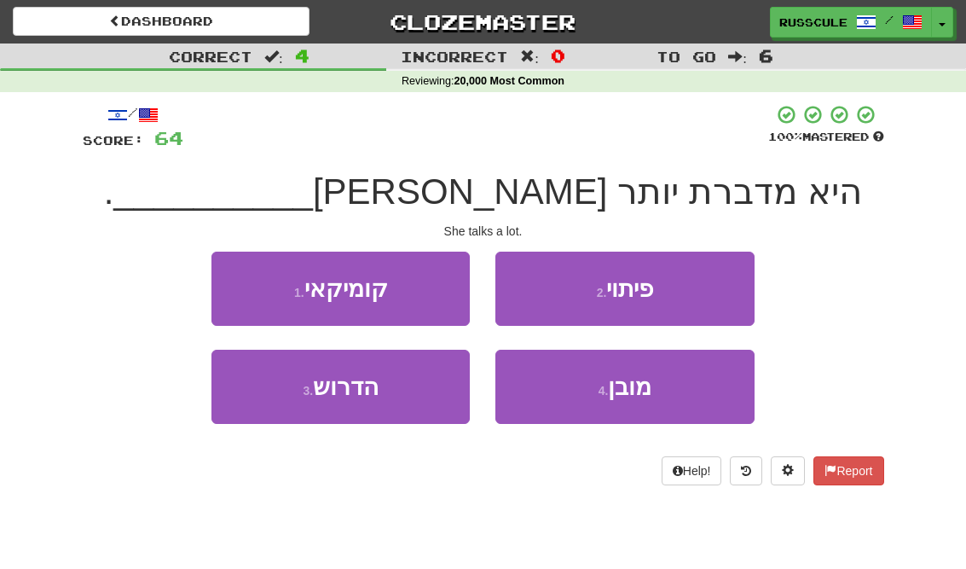
click at [247, 402] on button "3 . הדרוש" at bounding box center [340, 387] width 258 height 74
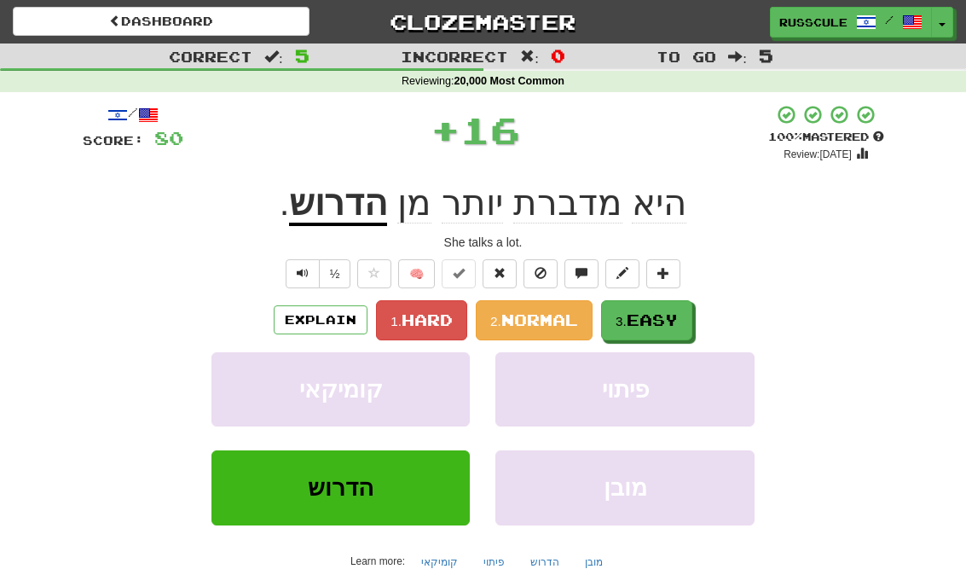
click at [676, 313] on span "Easy" at bounding box center [652, 319] width 51 height 19
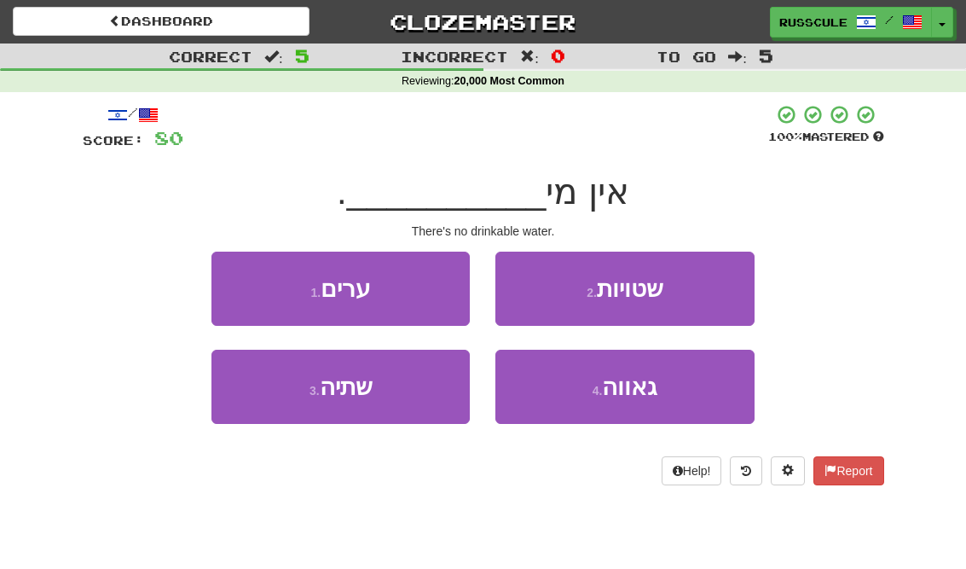
click at [258, 395] on button "3 . שתיה" at bounding box center [340, 387] width 258 height 74
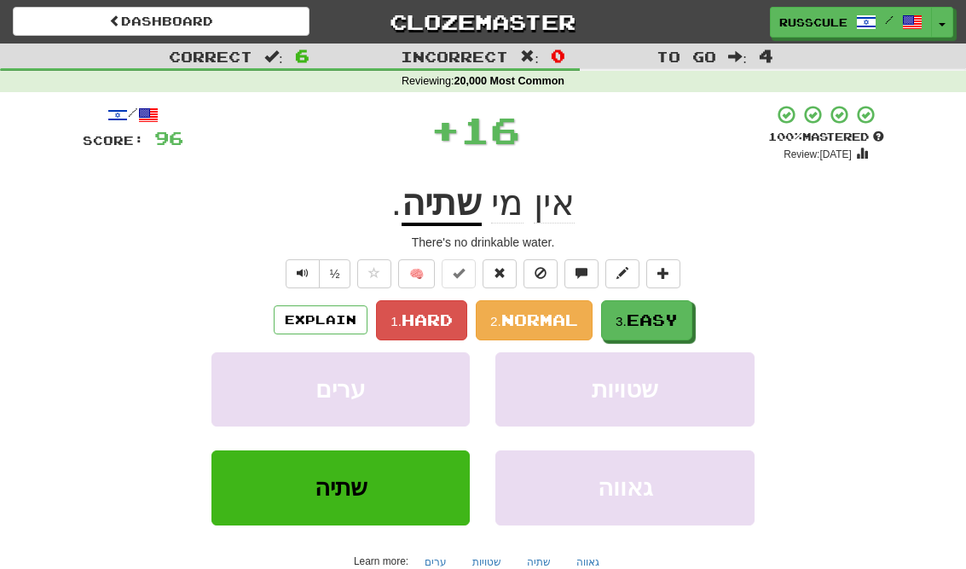
click at [673, 320] on span "Easy" at bounding box center [652, 319] width 51 height 19
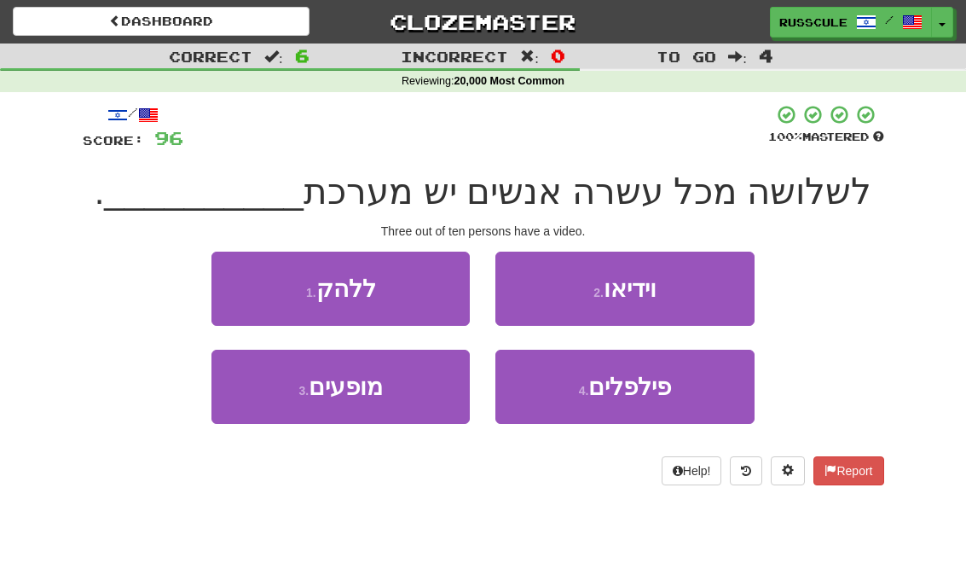
click at [717, 291] on button "2 . וידיאו" at bounding box center [624, 289] width 258 height 74
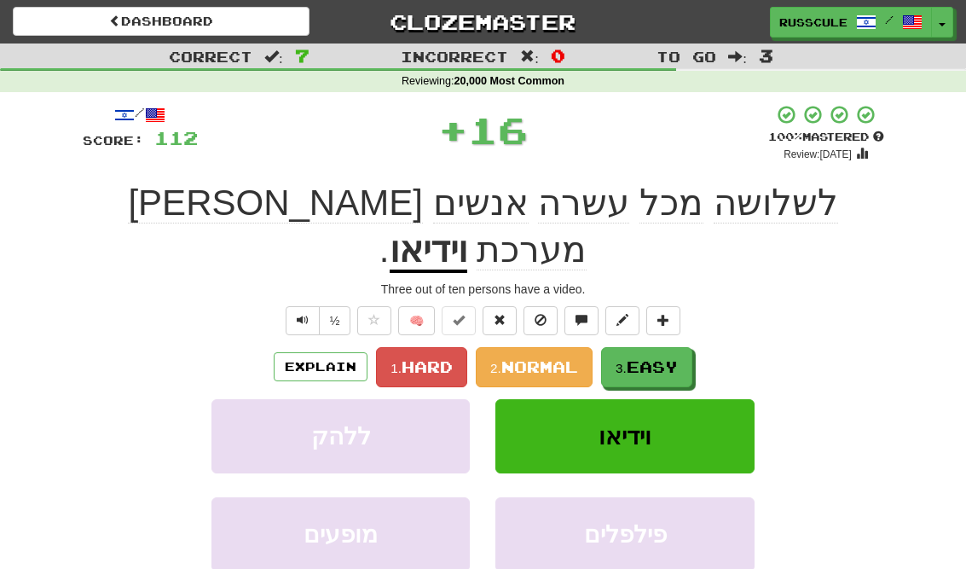
click at [659, 357] on span "Easy" at bounding box center [652, 366] width 51 height 19
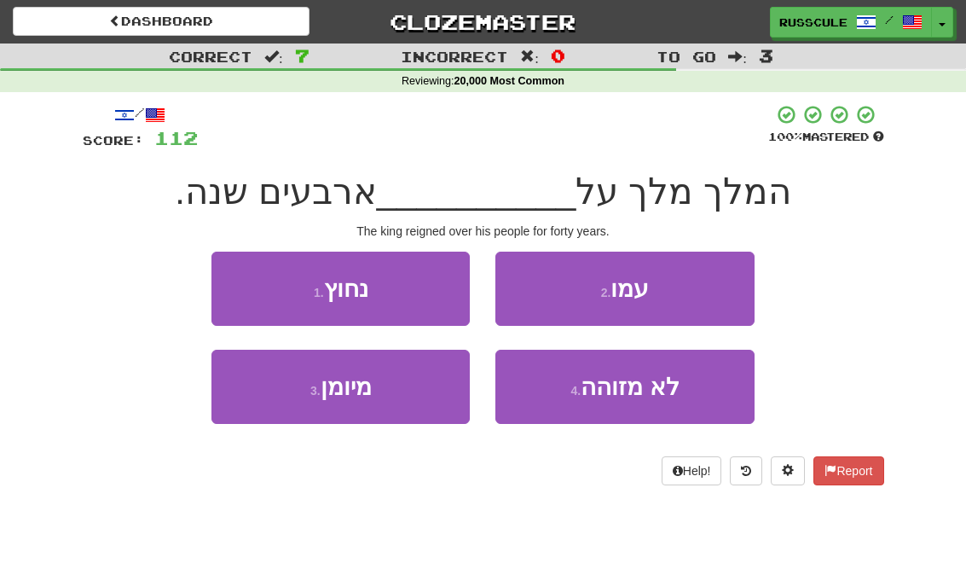
click at [724, 287] on button "2 . עמו" at bounding box center [624, 289] width 258 height 74
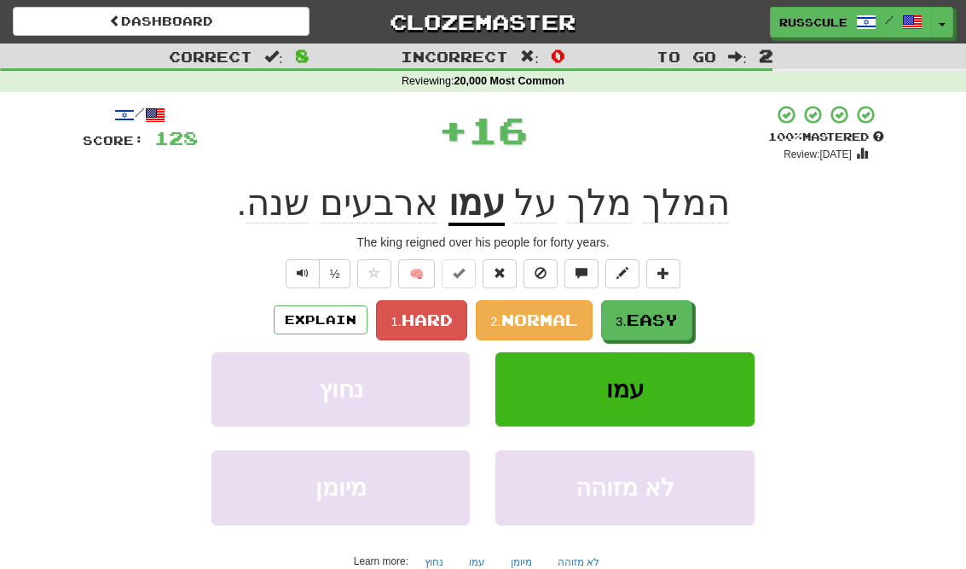
click at [659, 312] on span "Easy" at bounding box center [652, 319] width 51 height 19
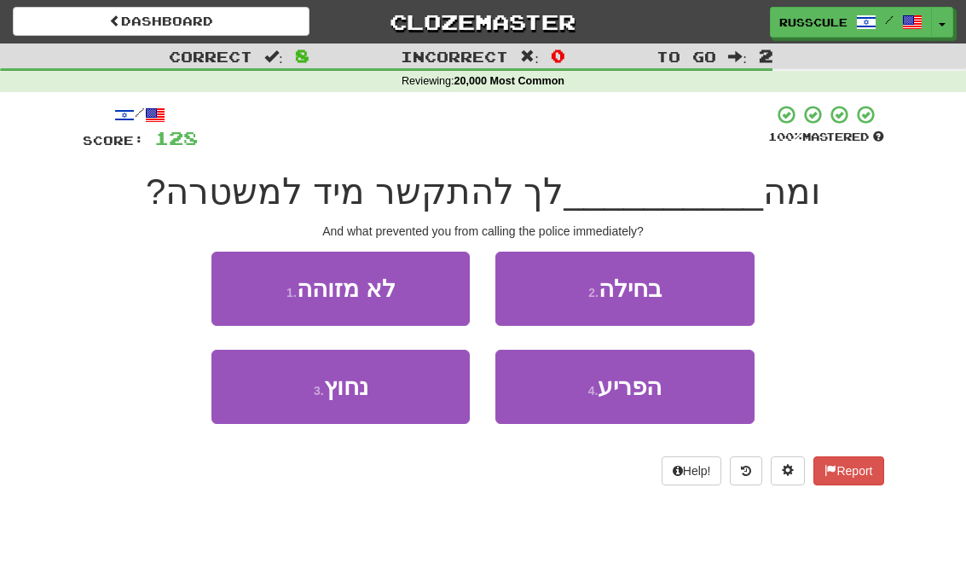
click at [661, 391] on span "הפריע" at bounding box center [630, 387] width 64 height 26
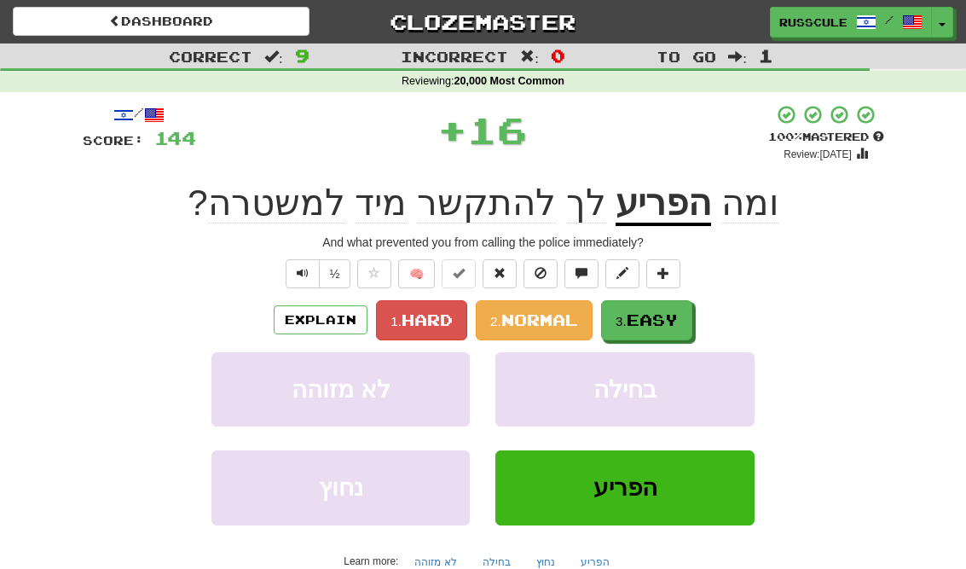
click at [678, 321] on span "Easy" at bounding box center [652, 319] width 51 height 19
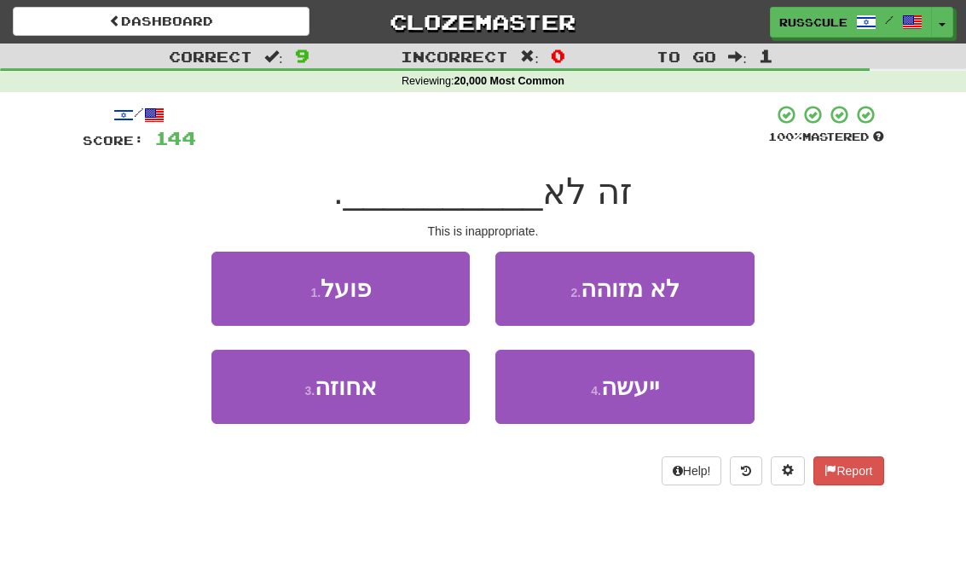
click at [659, 390] on span "ייעשה" at bounding box center [630, 387] width 58 height 26
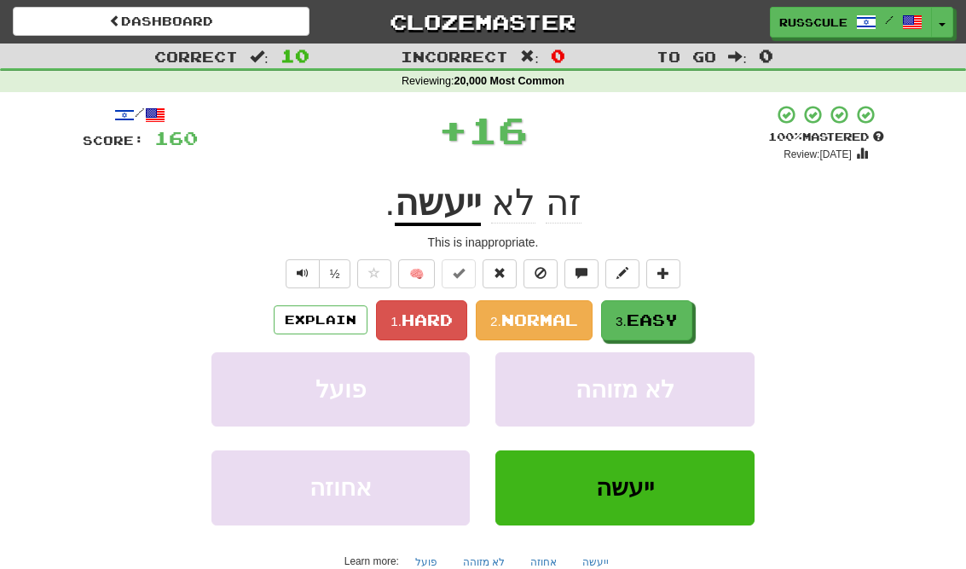
click at [686, 313] on button "3. Easy" at bounding box center [646, 320] width 91 height 40
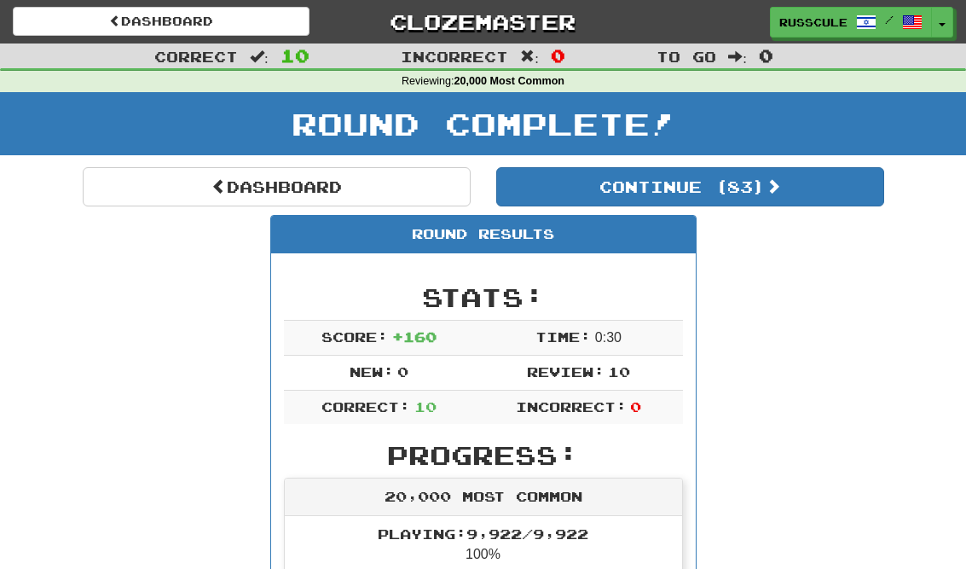
click at [852, 200] on button "Continue ( 83 )" at bounding box center [690, 186] width 388 height 39
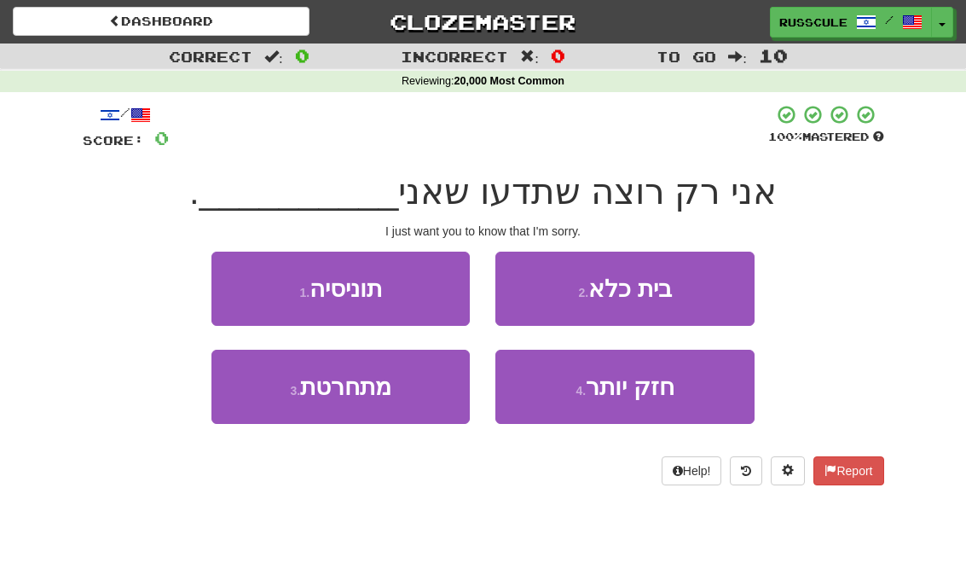
click at [258, 391] on button "3 . מתחרטת" at bounding box center [340, 387] width 258 height 74
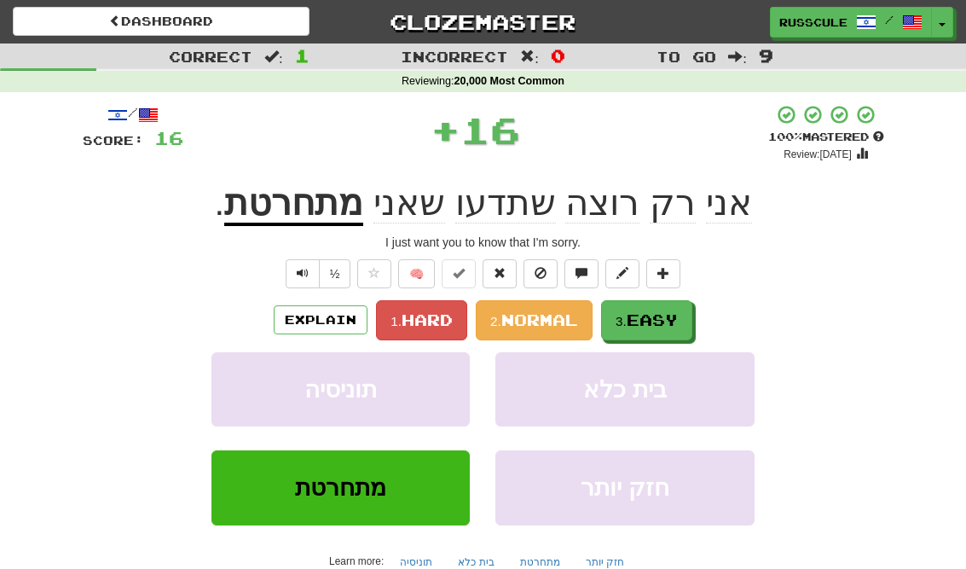
click at [673, 319] on span "Easy" at bounding box center [652, 319] width 51 height 19
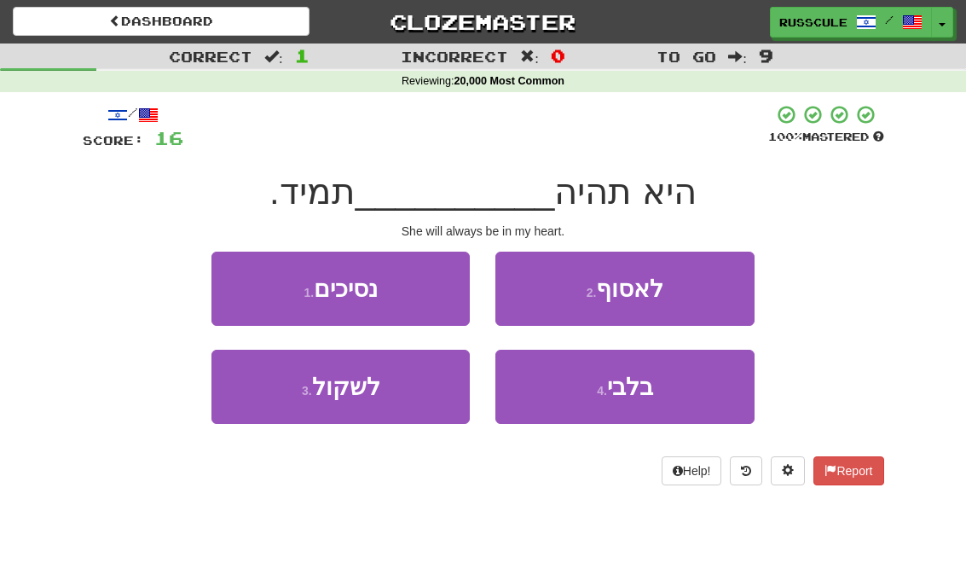
click at [675, 389] on button "4 . בלבי" at bounding box center [624, 387] width 258 height 74
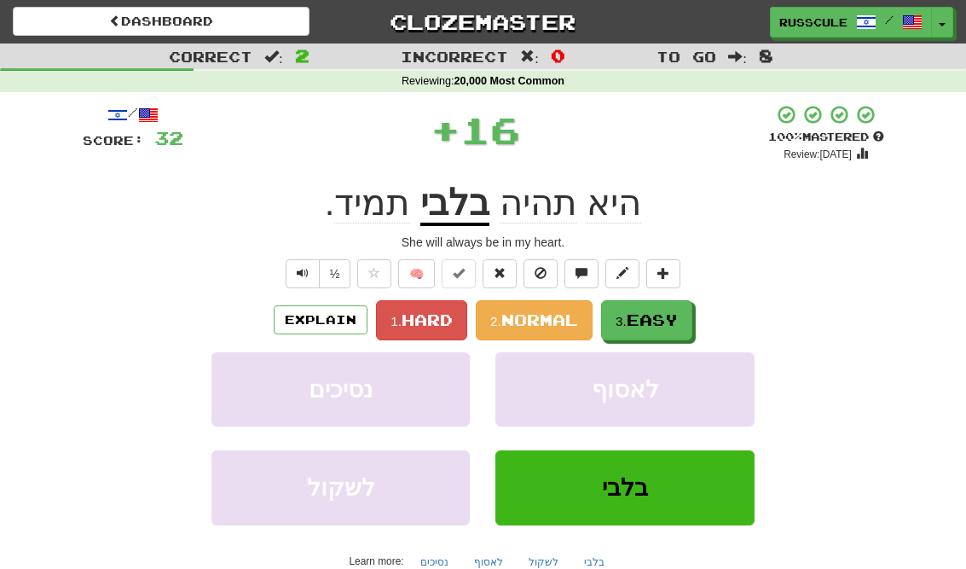
click at [689, 312] on button "3. Easy" at bounding box center [646, 320] width 91 height 40
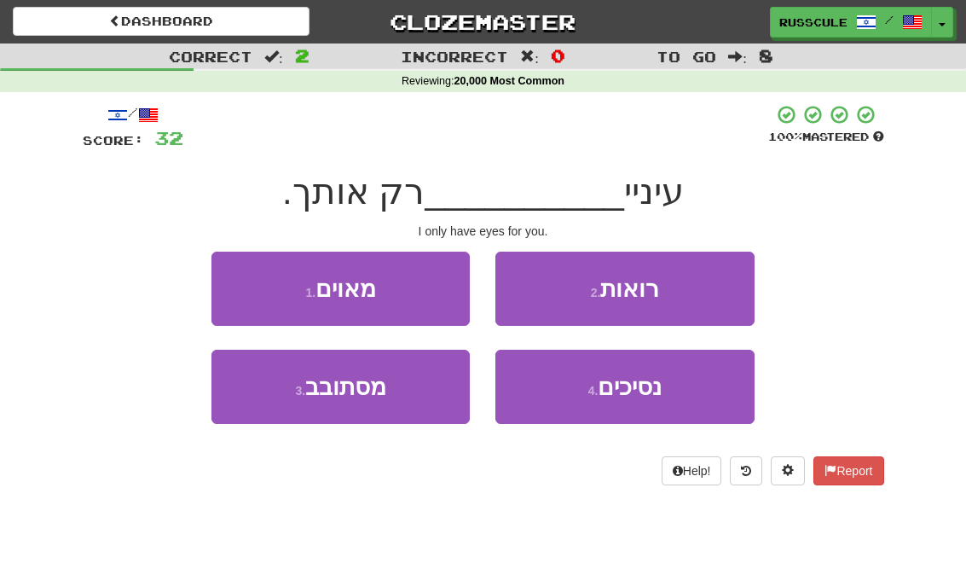
click at [712, 286] on button "2 . רואות" at bounding box center [624, 289] width 258 height 74
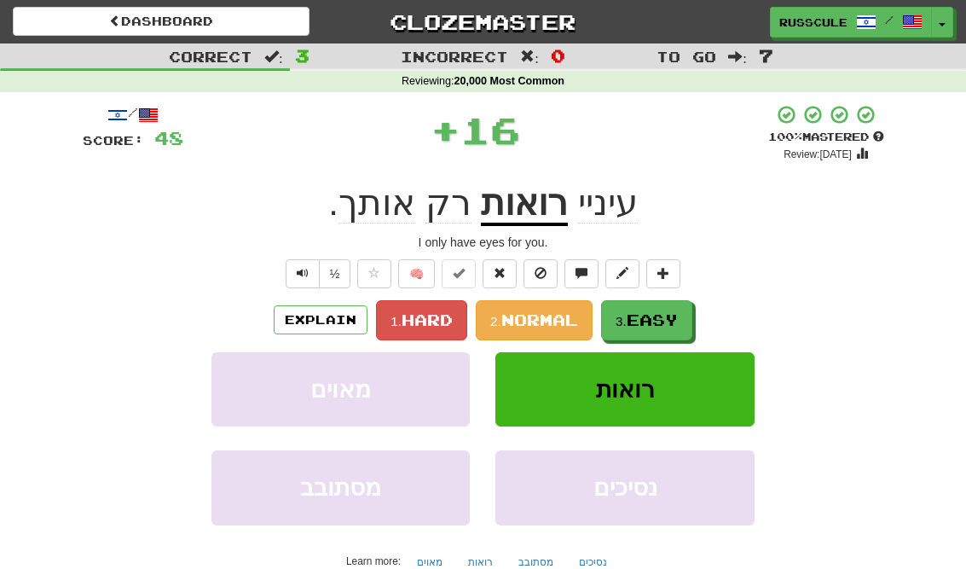
click at [671, 312] on span "Easy" at bounding box center [652, 319] width 51 height 19
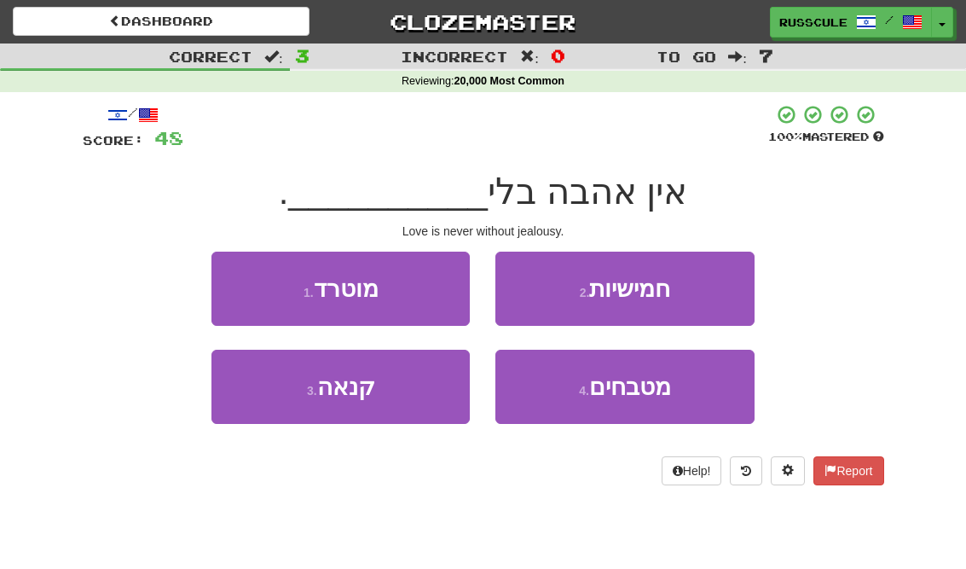
click at [253, 401] on button "3 . קנאה" at bounding box center [340, 387] width 258 height 74
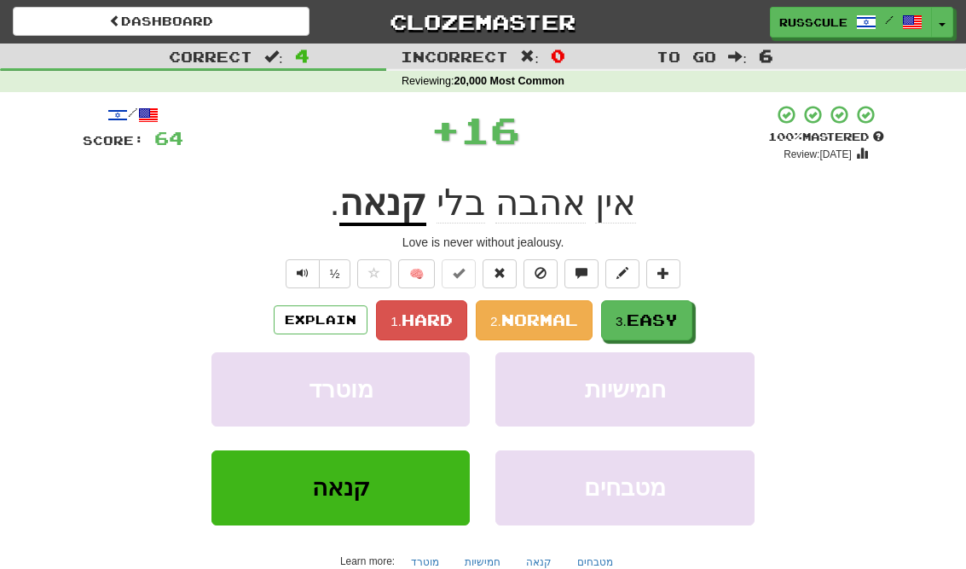
click at [678, 325] on span "Easy" at bounding box center [652, 319] width 51 height 19
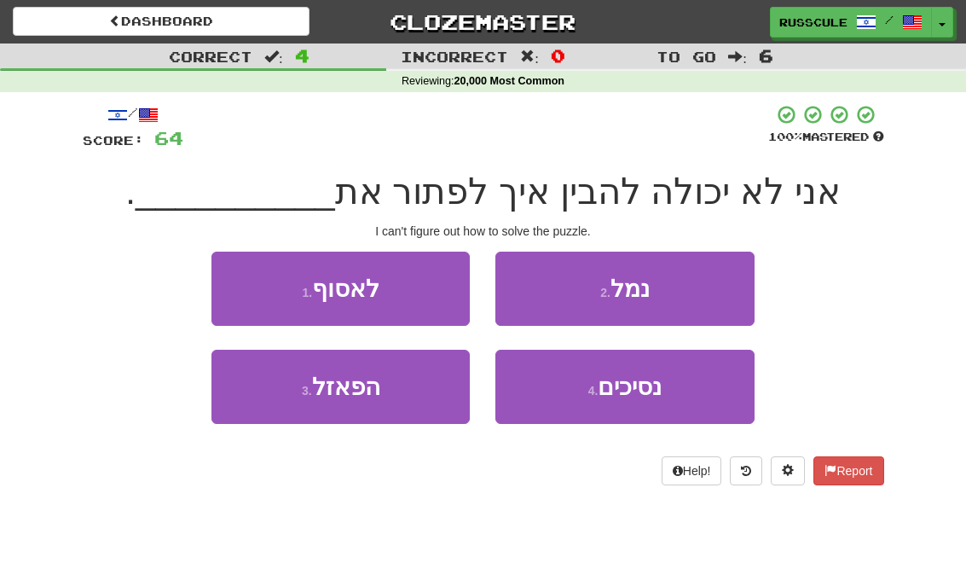
click at [254, 393] on button "3 . הפאזל" at bounding box center [340, 387] width 258 height 74
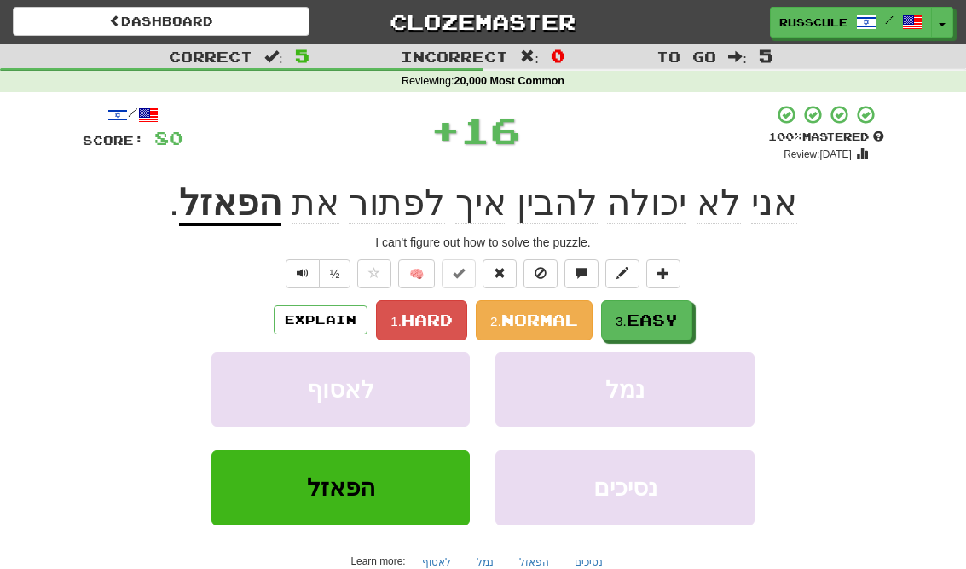
click at [691, 316] on button "3. Easy" at bounding box center [646, 320] width 91 height 40
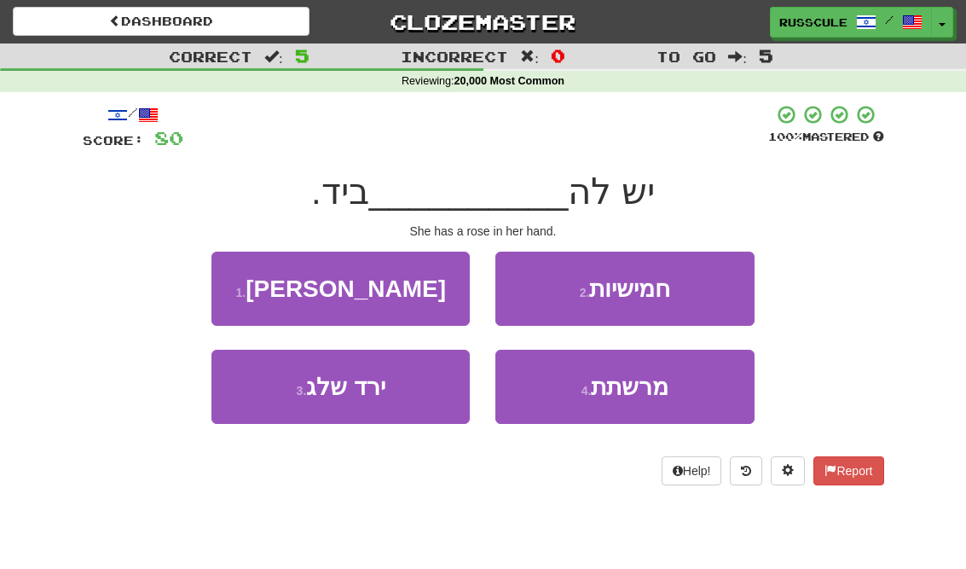
click at [250, 281] on button "1 . ורד" at bounding box center [340, 289] width 258 height 74
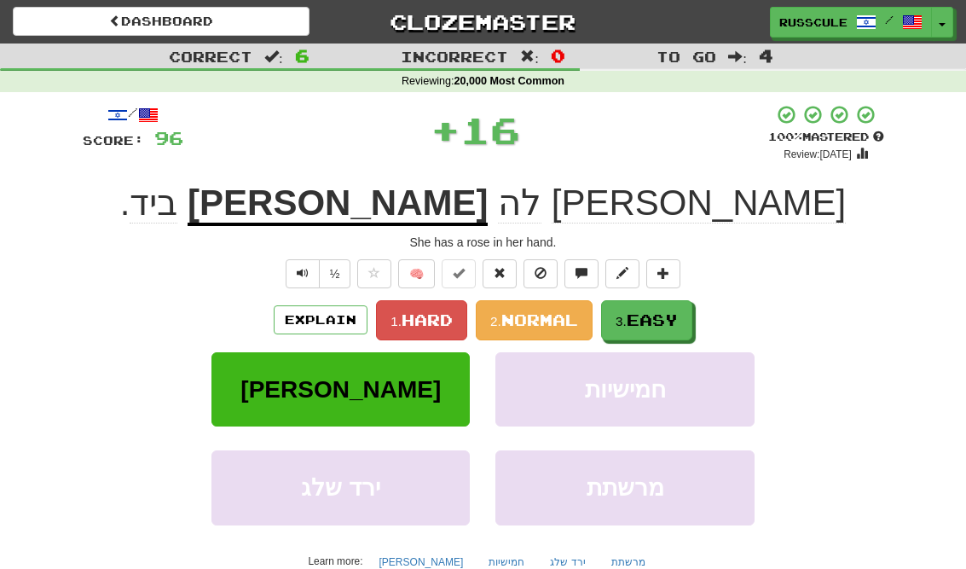
click at [678, 319] on span "Easy" at bounding box center [652, 319] width 51 height 19
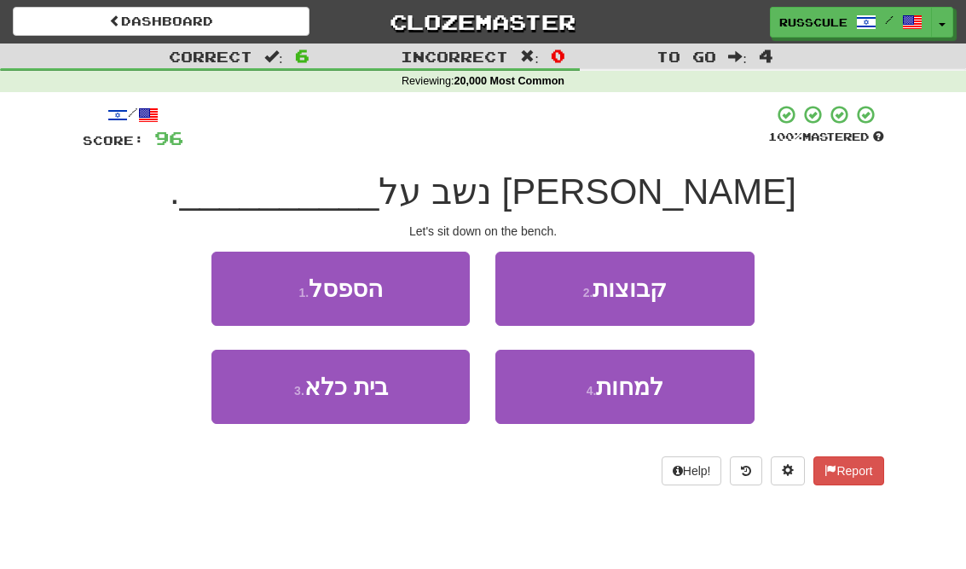
click at [254, 285] on button "1 . הספסל" at bounding box center [340, 289] width 258 height 74
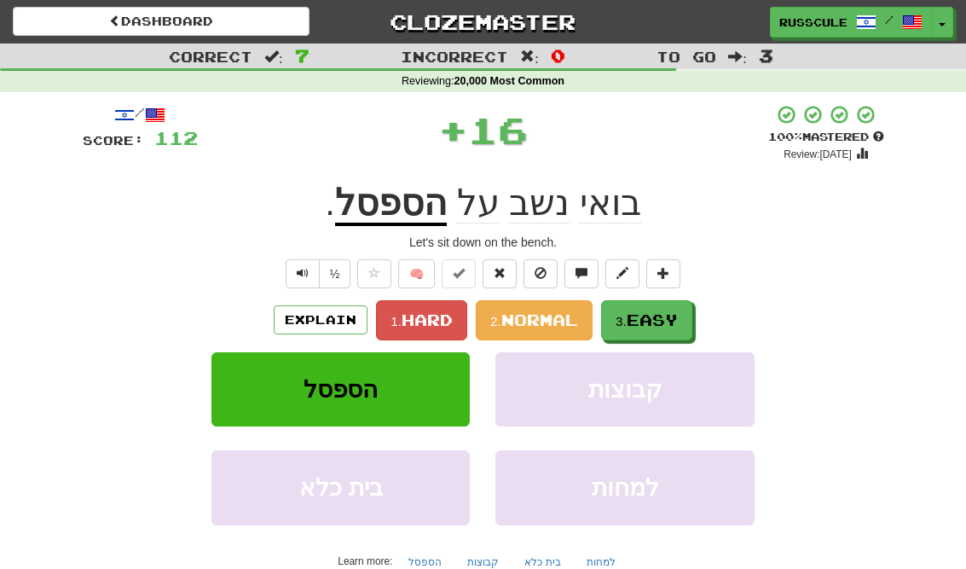
click at [669, 319] on span "Easy" at bounding box center [652, 319] width 51 height 19
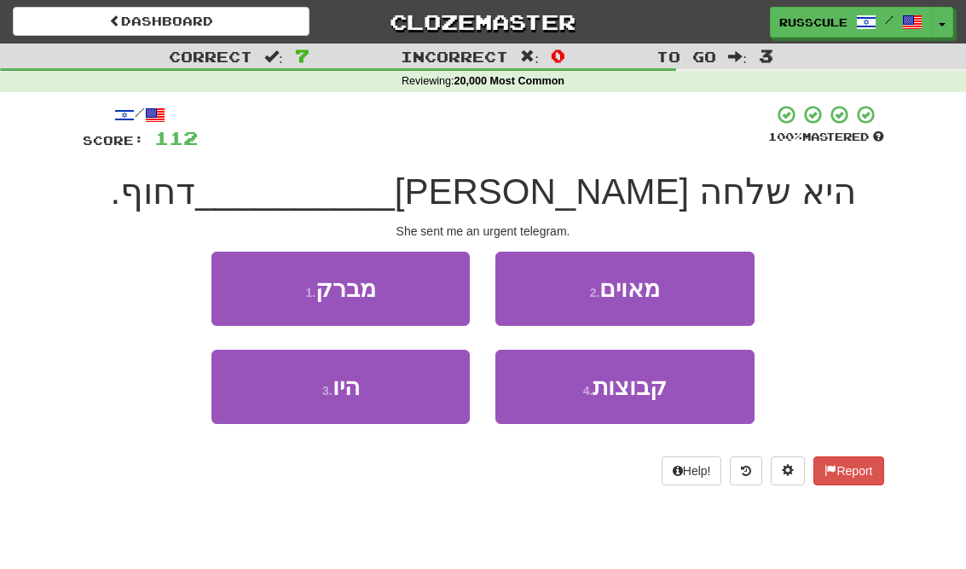
click at [245, 291] on button "1 . מברק" at bounding box center [340, 289] width 258 height 74
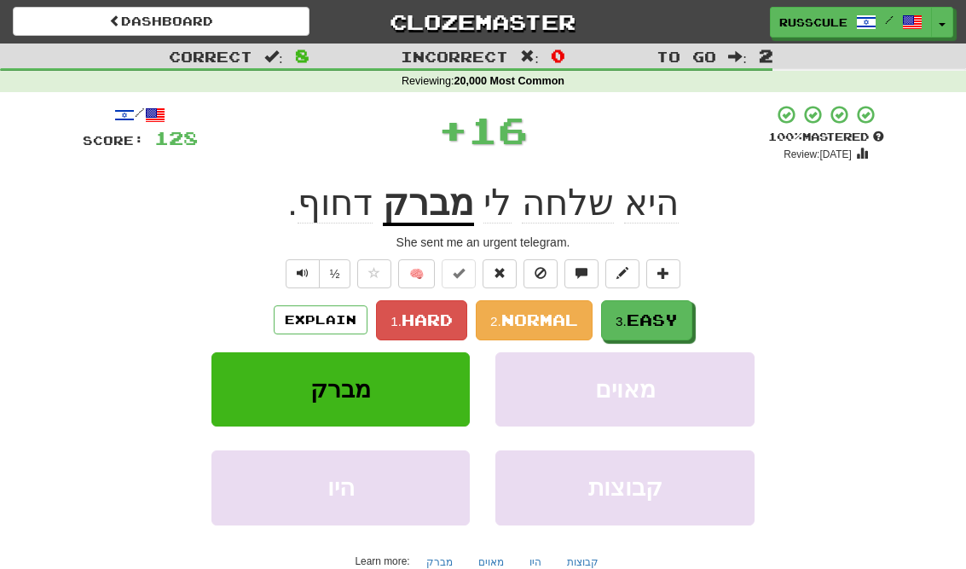
click at [670, 316] on span "Easy" at bounding box center [652, 319] width 51 height 19
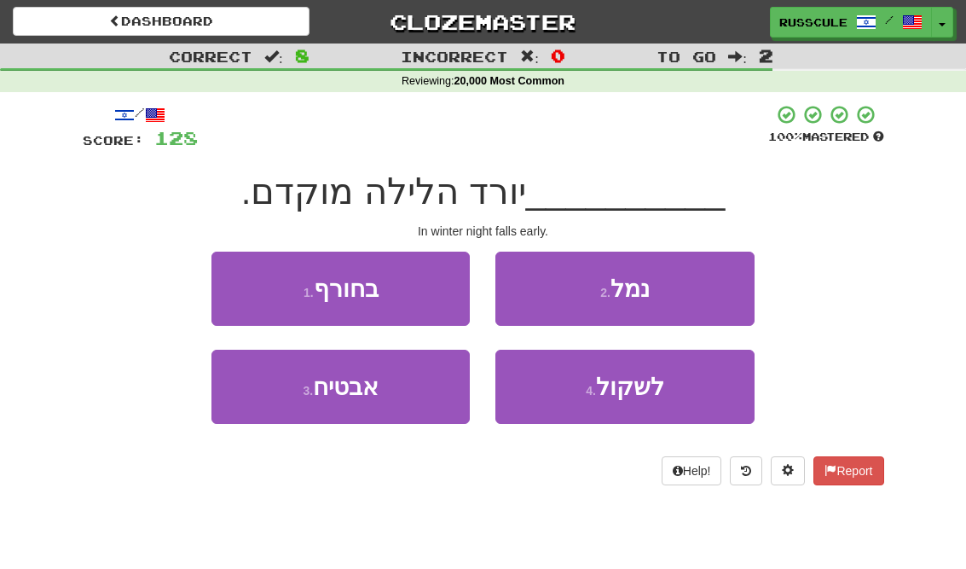
click at [246, 281] on button "1 . בחורף" at bounding box center [340, 289] width 258 height 74
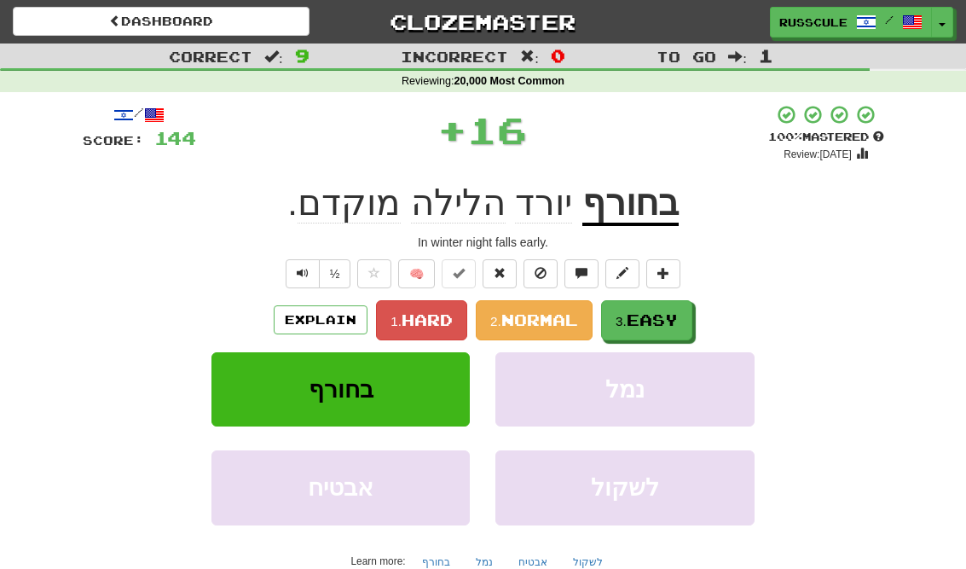
click at [678, 316] on span "Easy" at bounding box center [652, 319] width 51 height 19
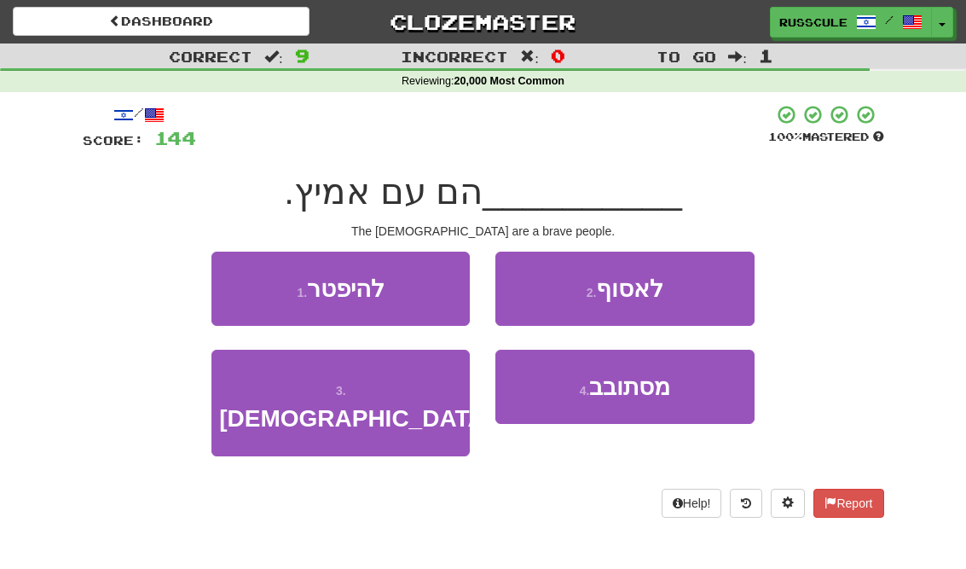
click at [263, 396] on button "3 . היפנים" at bounding box center [340, 403] width 258 height 107
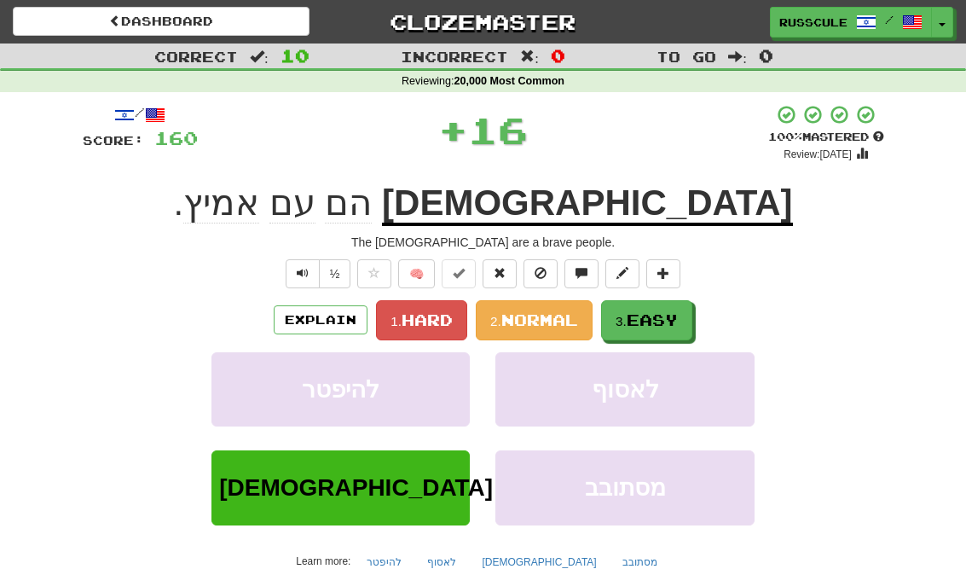
click at [671, 315] on span "Easy" at bounding box center [652, 319] width 51 height 19
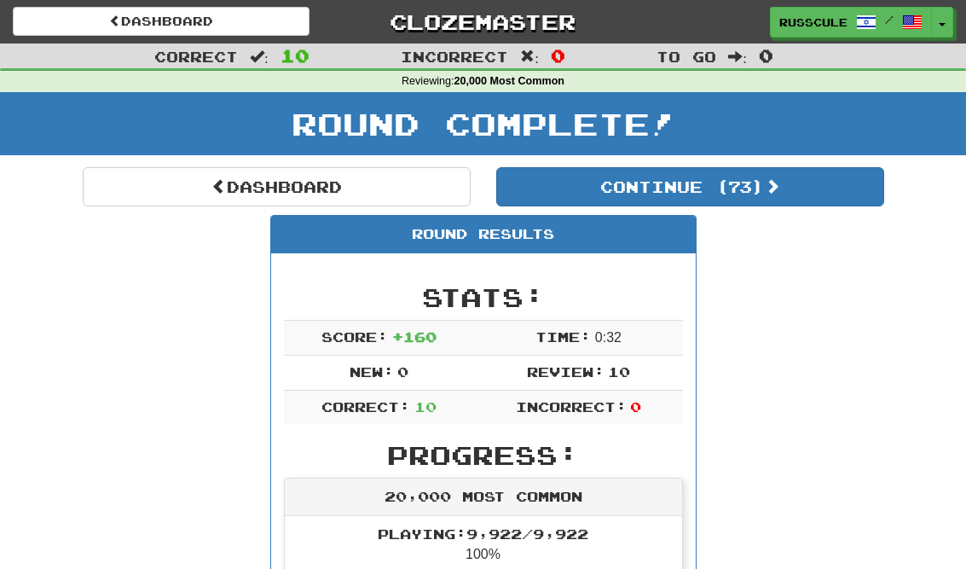
click at [837, 203] on button "Continue ( 73 )" at bounding box center [690, 186] width 388 height 39
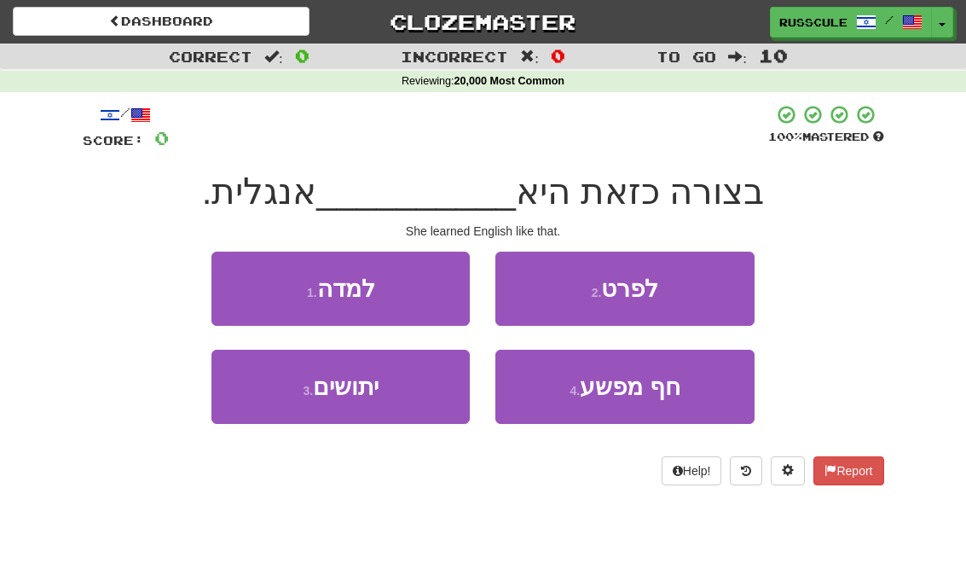
click at [236, 277] on button "1 . למדה" at bounding box center [340, 289] width 258 height 74
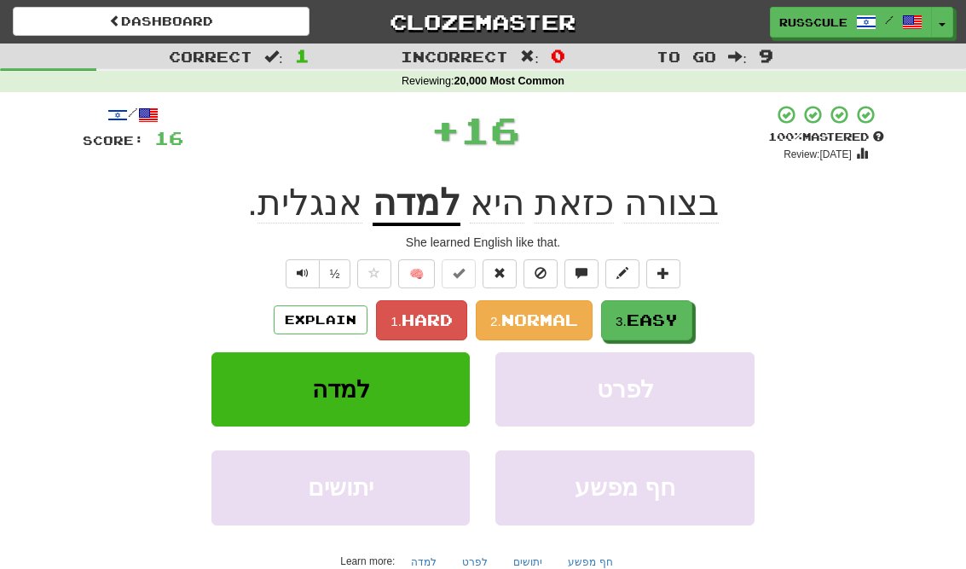
click at [675, 324] on span "Easy" at bounding box center [652, 319] width 51 height 19
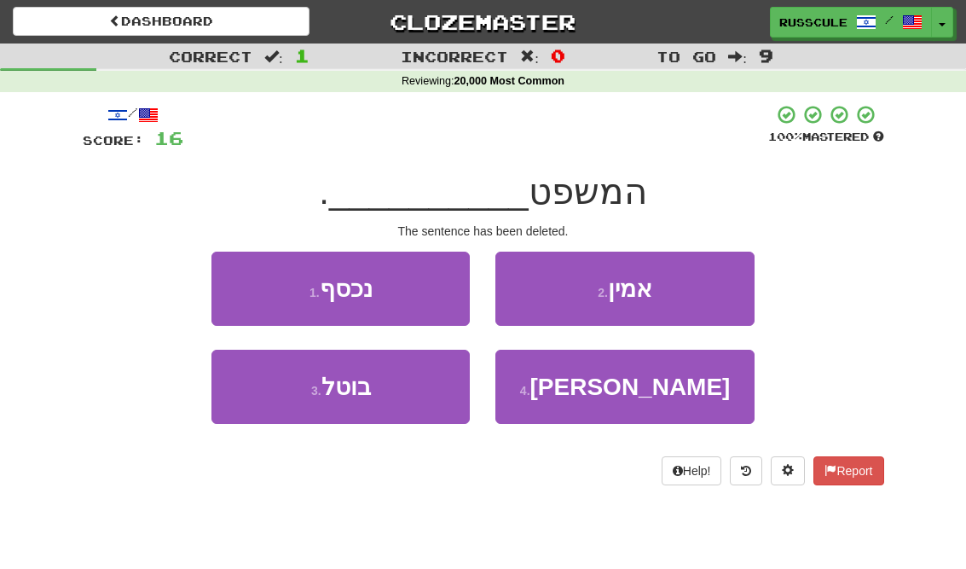
click at [266, 395] on button "3 . בוטל" at bounding box center [340, 387] width 258 height 74
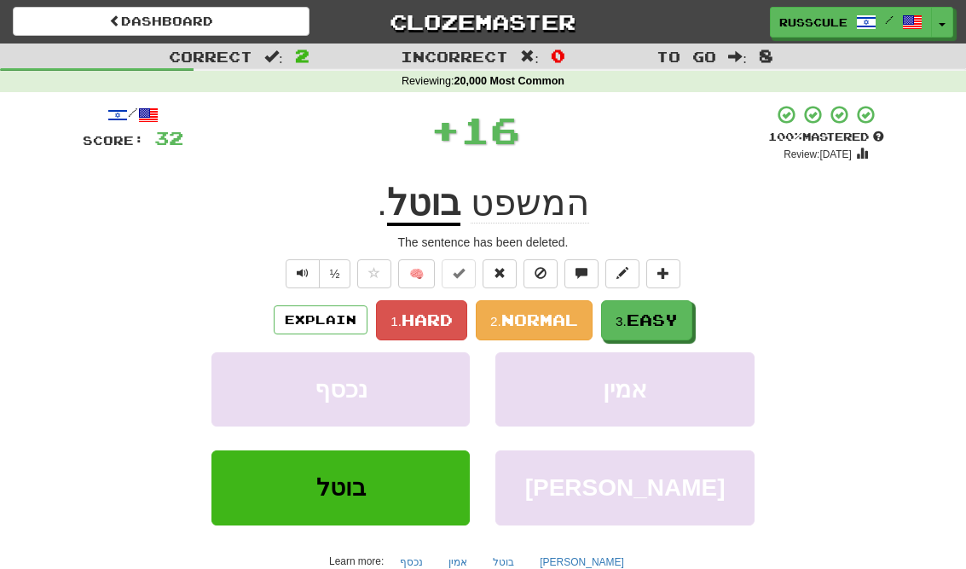
click at [678, 316] on span "Easy" at bounding box center [652, 319] width 51 height 19
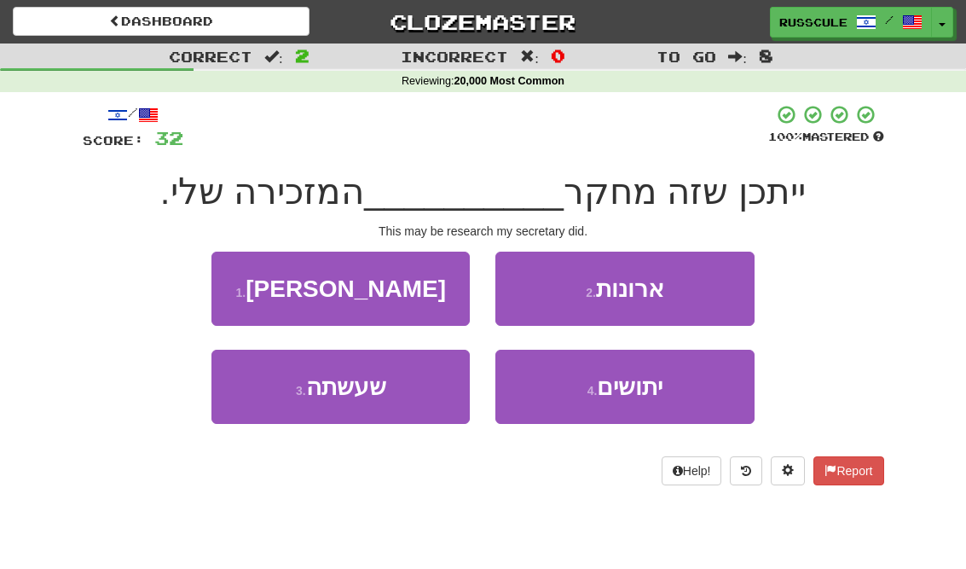
click at [265, 397] on button "3 . שעשתה" at bounding box center [340, 387] width 258 height 74
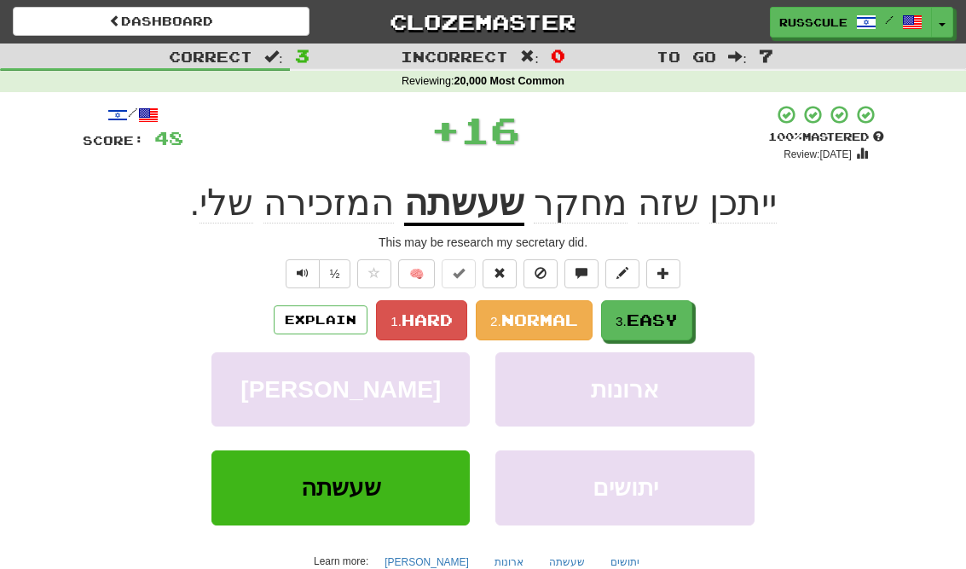
click at [676, 315] on span "Easy" at bounding box center [652, 319] width 51 height 19
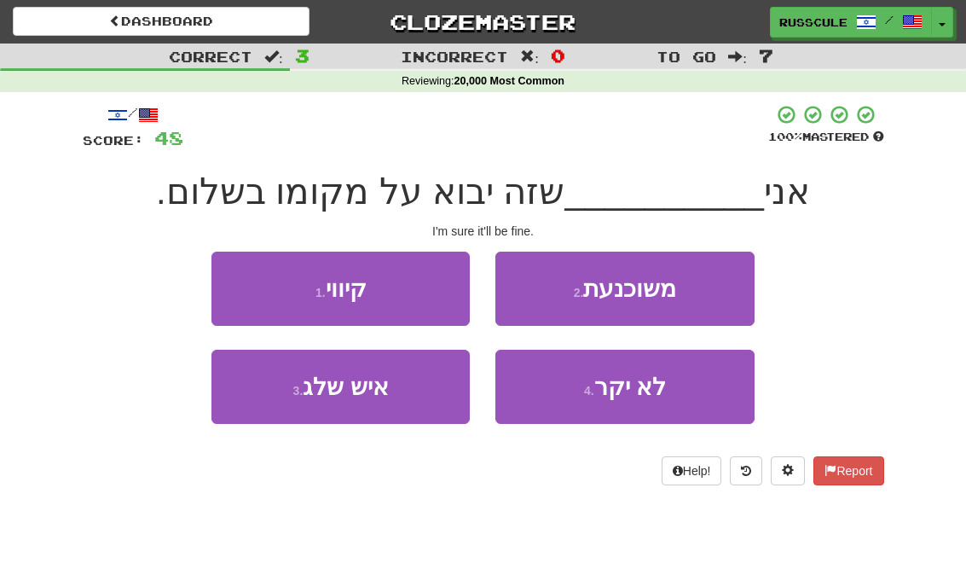
click at [713, 292] on button "2 . משוכנעת" at bounding box center [624, 289] width 258 height 74
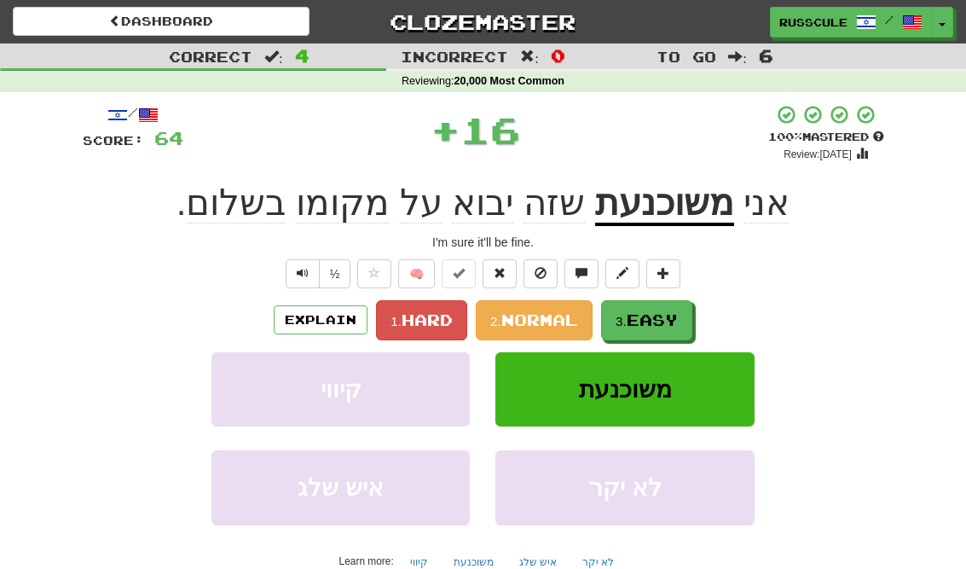
click at [675, 322] on span "Easy" at bounding box center [652, 319] width 51 height 19
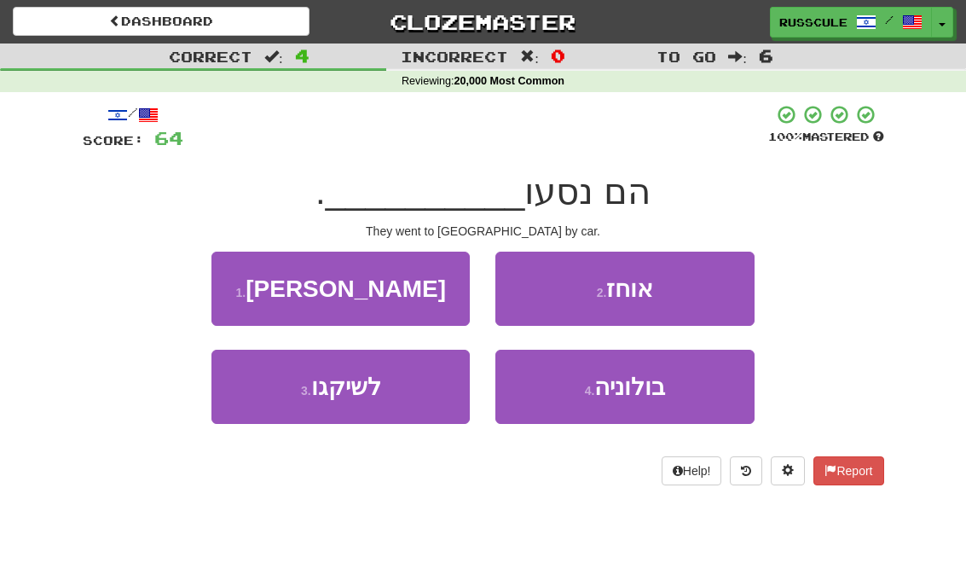
click at [266, 397] on button "3 . לשיקגו" at bounding box center [340, 387] width 258 height 74
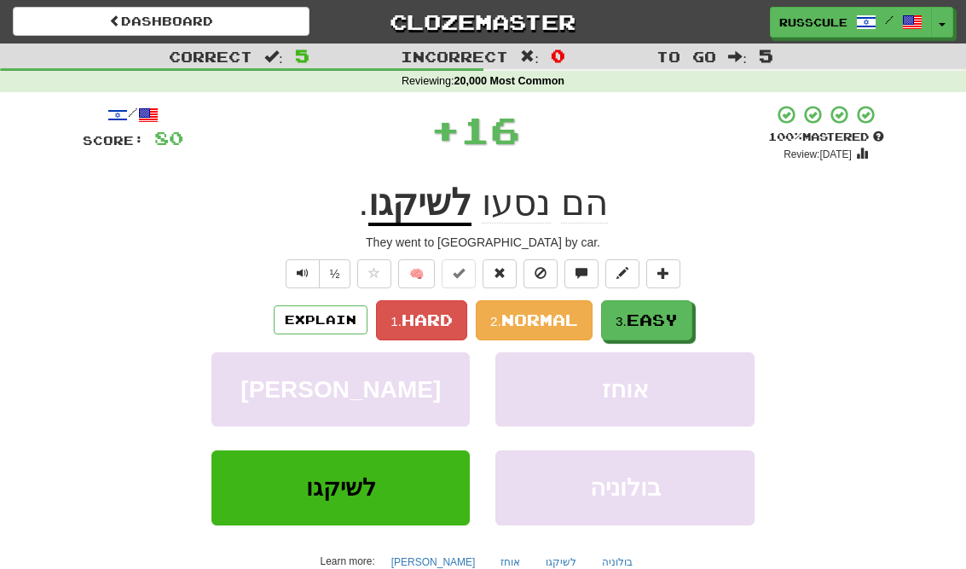
click at [678, 319] on span "Easy" at bounding box center [652, 319] width 51 height 19
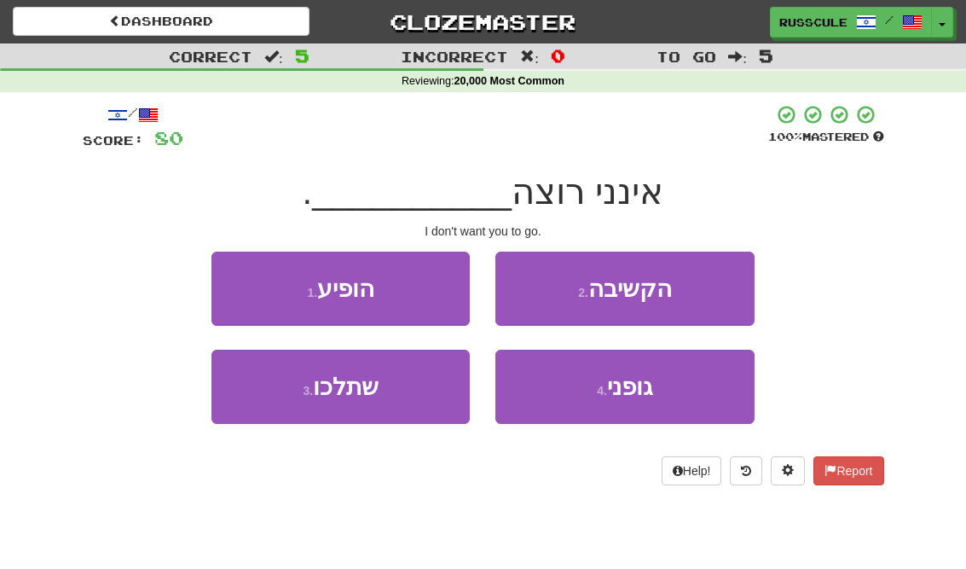
click at [260, 395] on button "3 . שתלכו" at bounding box center [340, 387] width 258 height 74
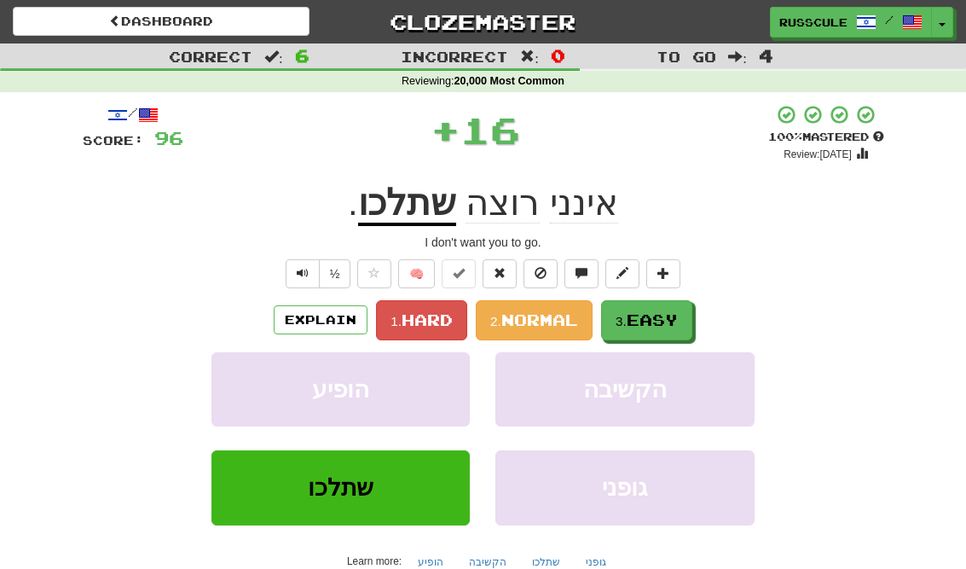
click at [678, 315] on span "Easy" at bounding box center [652, 319] width 51 height 19
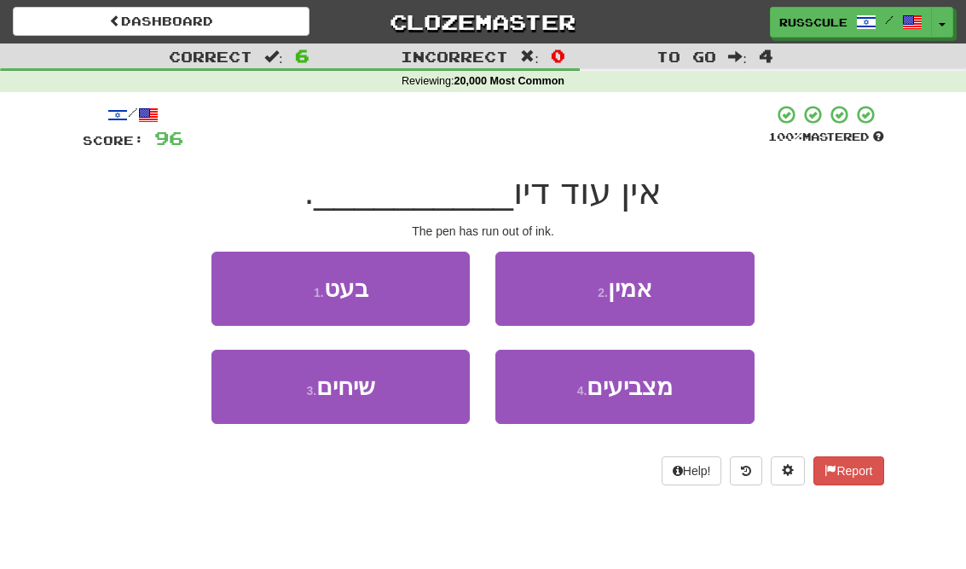
click at [247, 284] on button "1 . בעט" at bounding box center [340, 289] width 258 height 74
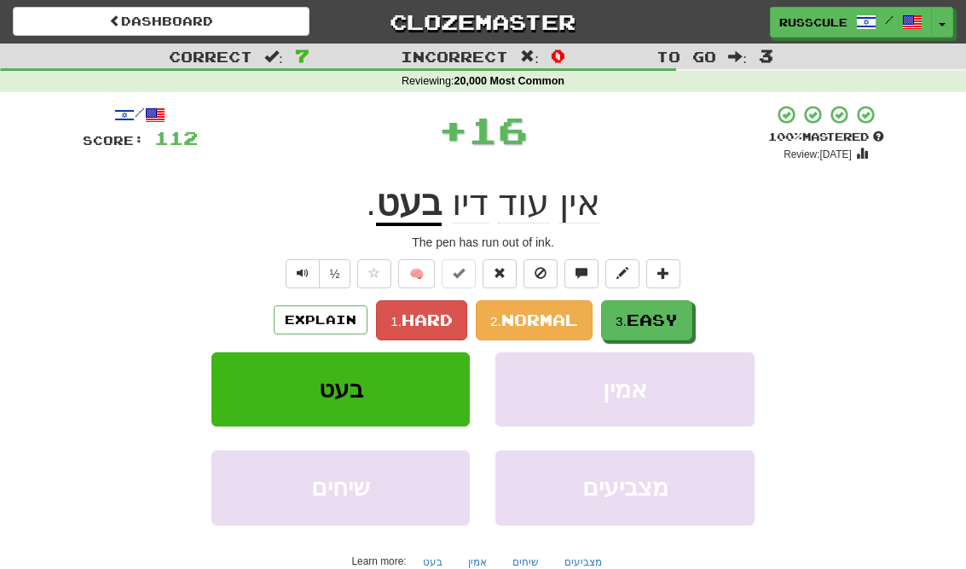
click at [672, 321] on span "Easy" at bounding box center [652, 319] width 51 height 19
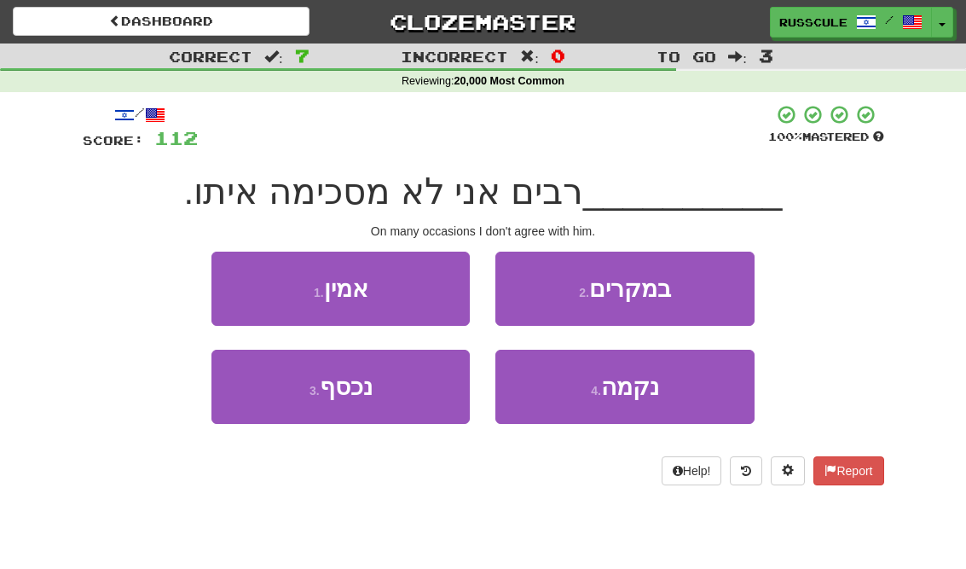
click at [715, 292] on button "2 . במקרים" at bounding box center [624, 289] width 258 height 74
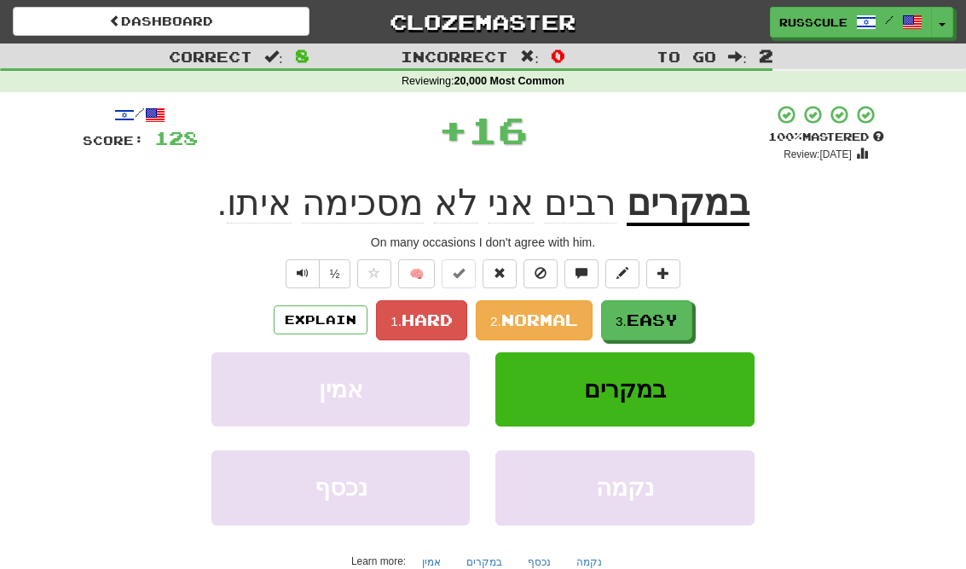
click at [678, 316] on span "Easy" at bounding box center [652, 319] width 51 height 19
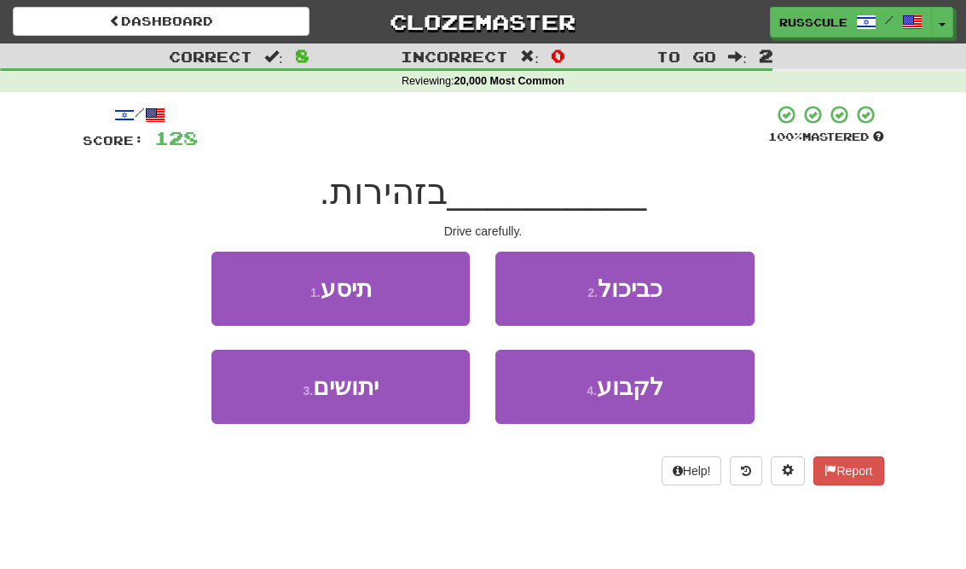
click at [245, 286] on button "1 . תיסע" at bounding box center [340, 289] width 258 height 74
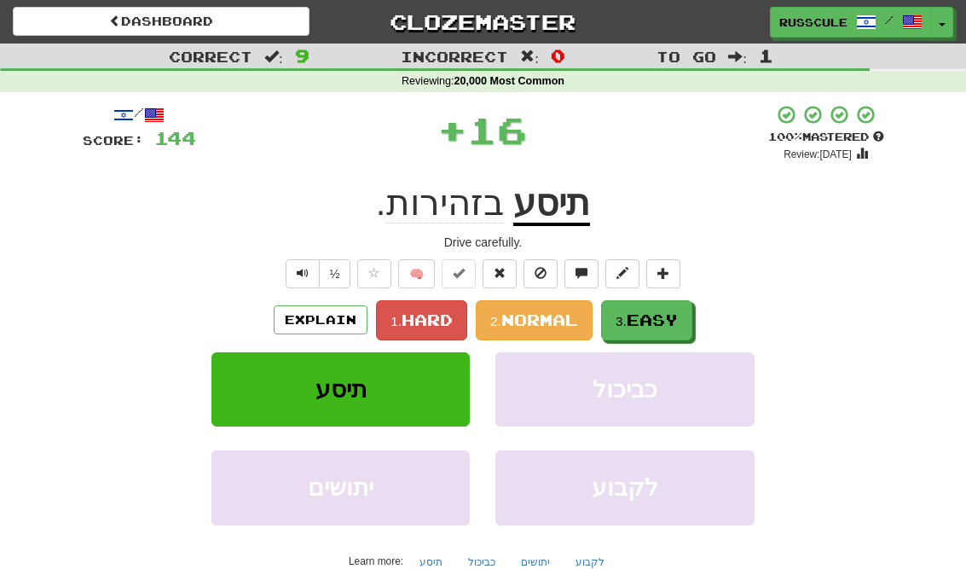
click at [675, 324] on span "Easy" at bounding box center [652, 319] width 51 height 19
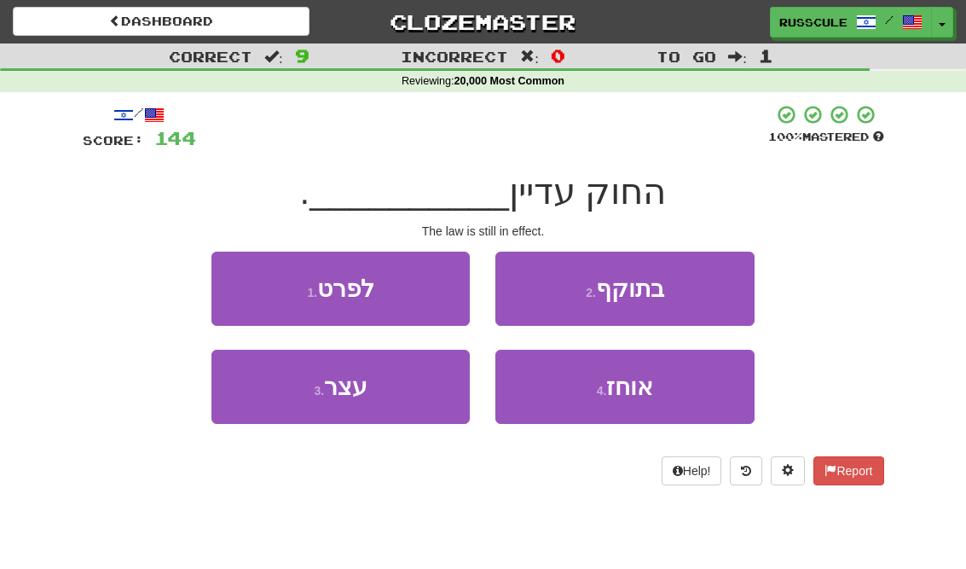
click at [714, 295] on button "2 . בתוקף" at bounding box center [624, 289] width 258 height 74
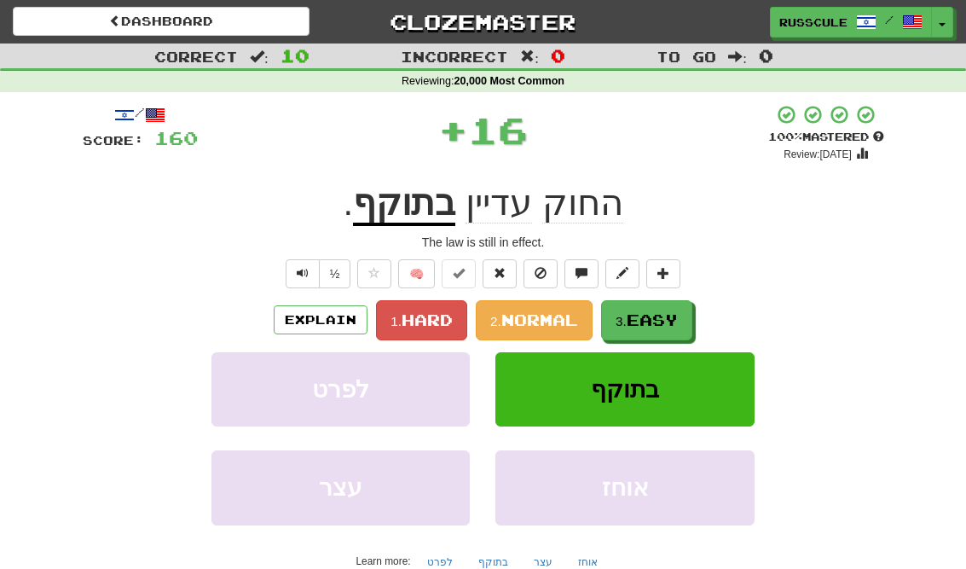
click at [661, 322] on span "Easy" at bounding box center [652, 319] width 51 height 19
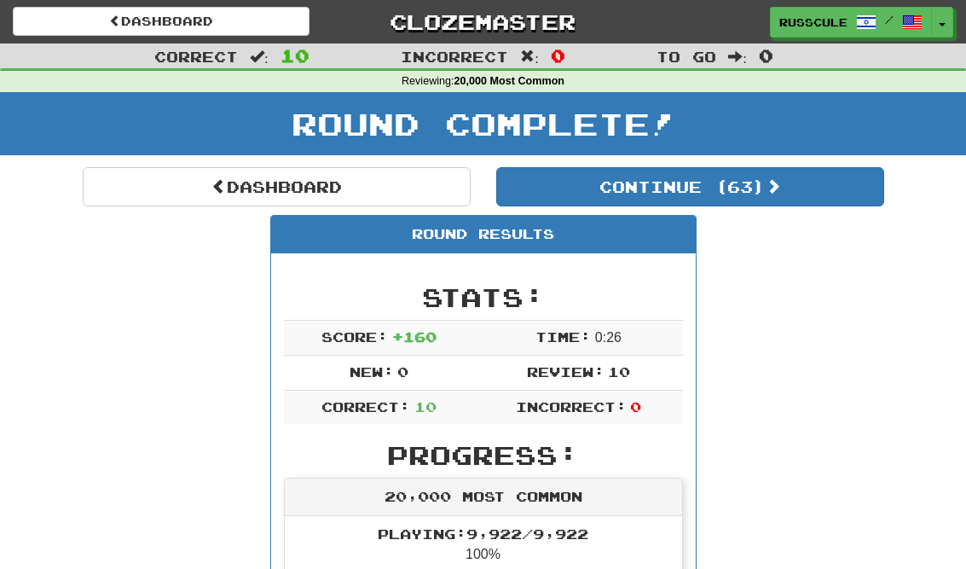
click at [835, 201] on button "Continue ( 63 )" at bounding box center [690, 186] width 388 height 39
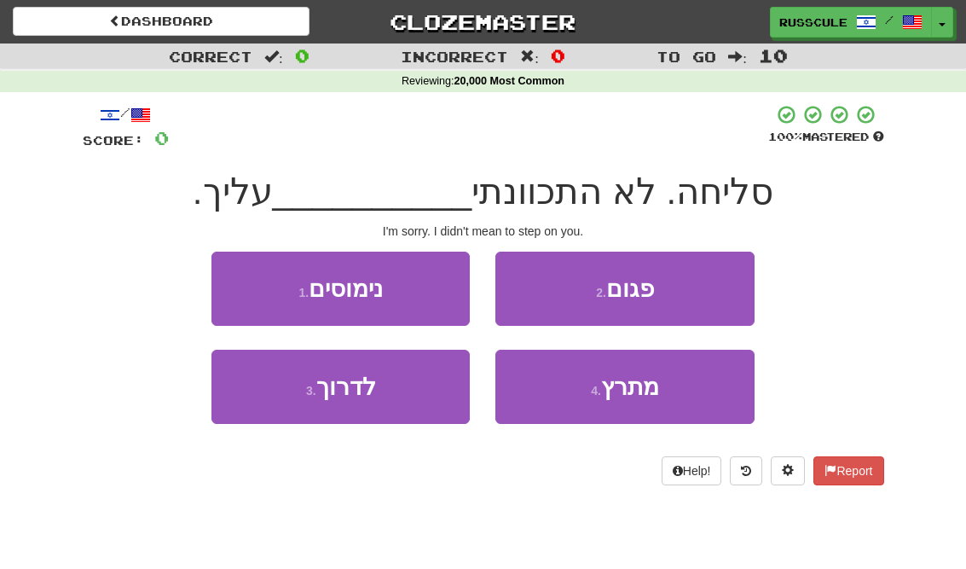
click at [262, 388] on button "3 . לדרוך" at bounding box center [340, 387] width 258 height 74
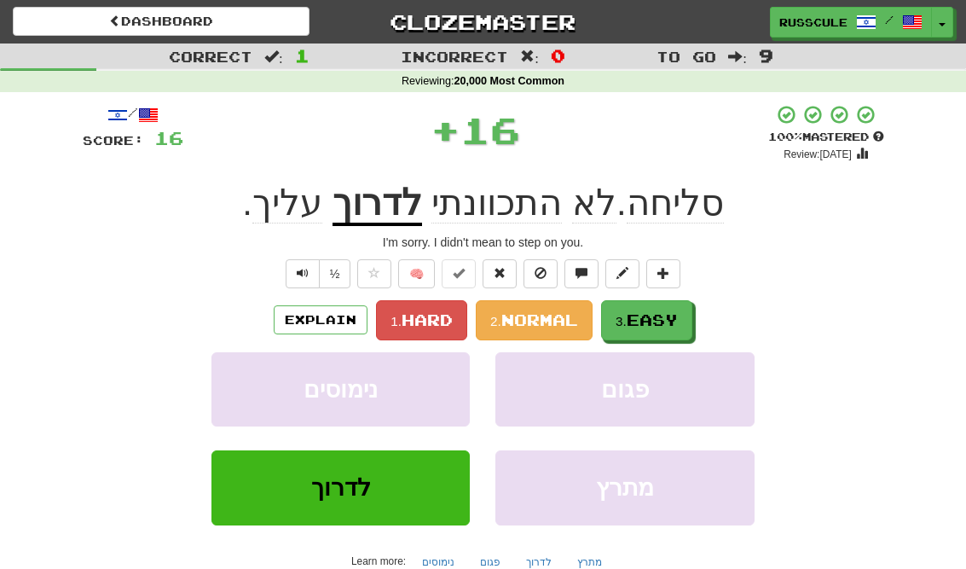
click at [672, 319] on span "Easy" at bounding box center [652, 319] width 51 height 19
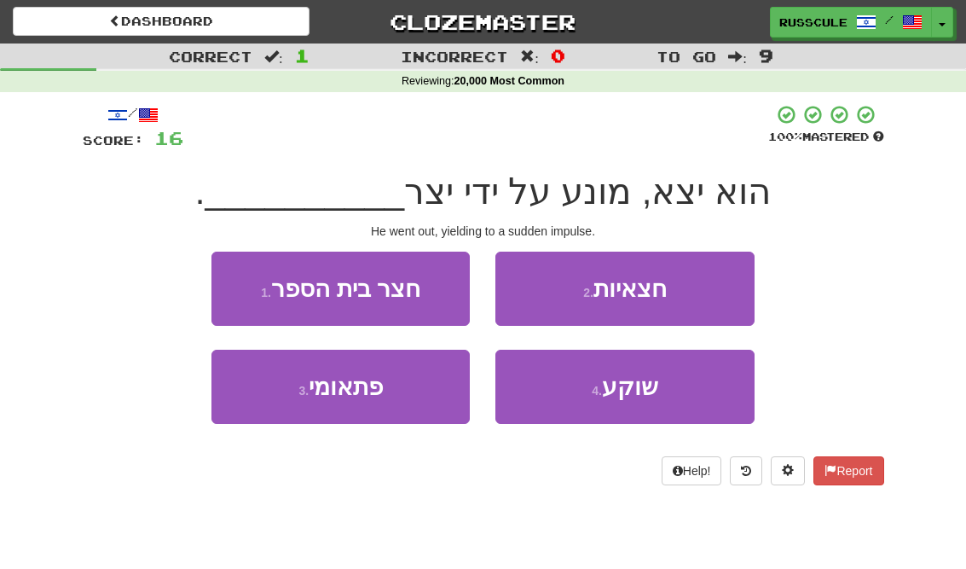
click at [258, 400] on button "3 . פתאומי" at bounding box center [340, 387] width 258 height 74
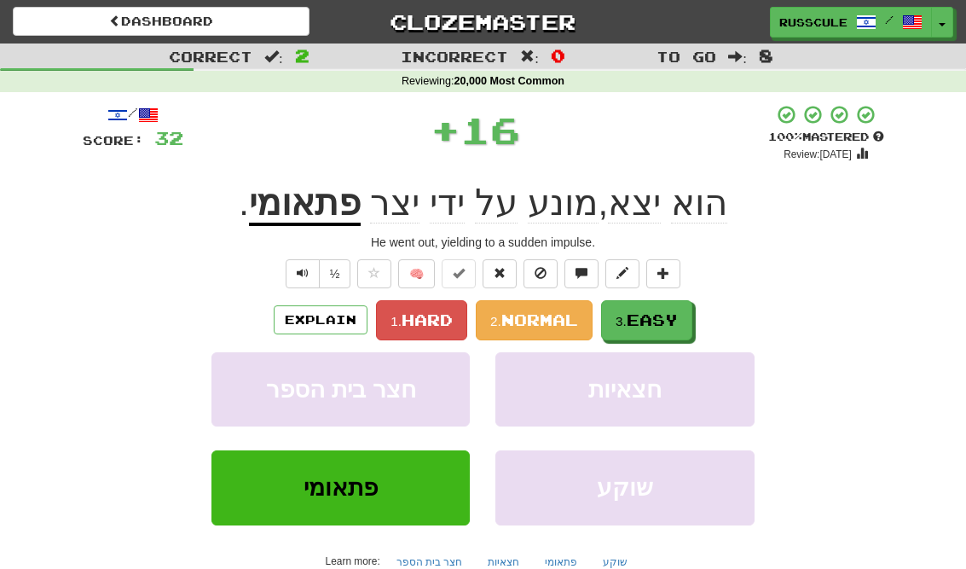
click at [674, 321] on span "Easy" at bounding box center [652, 319] width 51 height 19
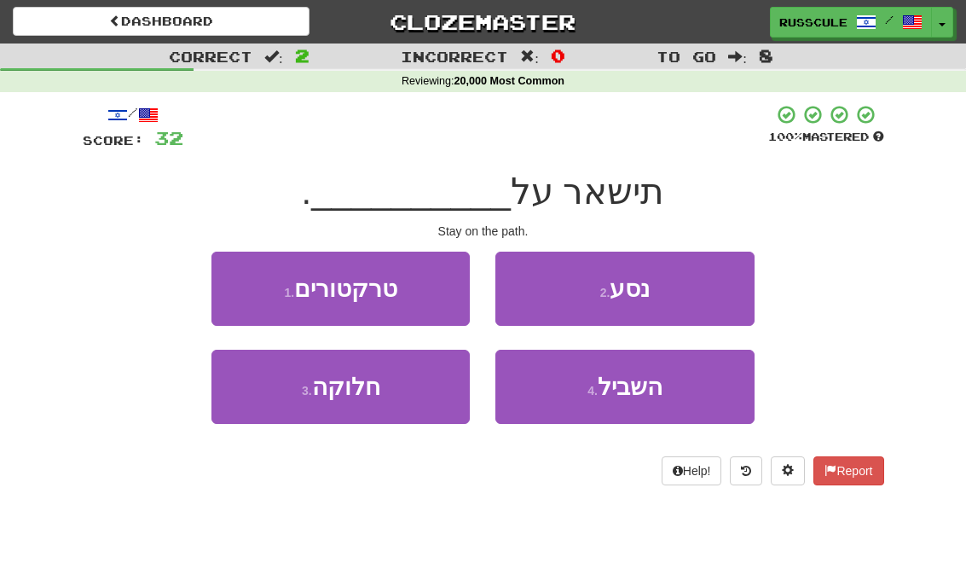
click at [654, 393] on span "השביל" at bounding box center [630, 387] width 65 height 26
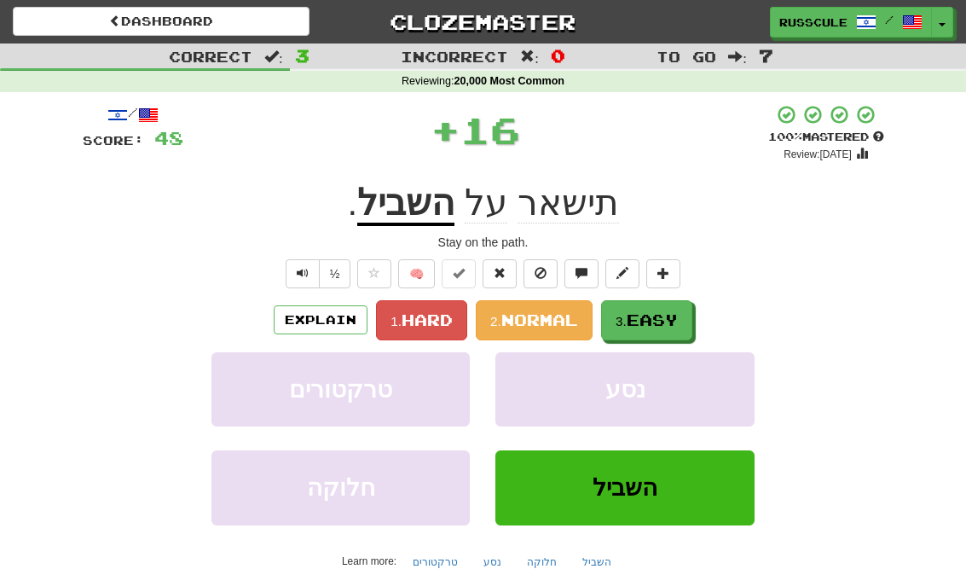
click at [678, 320] on span "Easy" at bounding box center [652, 319] width 51 height 19
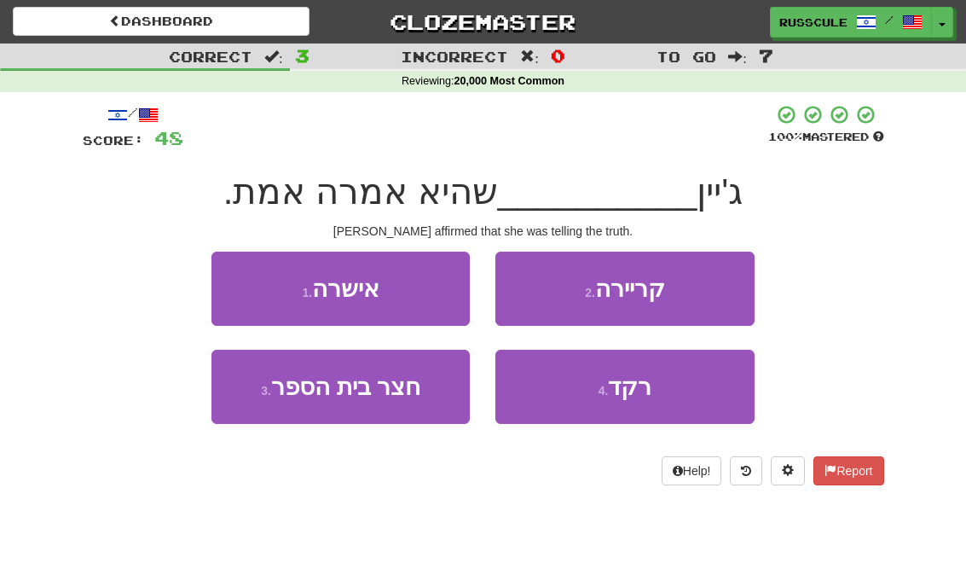
click at [721, 287] on button "2 . קריירה" at bounding box center [624, 289] width 258 height 74
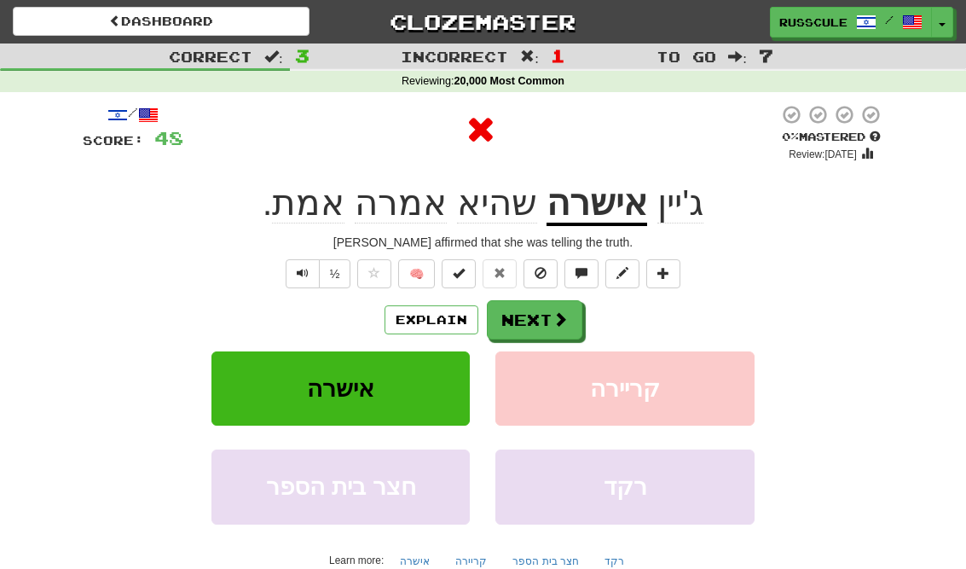
click at [580, 316] on button "Next" at bounding box center [535, 319] width 96 height 39
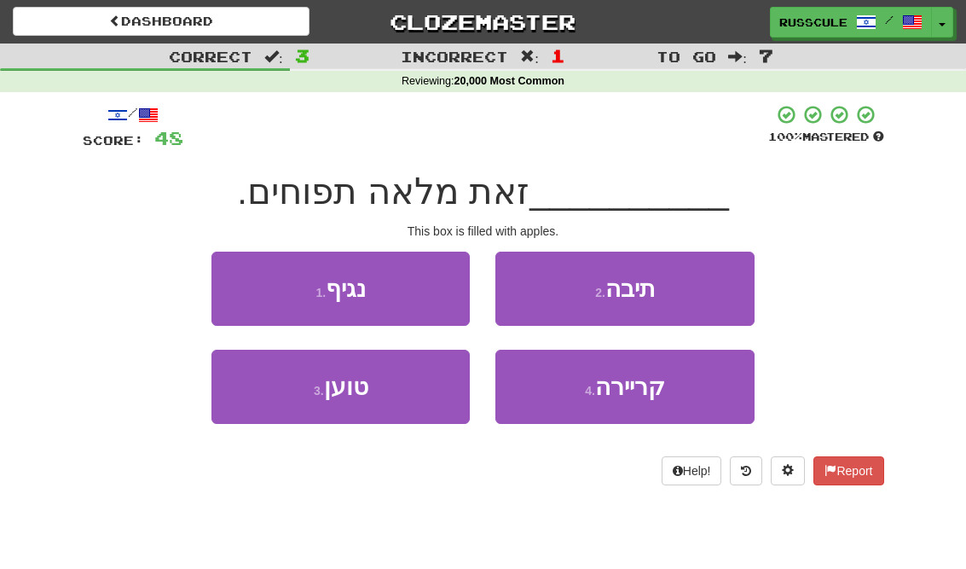
click at [728, 289] on button "2 . תיבה" at bounding box center [624, 289] width 258 height 74
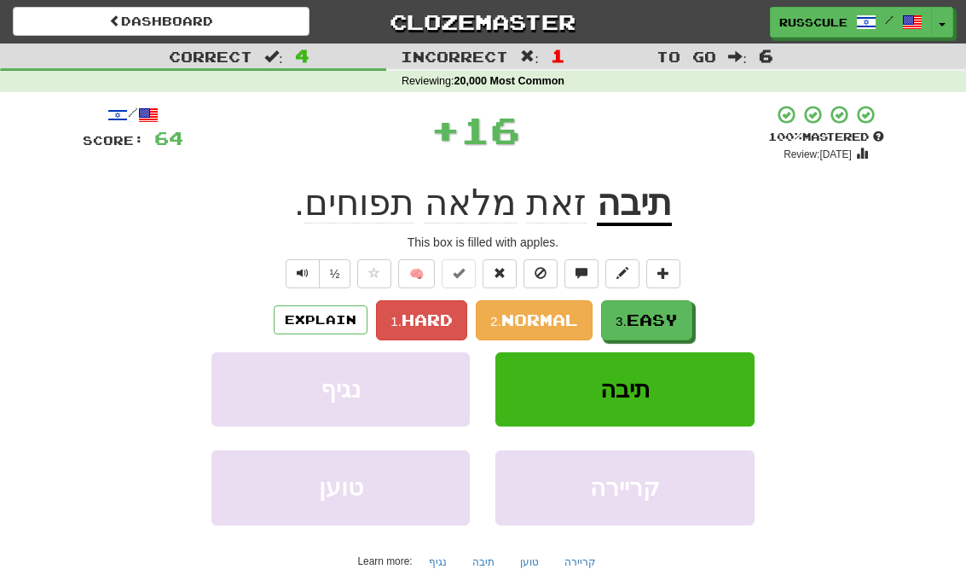
click at [670, 318] on span "Easy" at bounding box center [652, 319] width 51 height 19
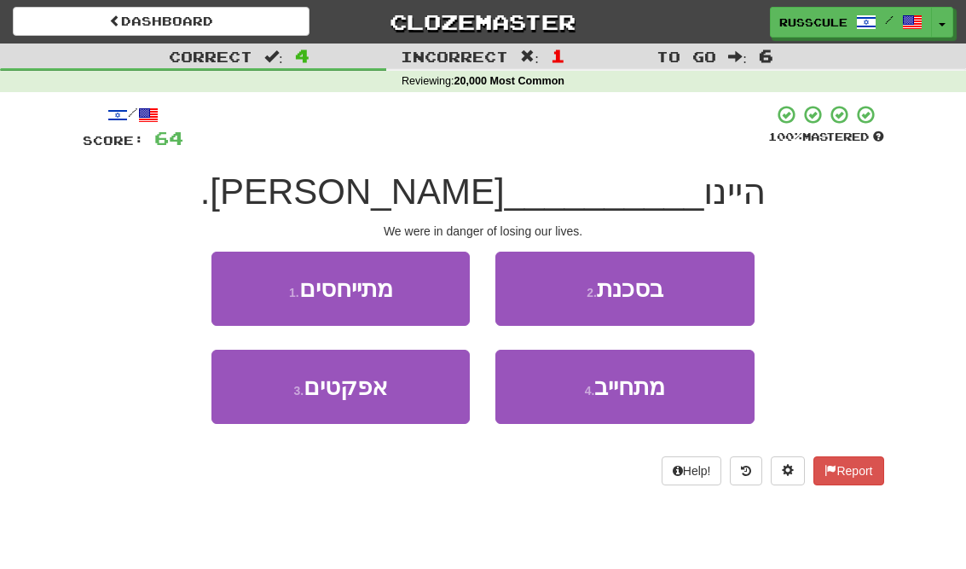
click at [719, 292] on button "2 . בסכנת" at bounding box center [624, 289] width 258 height 74
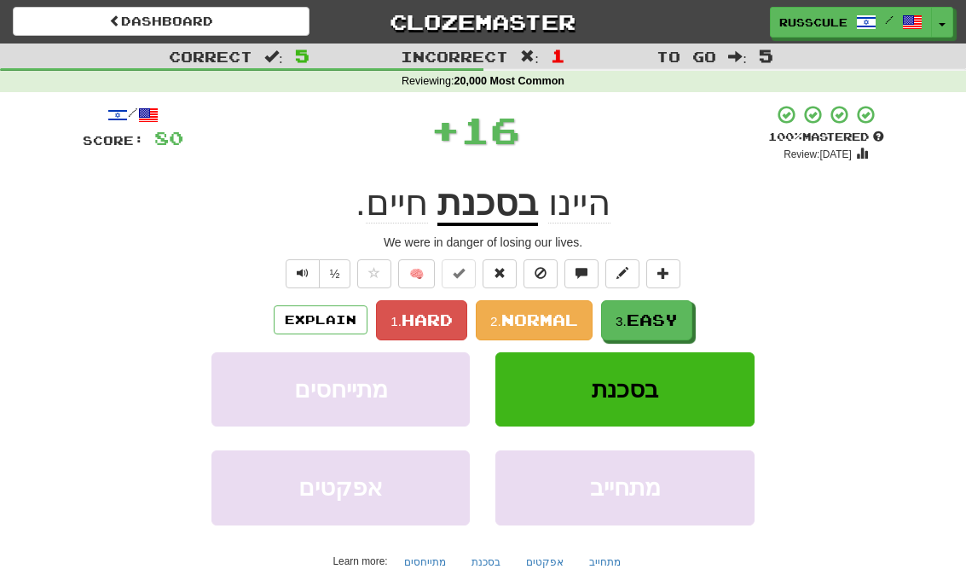
click at [672, 317] on span "Easy" at bounding box center [652, 319] width 51 height 19
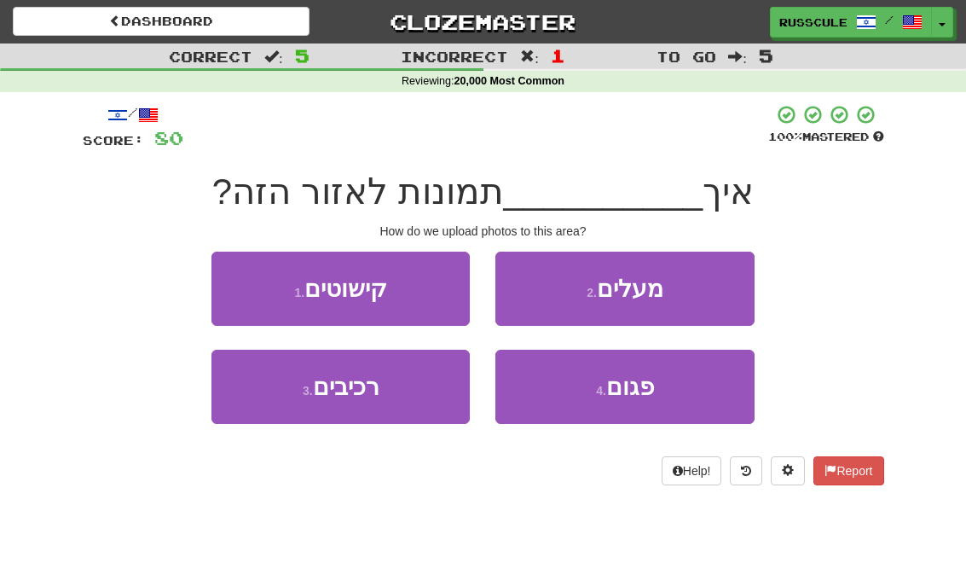
click at [700, 296] on button "2 . מעלים" at bounding box center [624, 289] width 258 height 74
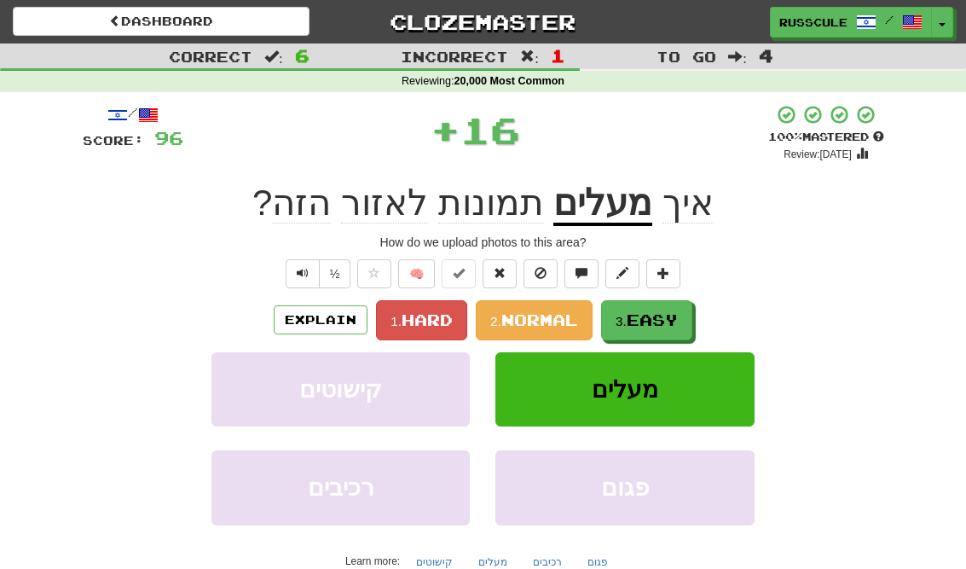
click at [676, 316] on span "Easy" at bounding box center [652, 319] width 51 height 19
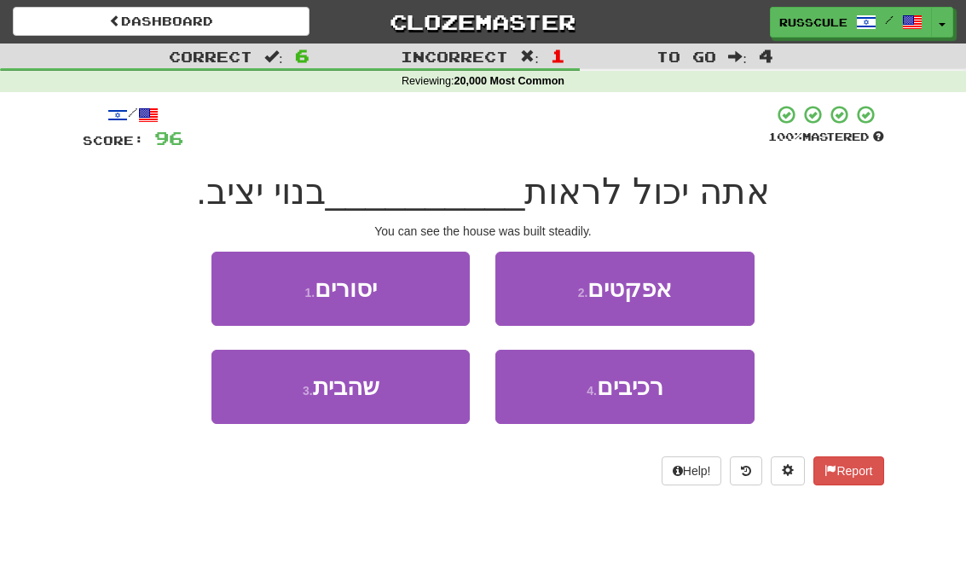
click at [259, 398] on button "3 . שהבית" at bounding box center [340, 387] width 258 height 74
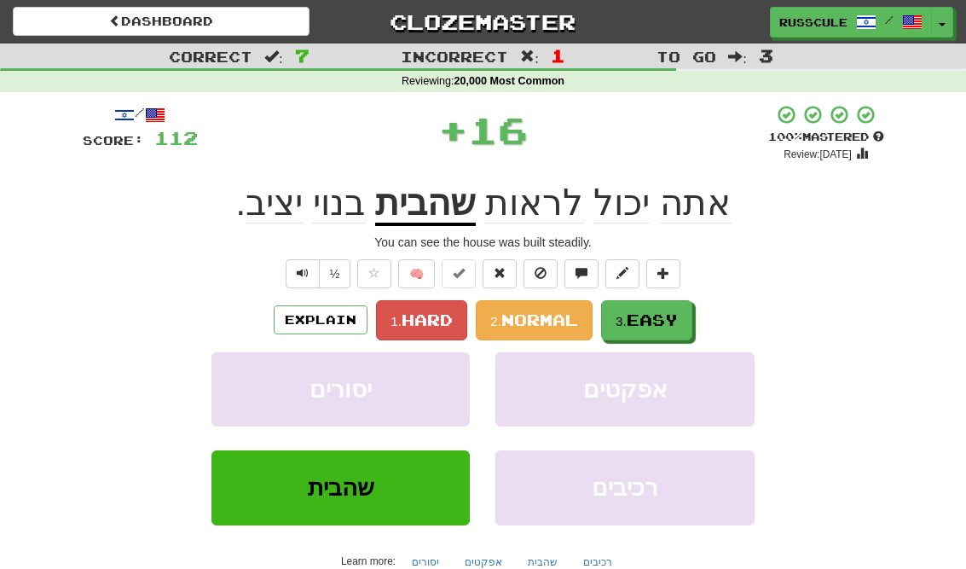
click at [673, 318] on span "Easy" at bounding box center [652, 319] width 51 height 19
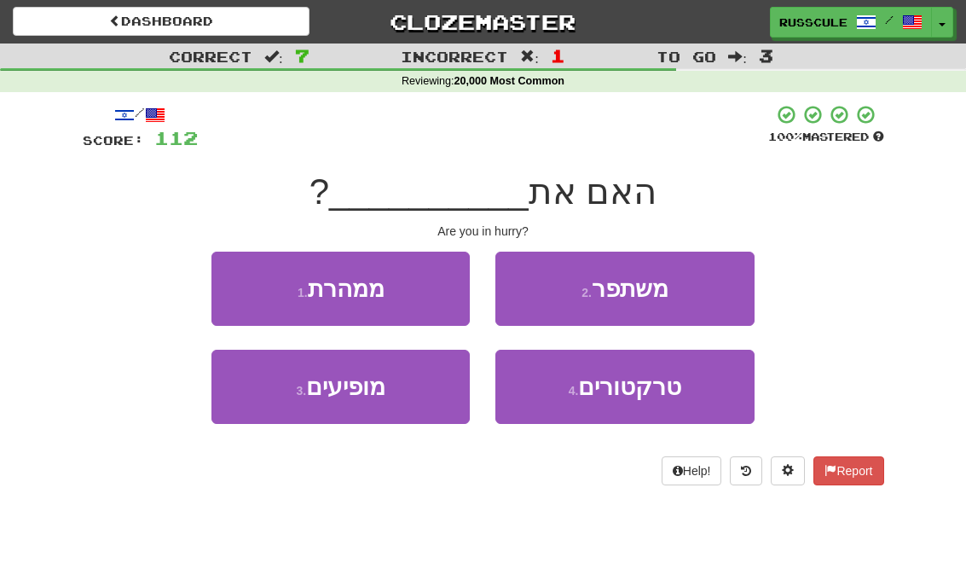
click at [229, 276] on button "1 . ממהרת" at bounding box center [340, 289] width 258 height 74
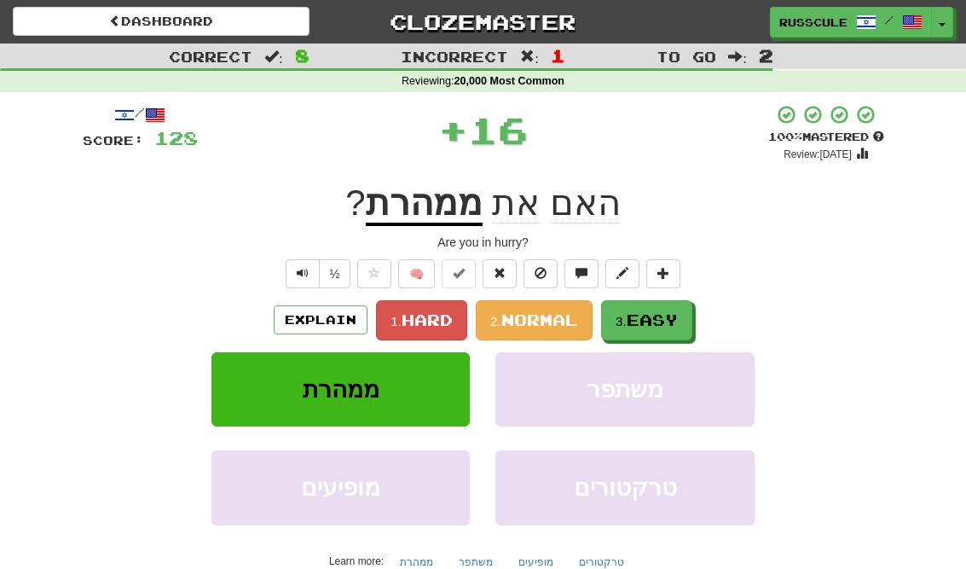
click at [671, 325] on span "Easy" at bounding box center [652, 319] width 51 height 19
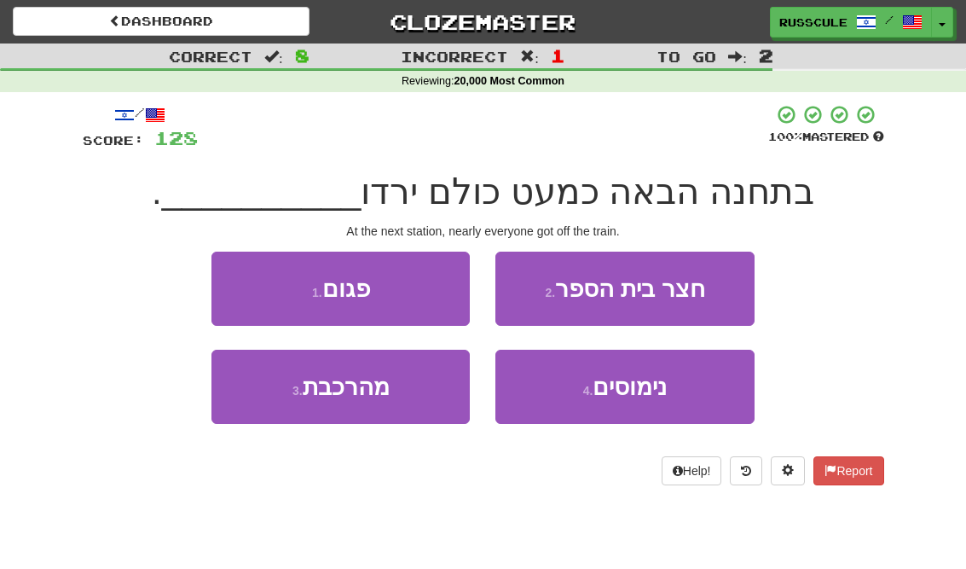
click at [260, 387] on button "3 . מהרכבת" at bounding box center [340, 387] width 258 height 74
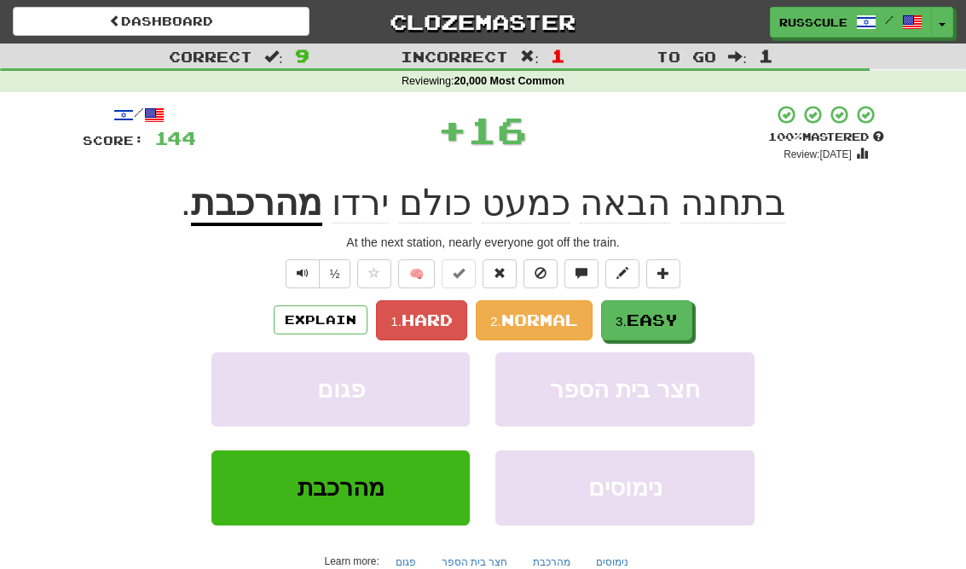
click at [676, 314] on span "Easy" at bounding box center [652, 319] width 51 height 19
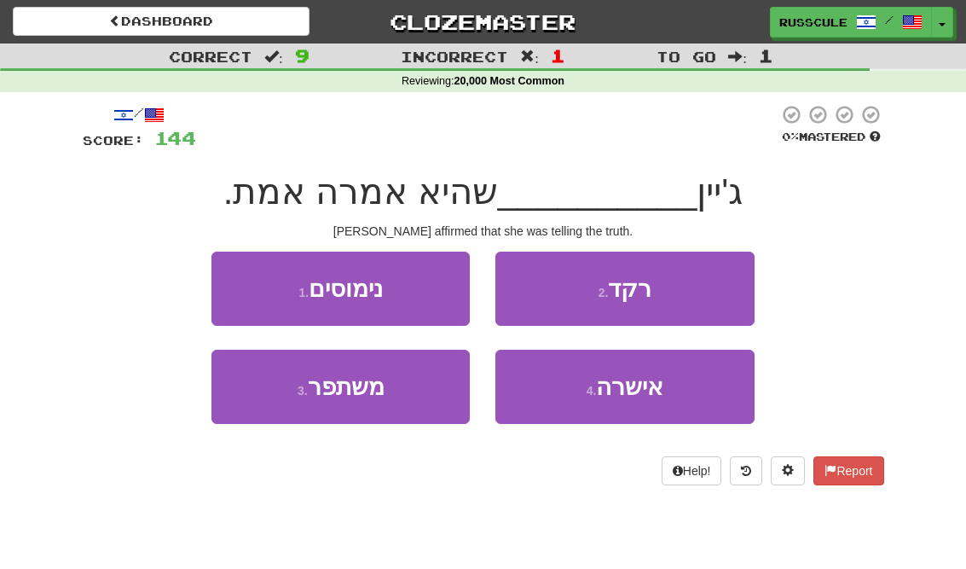
click at [670, 393] on button "4 . אישרה" at bounding box center [624, 387] width 258 height 74
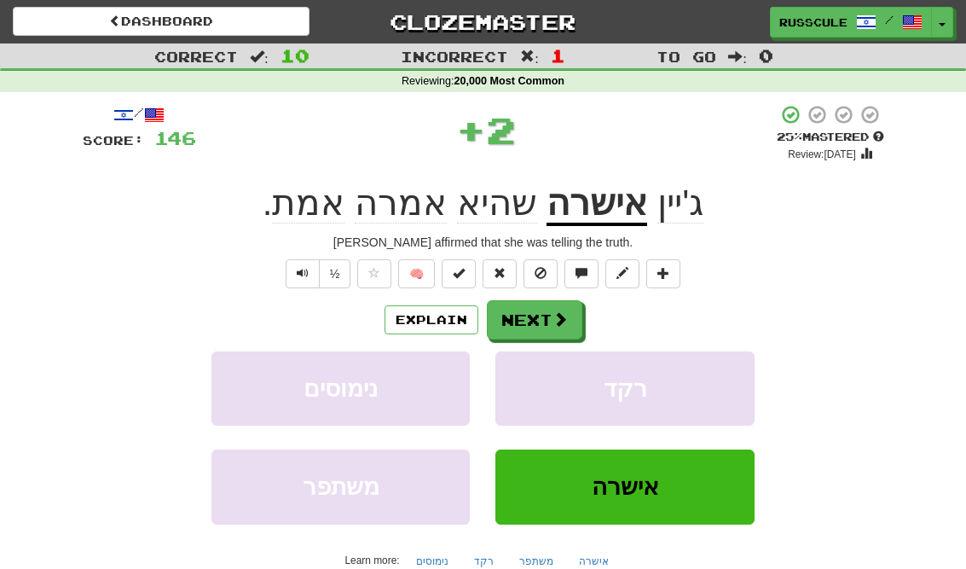
click at [573, 310] on button "Next" at bounding box center [535, 319] width 96 height 39
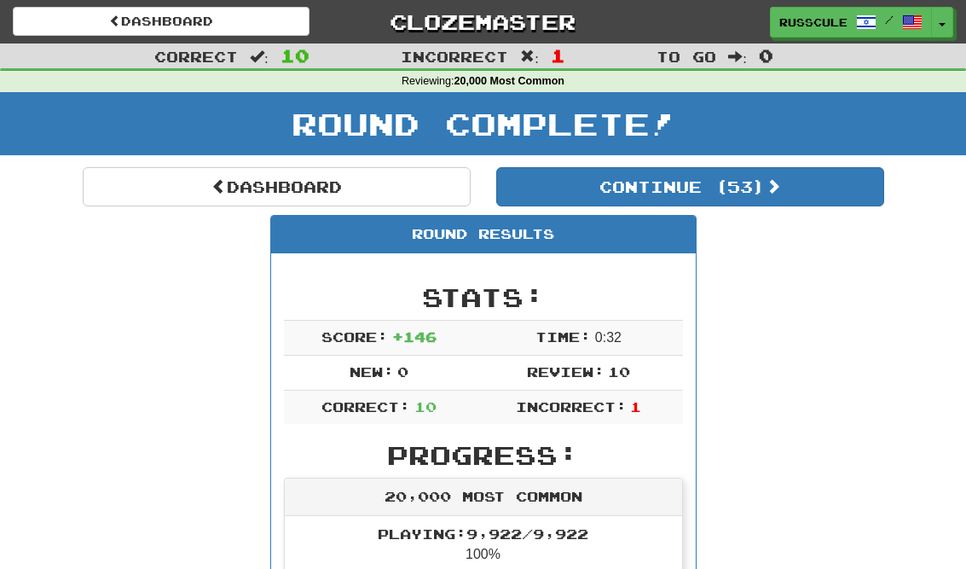
click at [858, 196] on button "Continue ( 53 )" at bounding box center [690, 186] width 388 height 39
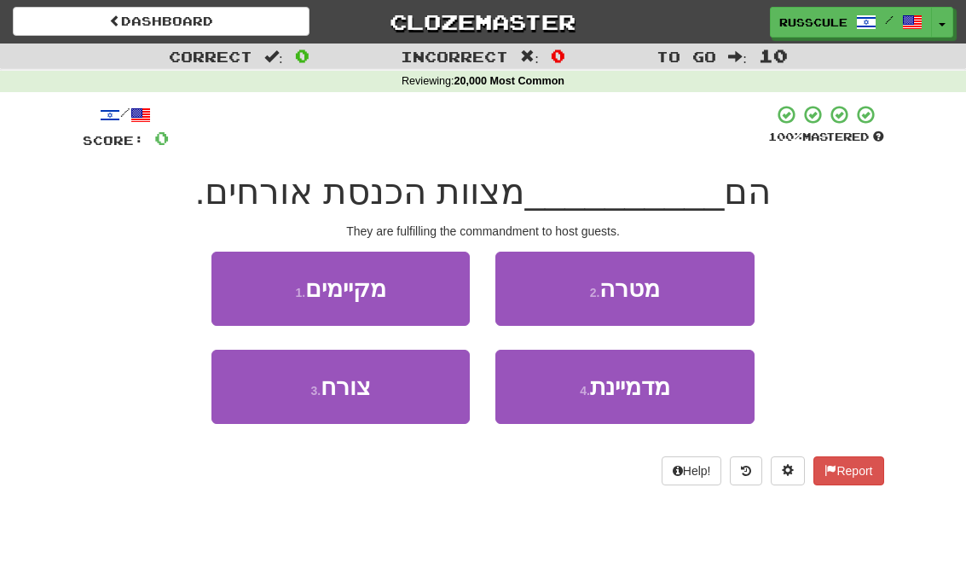
click at [714, 291] on button "2 . מטרה" at bounding box center [624, 289] width 258 height 74
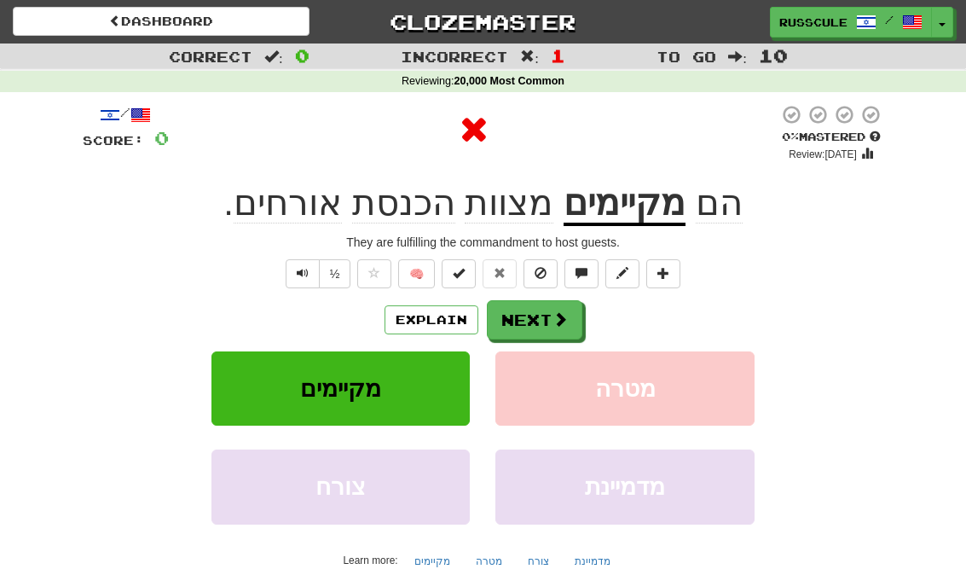
click at [571, 320] on button "Next" at bounding box center [535, 319] width 96 height 39
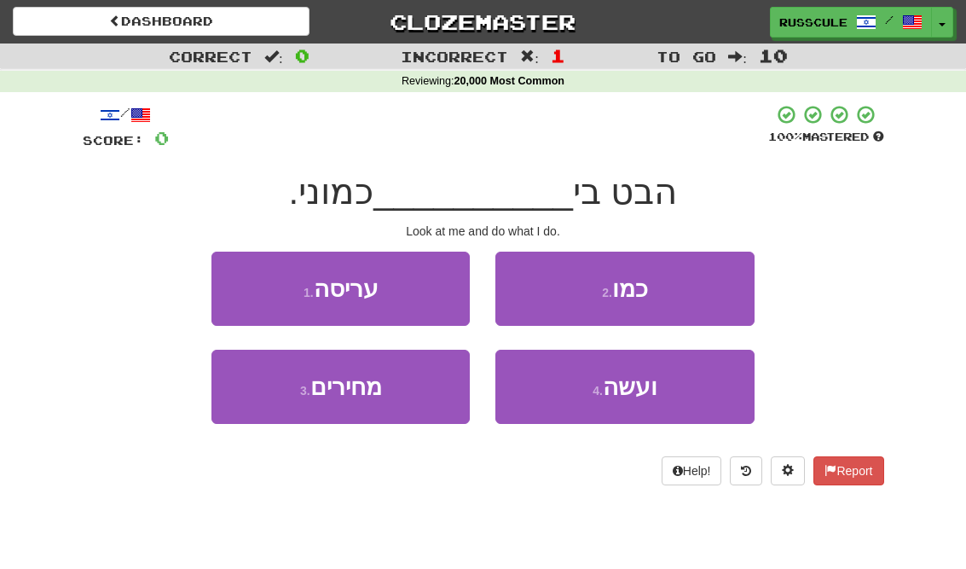
click at [664, 391] on button "4 . ועשה" at bounding box center [624, 387] width 258 height 74
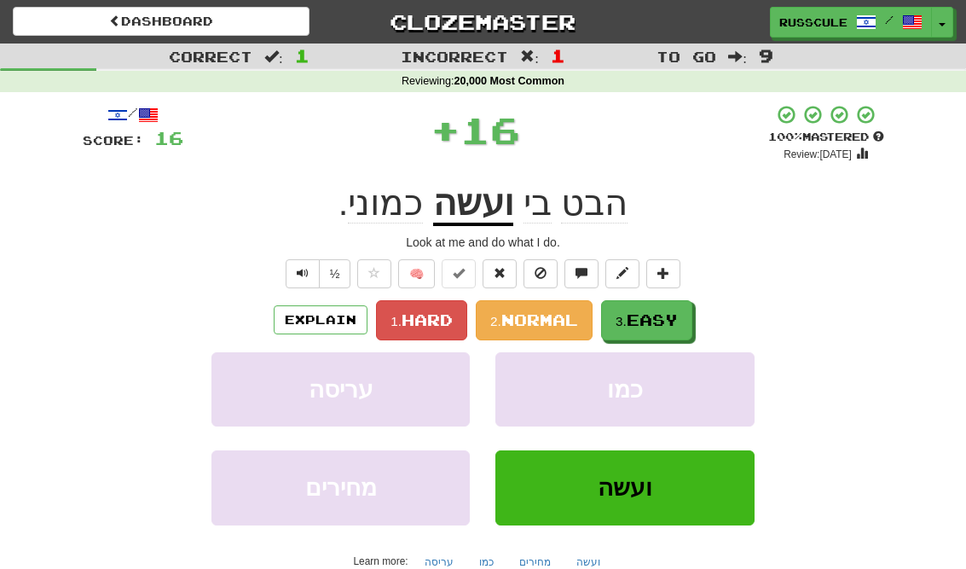
click at [683, 318] on button "3. Easy" at bounding box center [646, 320] width 91 height 40
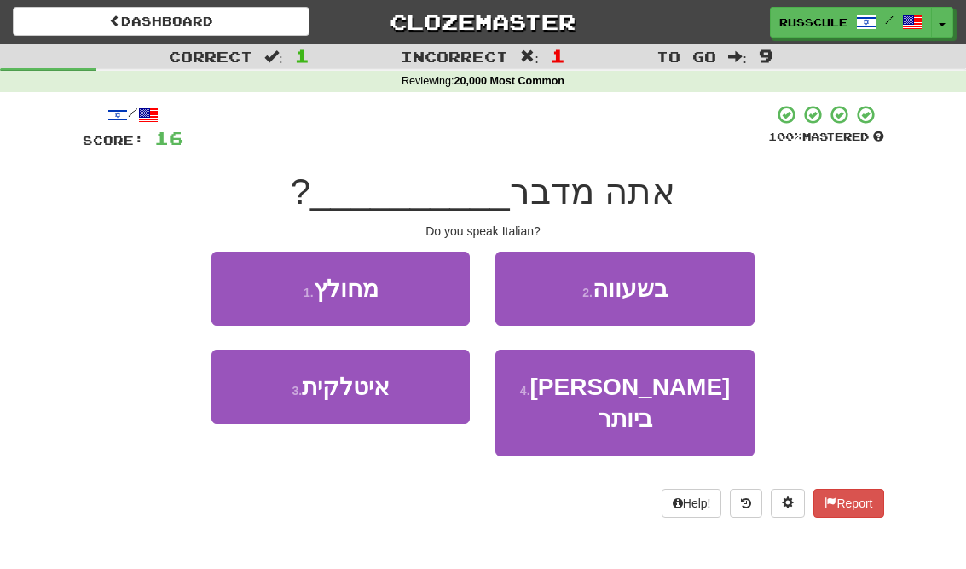
click at [269, 399] on button "3 . איטלקית" at bounding box center [340, 387] width 258 height 74
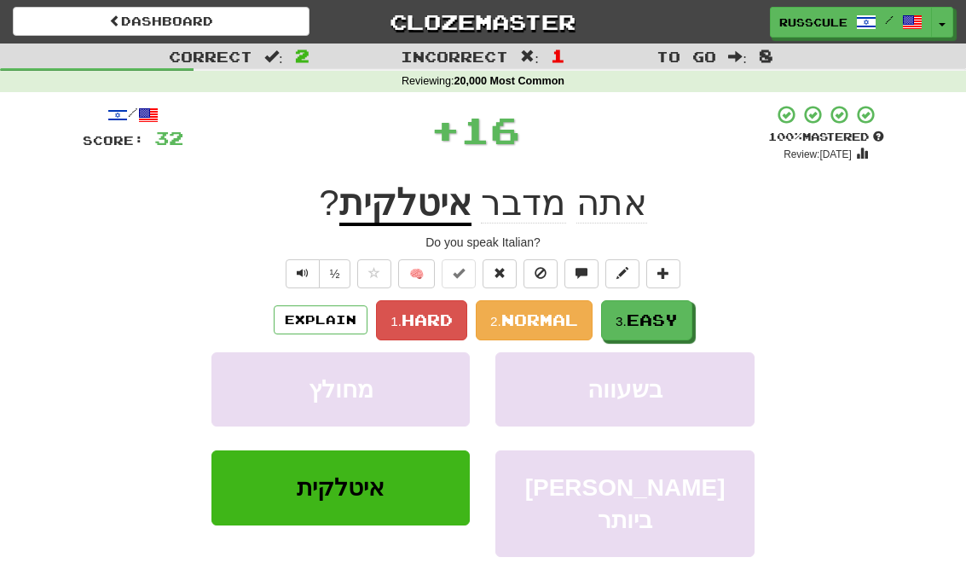
click at [672, 321] on span "Easy" at bounding box center [652, 319] width 51 height 19
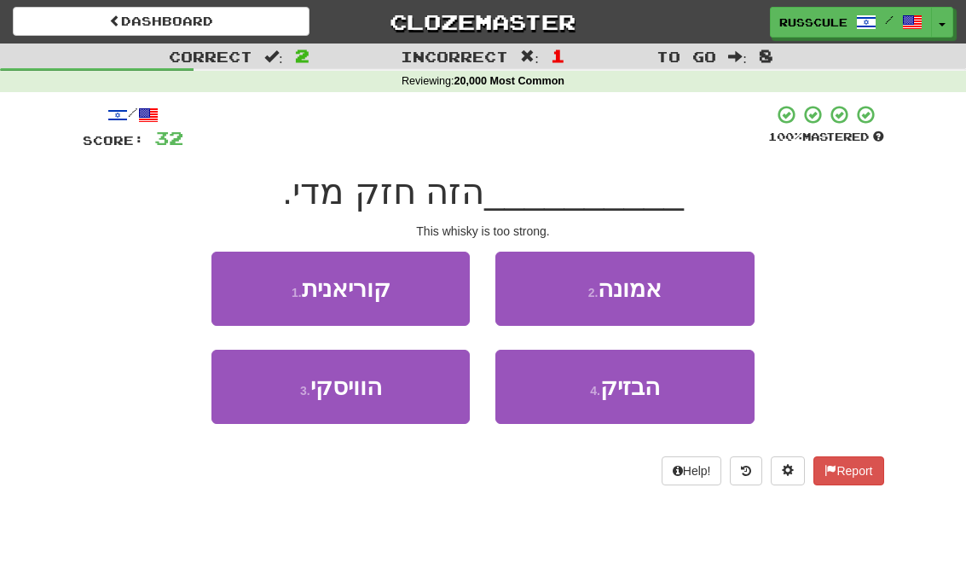
click at [261, 395] on button "3 . הוויסקי" at bounding box center [340, 387] width 258 height 74
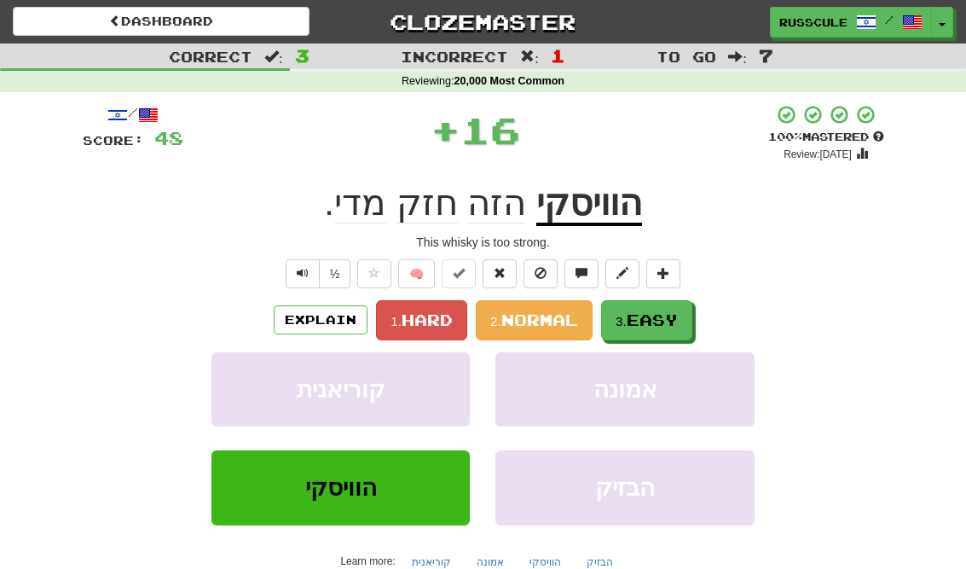
click at [675, 327] on button "3. Easy" at bounding box center [646, 320] width 91 height 40
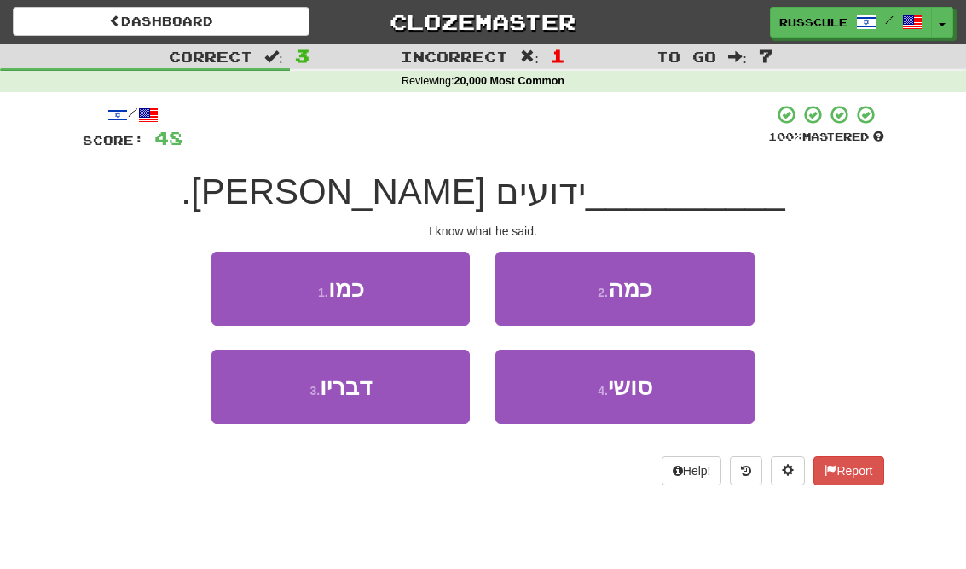
click at [254, 394] on button "3 . דבריו" at bounding box center [340, 387] width 258 height 74
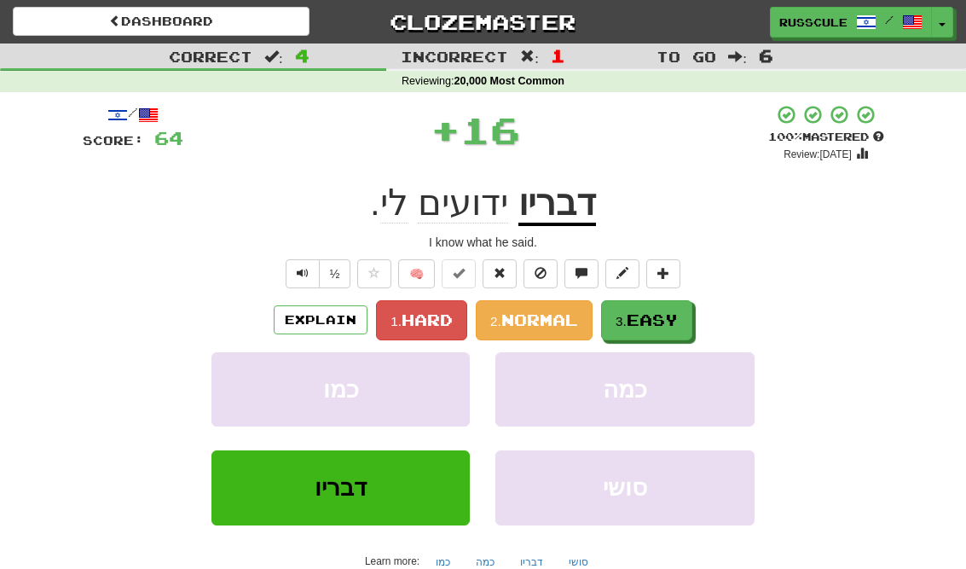
click at [678, 323] on span "Easy" at bounding box center [652, 319] width 51 height 19
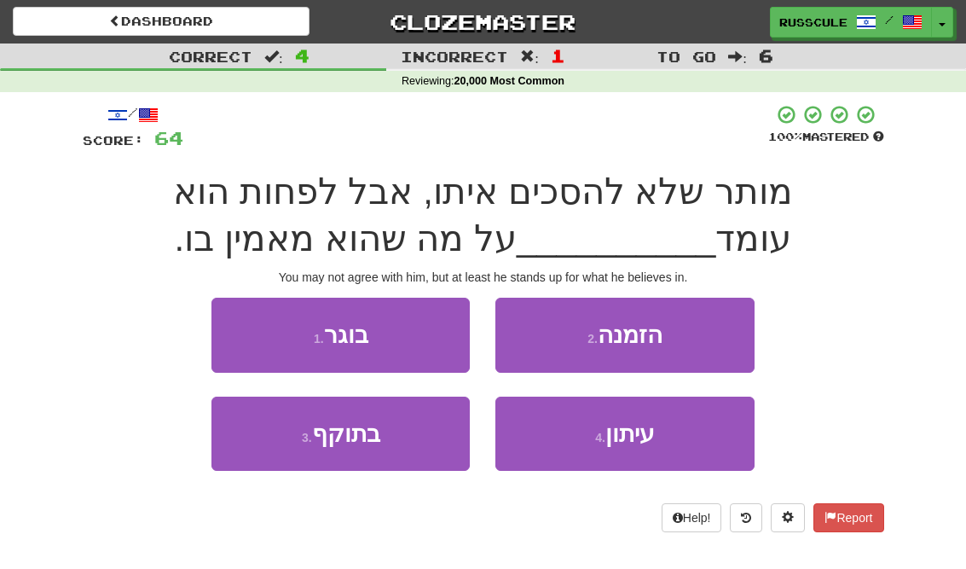
click at [690, 339] on button "2 . הזמנה" at bounding box center [624, 335] width 258 height 74
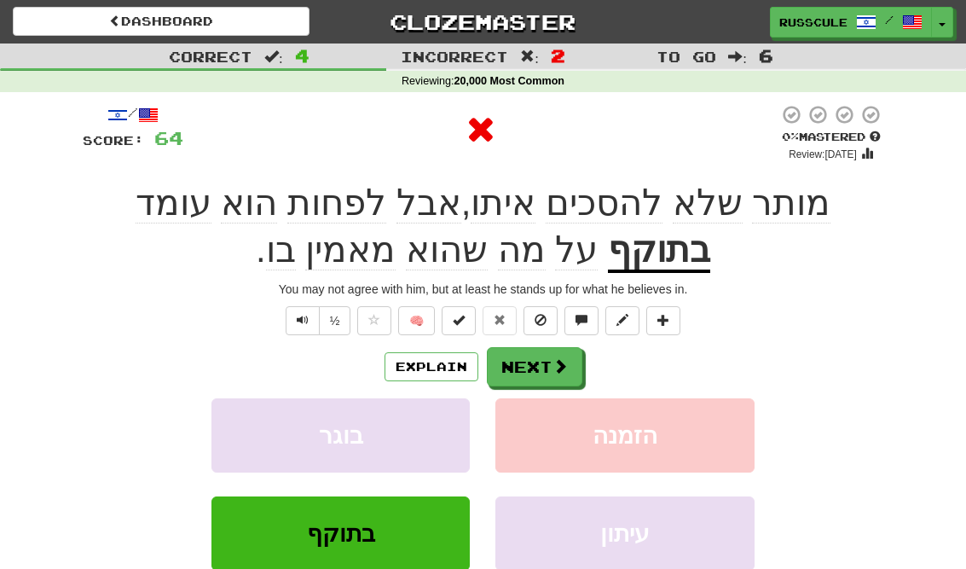
click at [553, 358] on span at bounding box center [560, 365] width 15 height 15
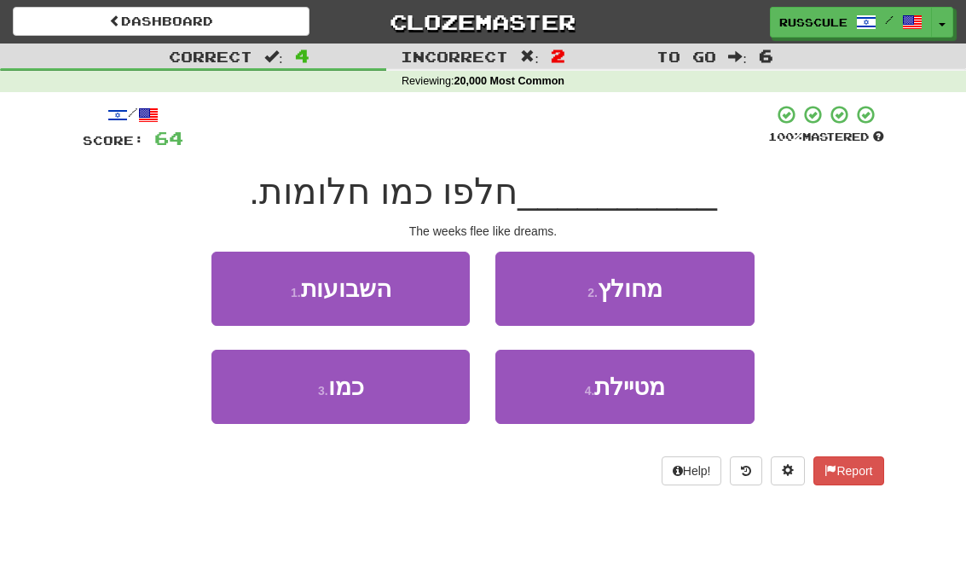
click at [241, 281] on button "1 . השבועות" at bounding box center [340, 289] width 258 height 74
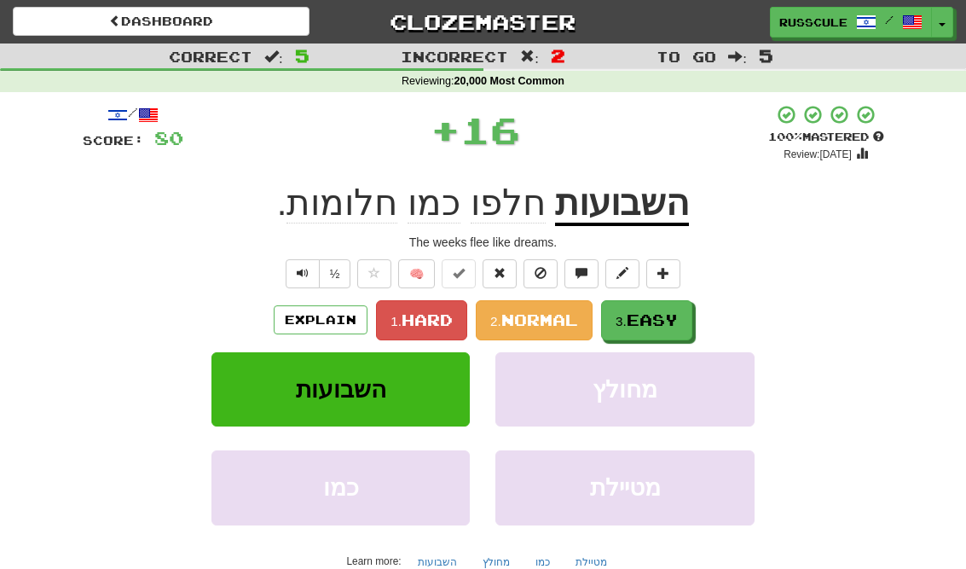
click at [665, 333] on button "3. Easy" at bounding box center [646, 320] width 91 height 40
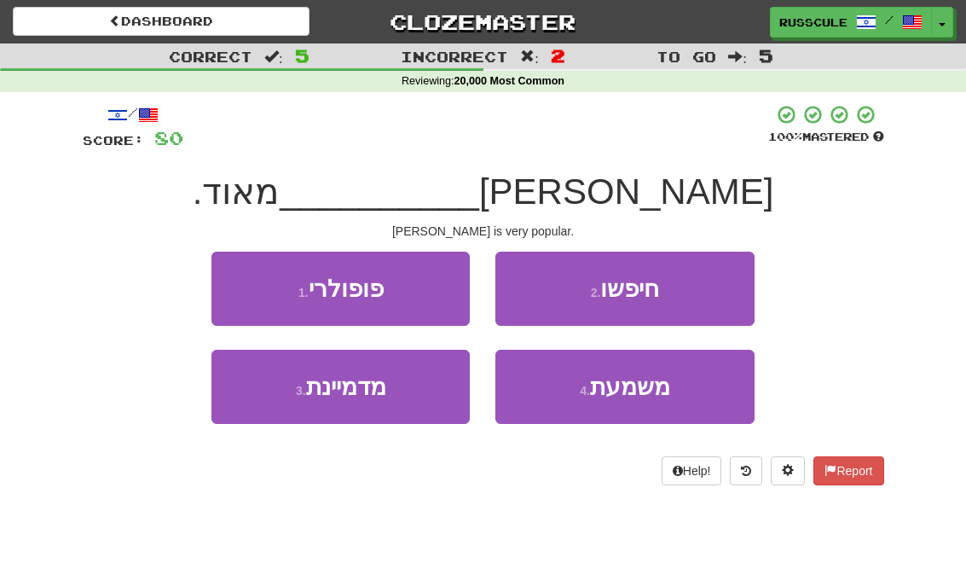
click at [252, 281] on button "1 . פופולרי" at bounding box center [340, 289] width 258 height 74
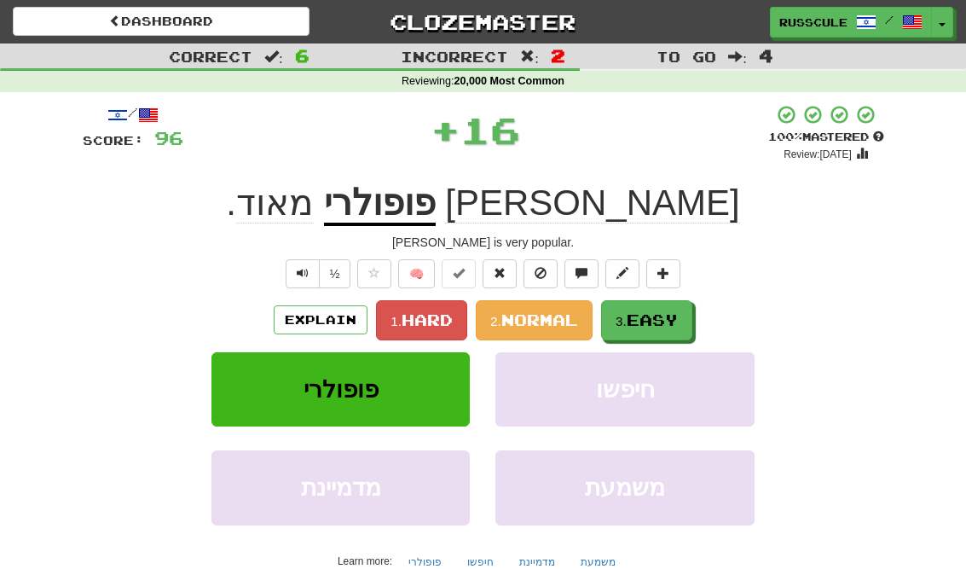
click at [675, 323] on span "Easy" at bounding box center [652, 319] width 51 height 19
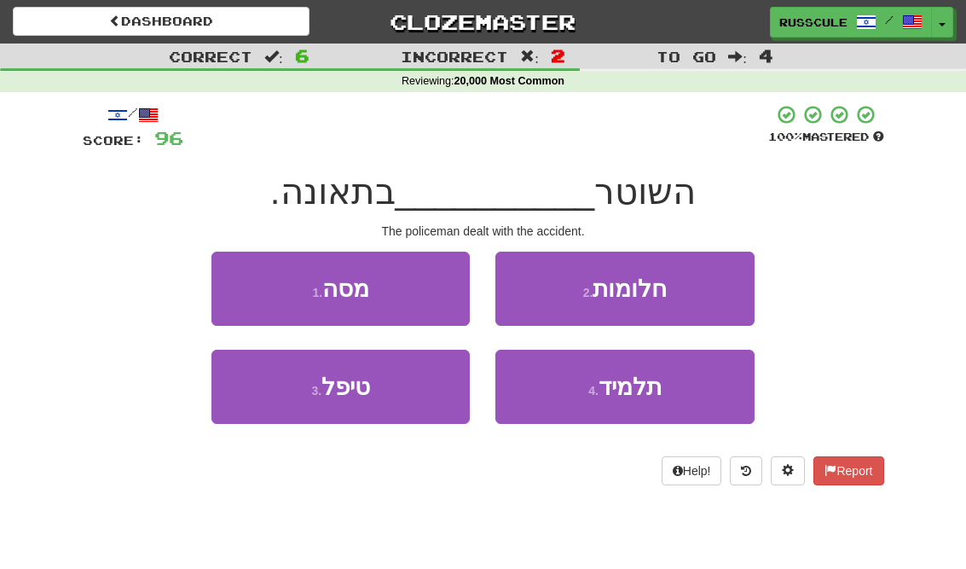
click at [269, 392] on button "3 . טיפל" at bounding box center [340, 387] width 258 height 74
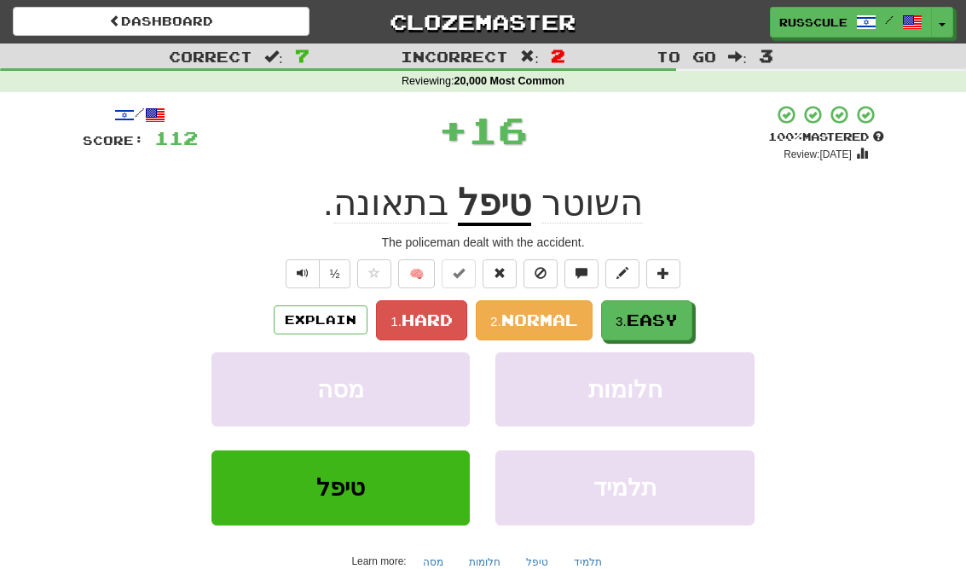
click at [661, 321] on span "Easy" at bounding box center [652, 319] width 51 height 19
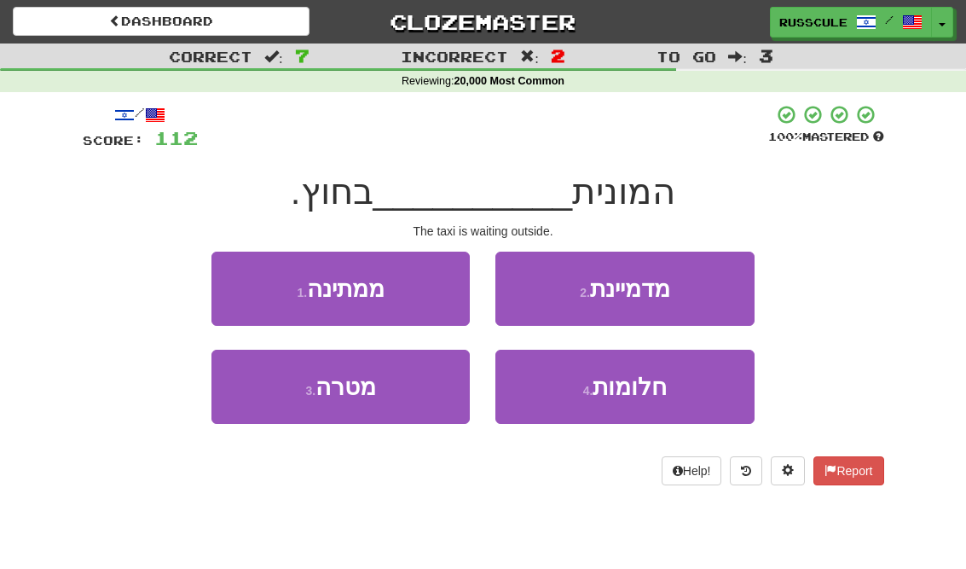
click at [710, 296] on button "2 . מדמיינת" at bounding box center [624, 289] width 258 height 74
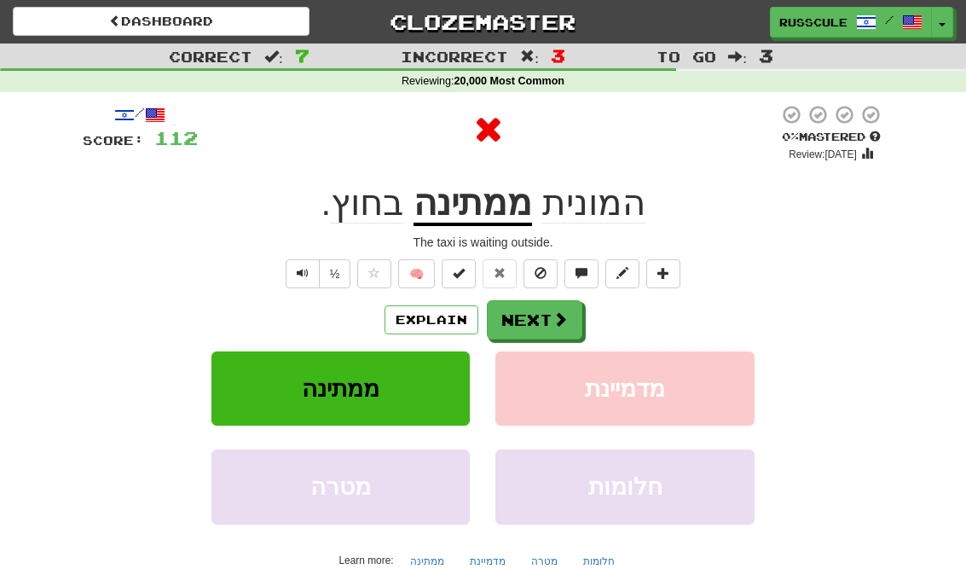
click at [576, 317] on button "Next" at bounding box center [535, 319] width 96 height 39
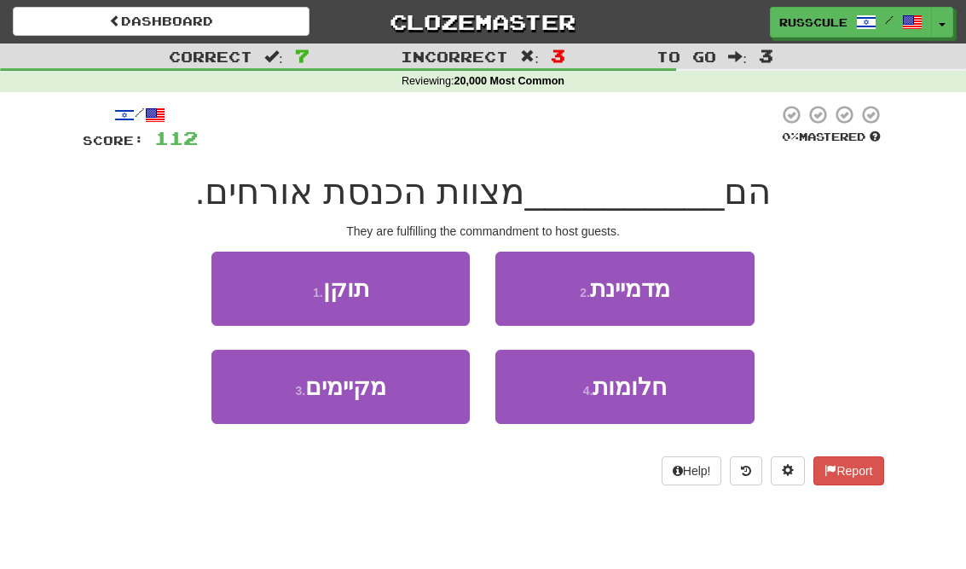
click at [731, 292] on button "2 . מדמיינת" at bounding box center [624, 289] width 258 height 74
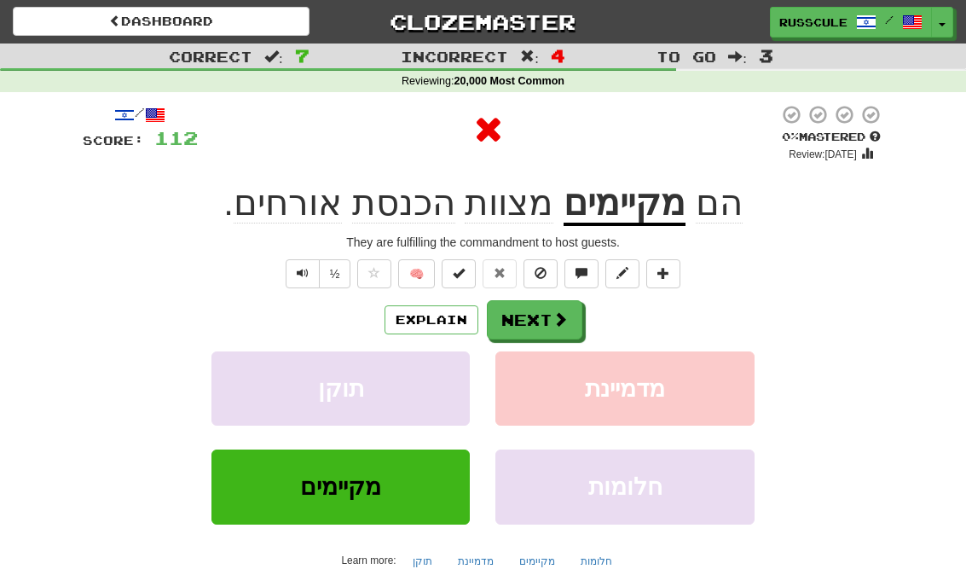
click at [575, 322] on button "Next" at bounding box center [535, 319] width 96 height 39
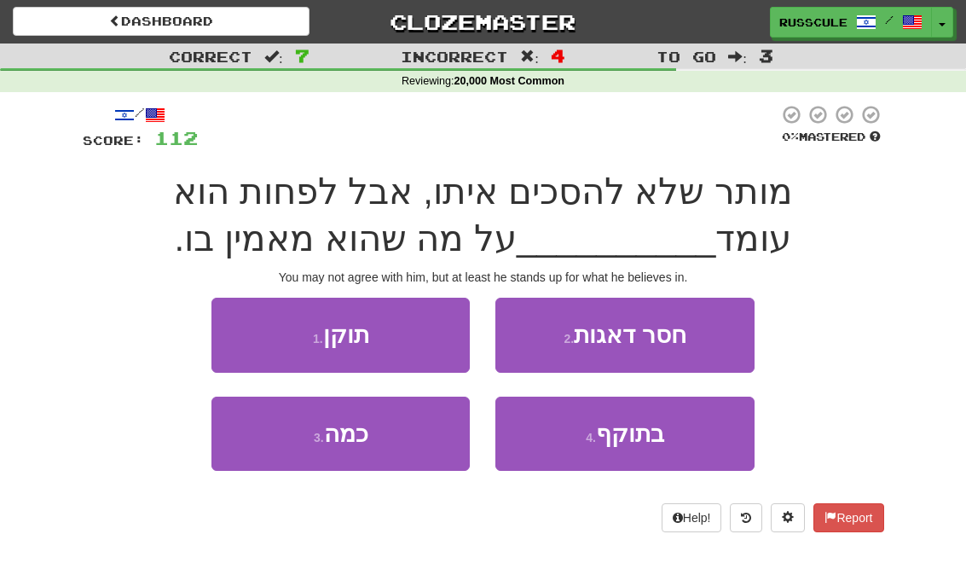
click at [246, 323] on button "1 . תוקן" at bounding box center [340, 335] width 258 height 74
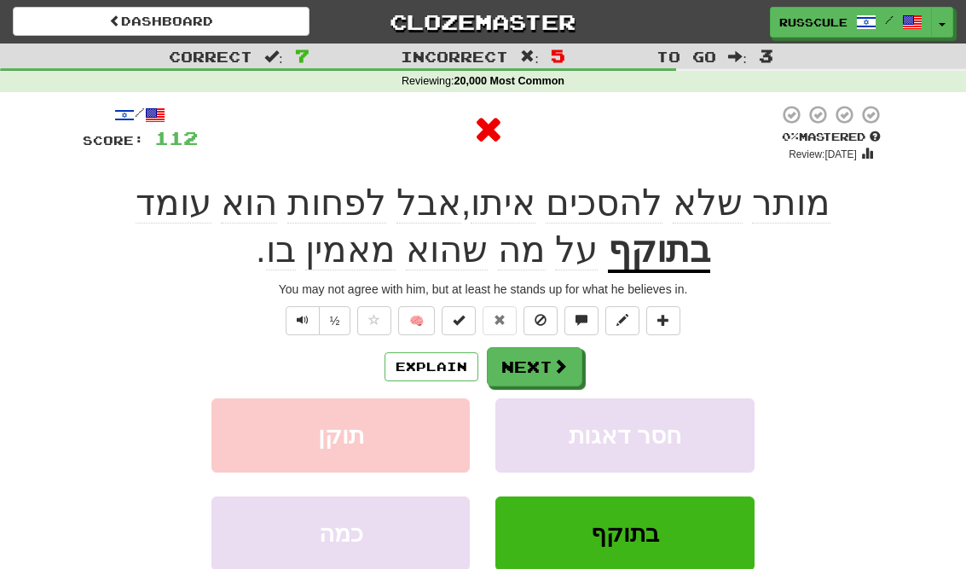
click at [561, 350] on button "Next" at bounding box center [535, 366] width 96 height 39
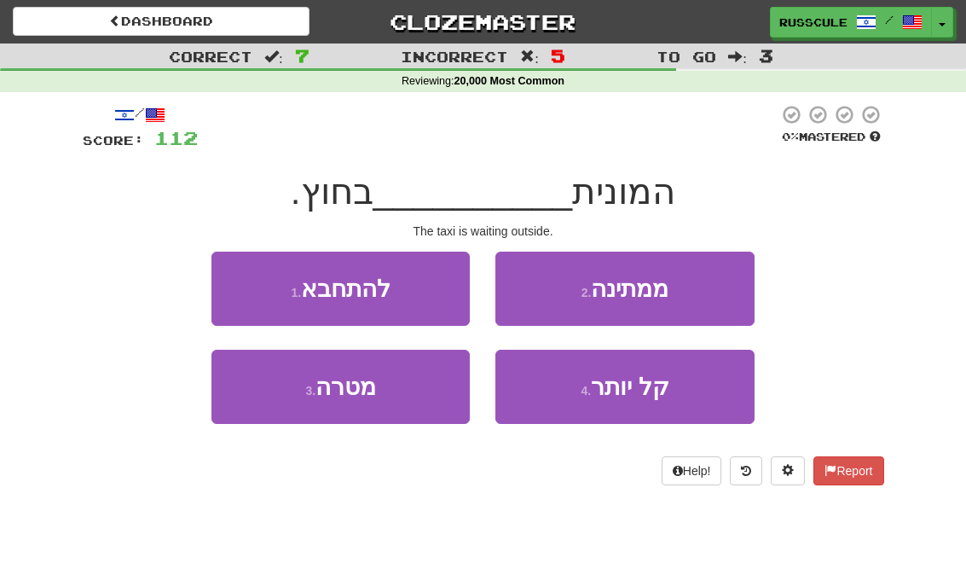
click at [709, 299] on button "2 . ממתינה" at bounding box center [624, 289] width 258 height 74
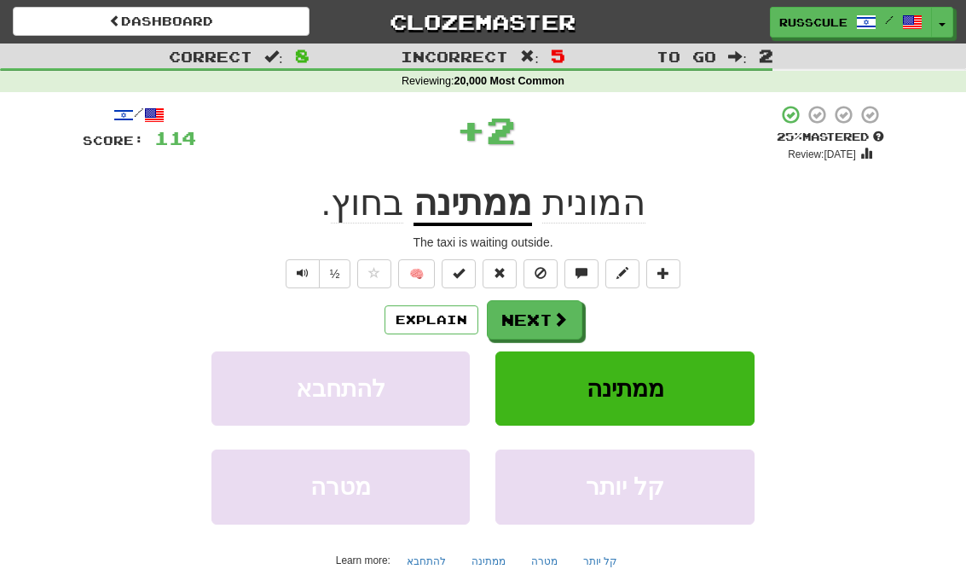
click at [570, 320] on button "Next" at bounding box center [535, 319] width 96 height 39
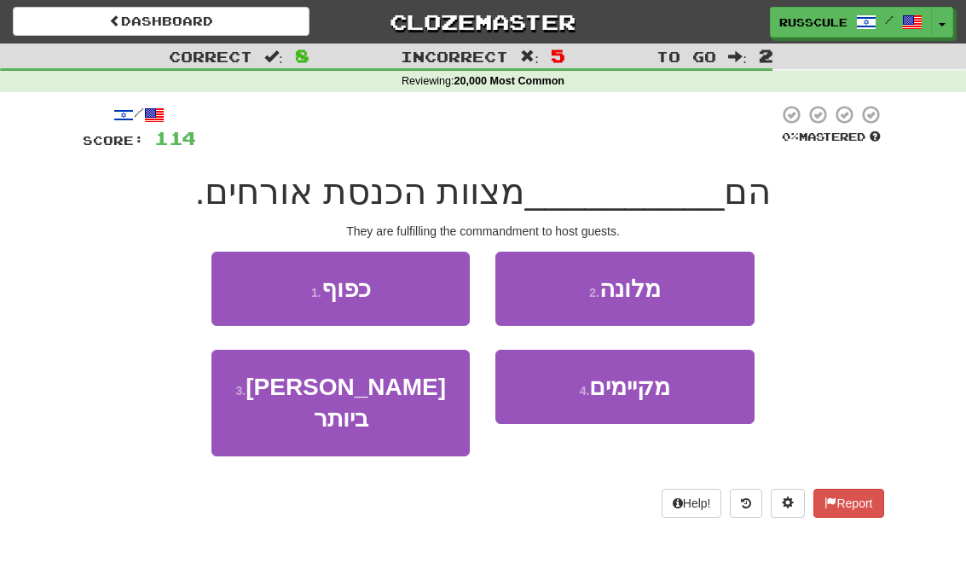
click at [658, 397] on span "מקיימים" at bounding box center [629, 387] width 81 height 26
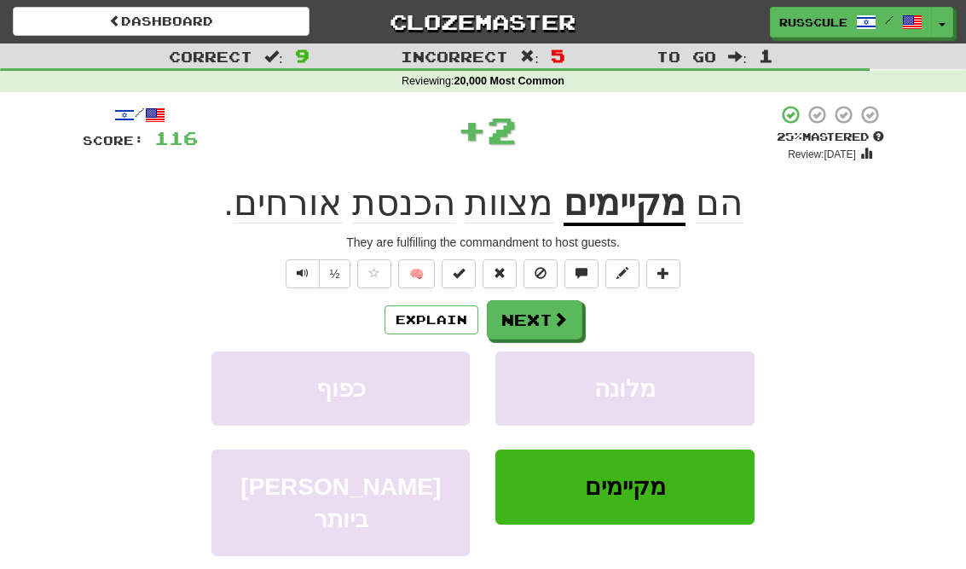
click at [570, 327] on button "Next" at bounding box center [535, 319] width 96 height 39
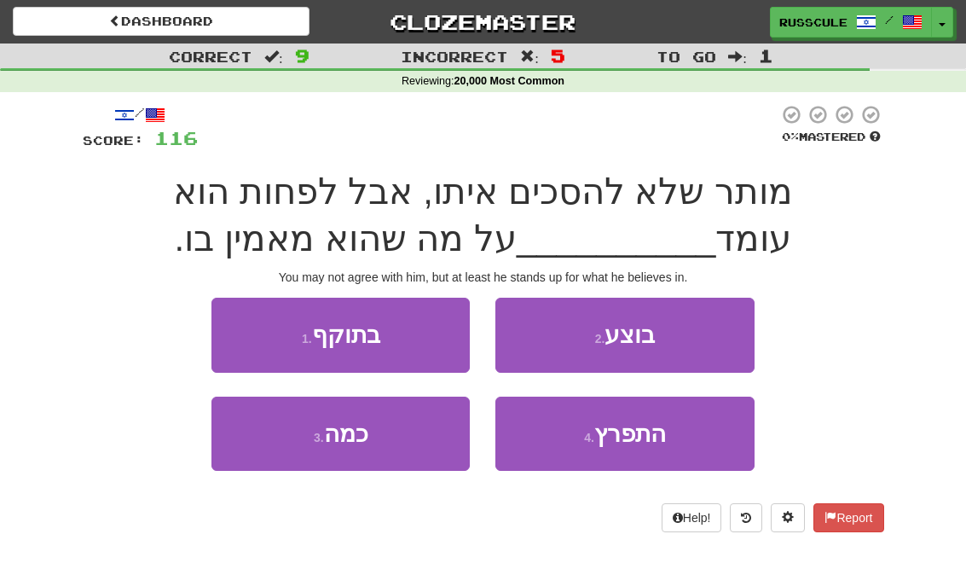
click at [242, 320] on button "1 . בתוקף" at bounding box center [340, 335] width 258 height 74
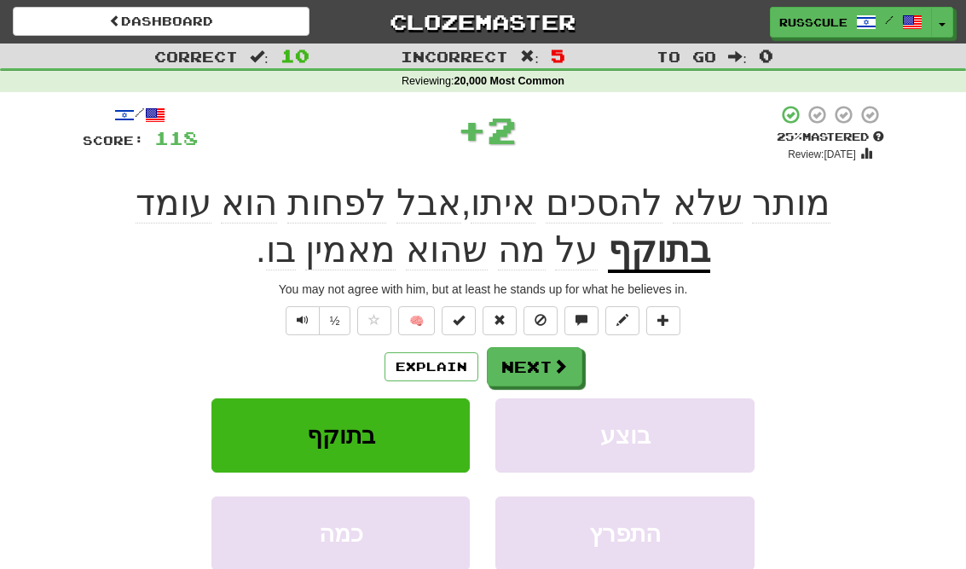
click at [547, 362] on button "Next" at bounding box center [535, 366] width 96 height 39
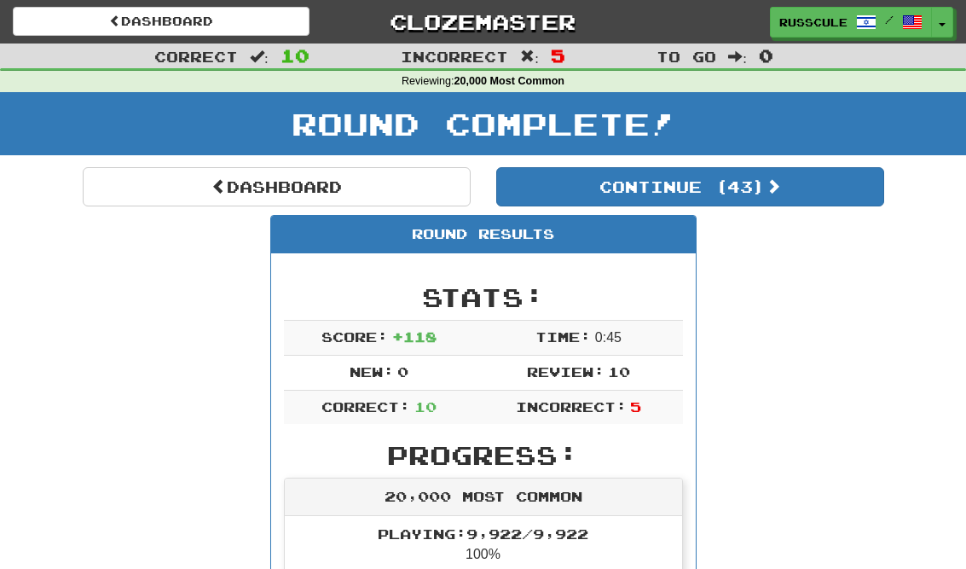
click at [176, 186] on link "Dashboard" at bounding box center [277, 186] width 388 height 39
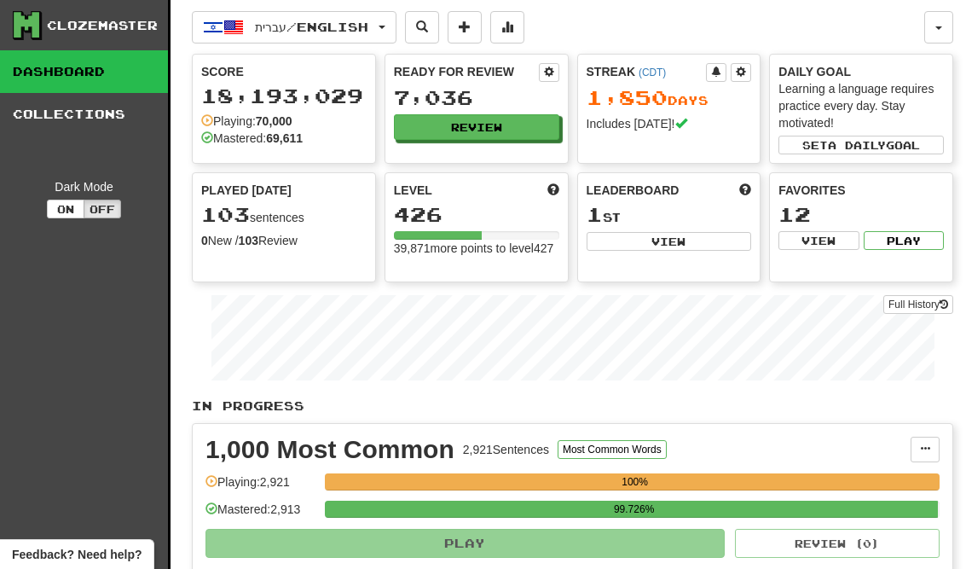
click at [721, 241] on button "View" at bounding box center [669, 241] width 165 height 19
select select "**********"
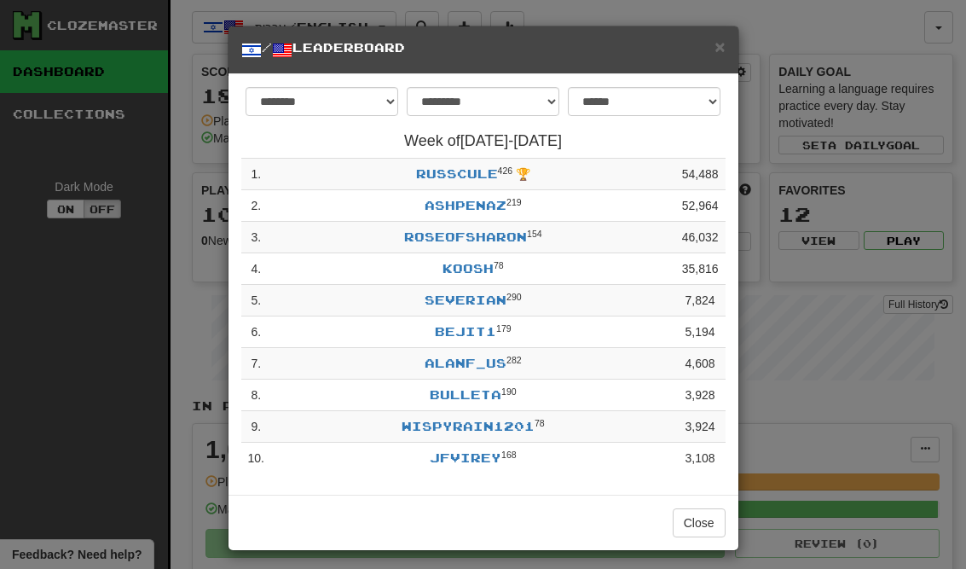
click at [715, 514] on button "Close" at bounding box center [699, 522] width 53 height 29
